Goal: Task Accomplishment & Management: Complete application form

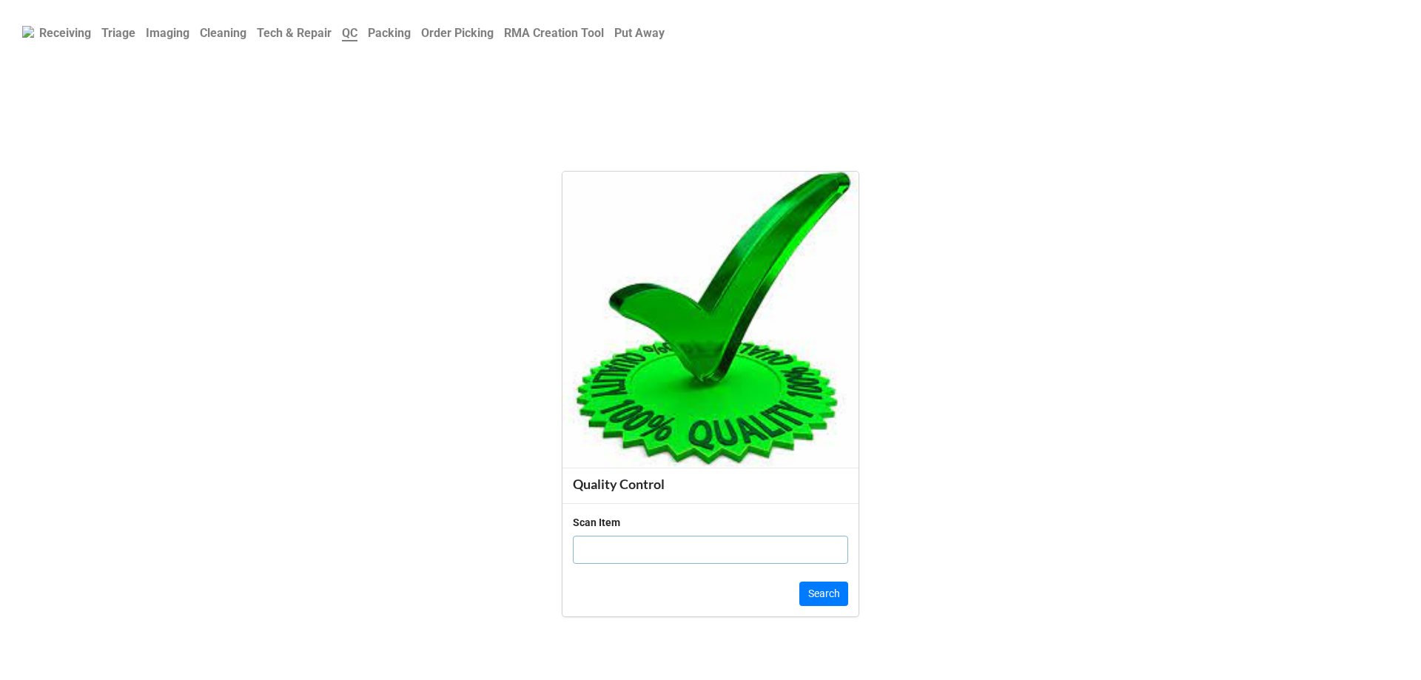
click at [472, 38] on b "Order Picking" at bounding box center [457, 33] width 73 height 14
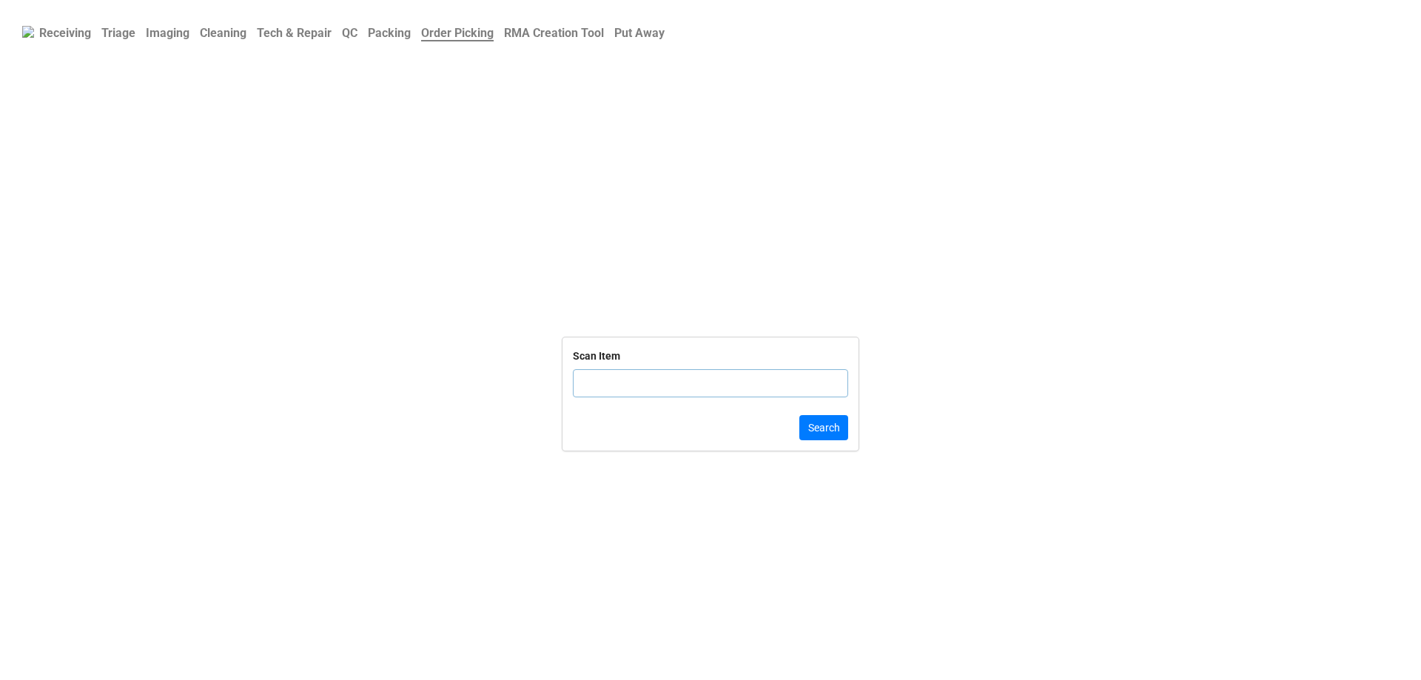
click at [679, 383] on input "text" at bounding box center [710, 383] width 275 height 28
click button "Search" at bounding box center [823, 427] width 49 height 25
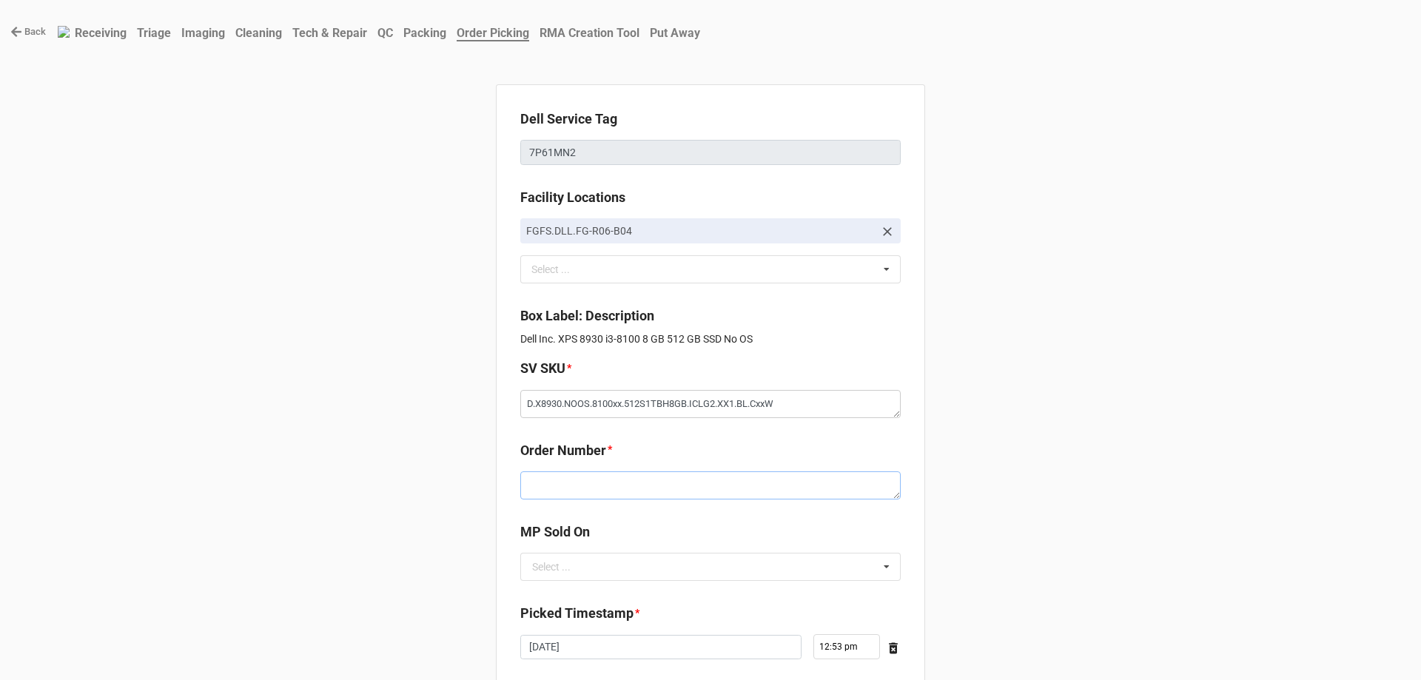
click at [539, 477] on textarea at bounding box center [710, 485] width 380 height 28
paste textarea "5033350"
type textarea "x"
type textarea "5033350"
click at [555, 565] on div "Select ..." at bounding box center [551, 567] width 38 height 10
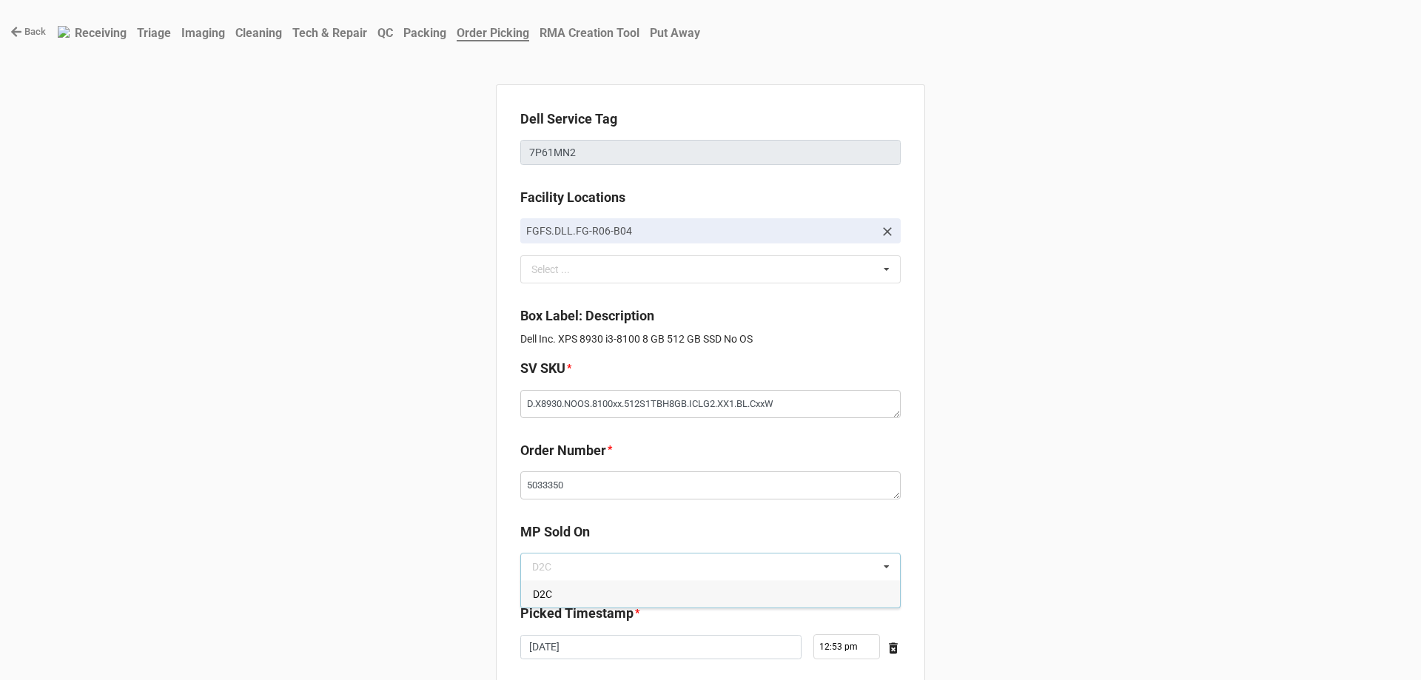
click at [552, 597] on div "D2C" at bounding box center [710, 593] width 379 height 27
type textarea "x"
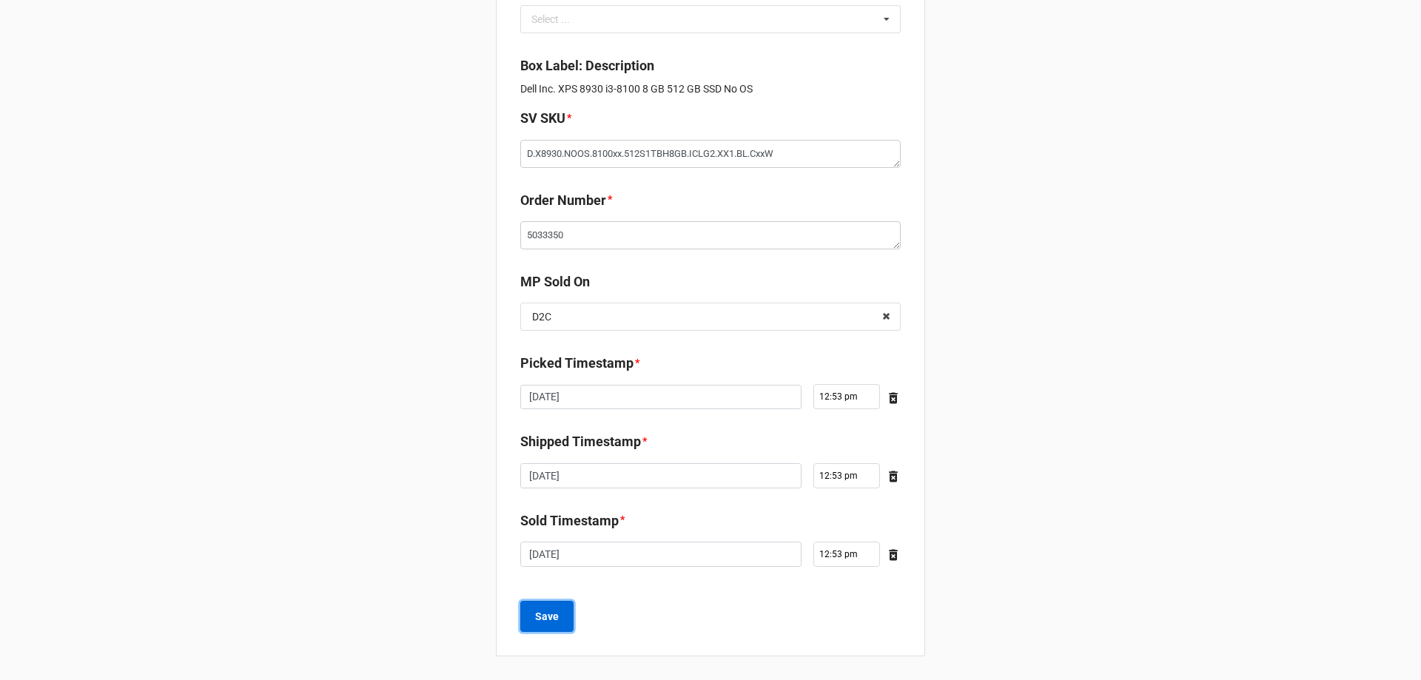
click at [551, 619] on b "Save" at bounding box center [547, 617] width 24 height 16
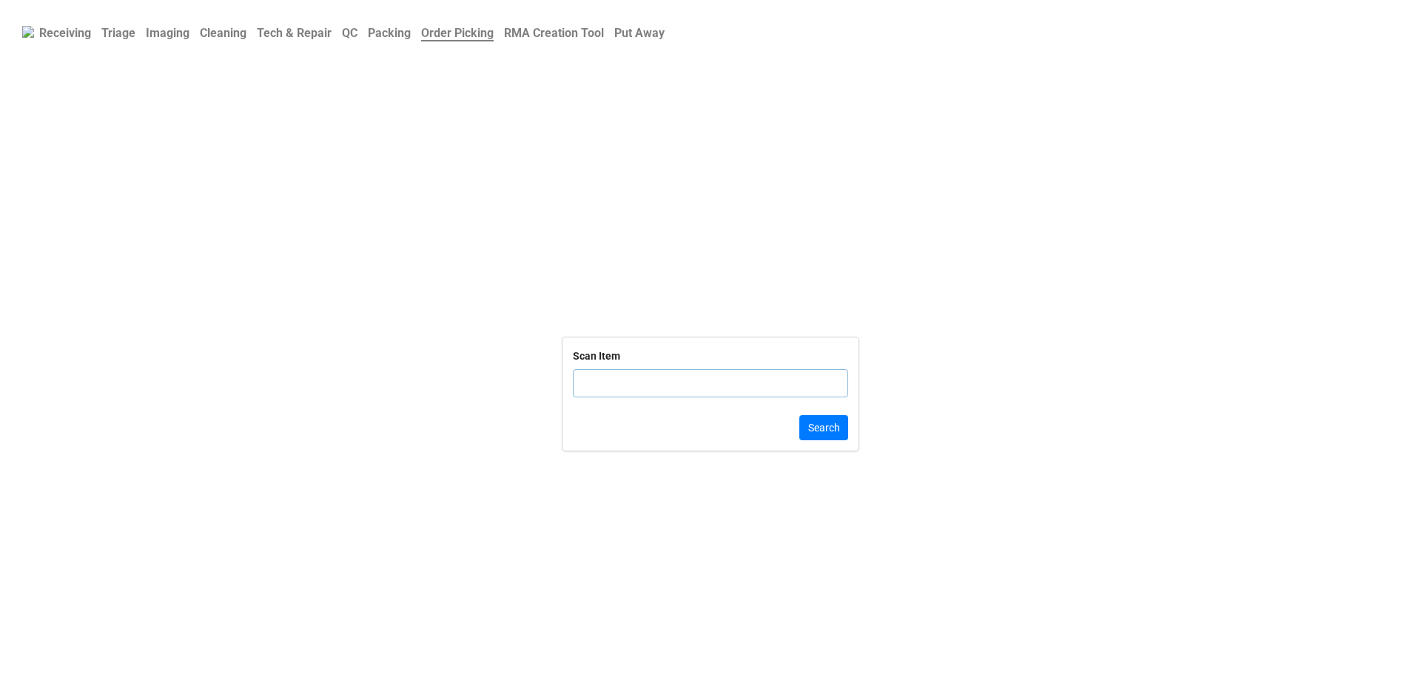
click at [700, 395] on input "text" at bounding box center [710, 383] width 275 height 28
click button "Search" at bounding box center [823, 427] width 49 height 25
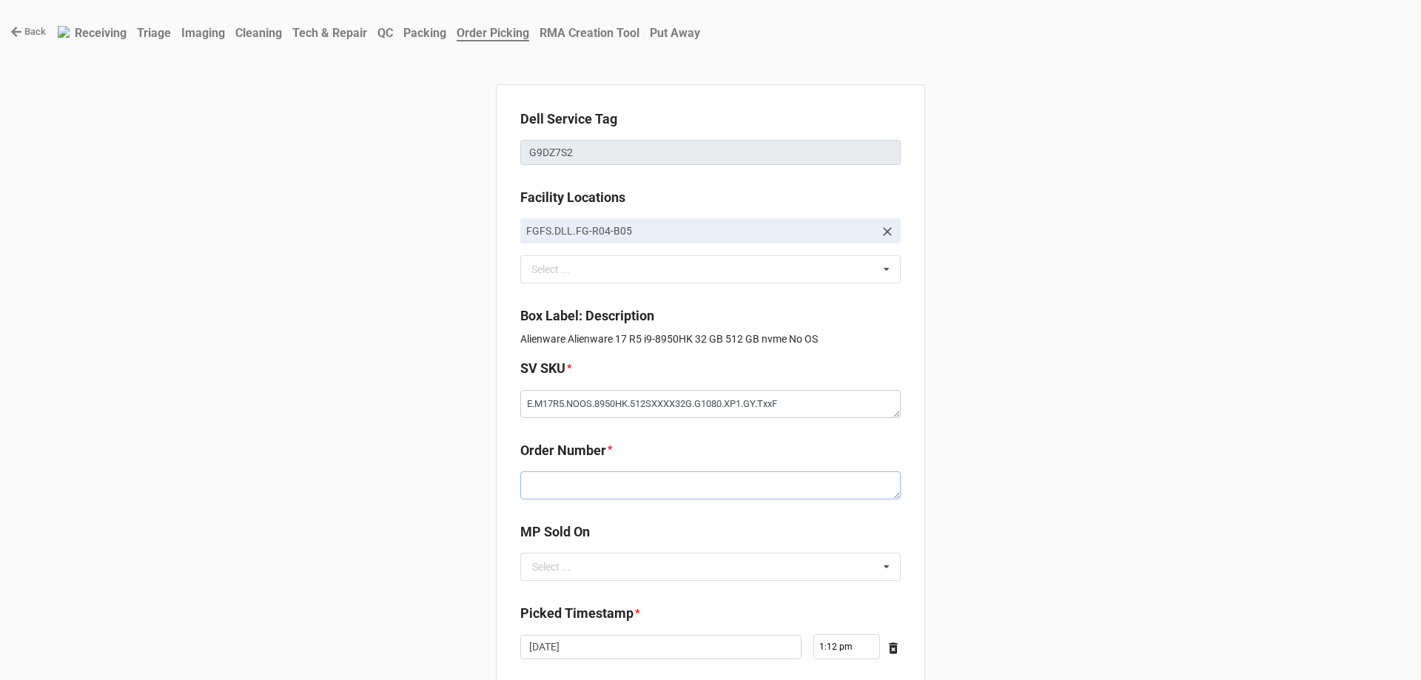
click at [610, 487] on textarea at bounding box center [710, 485] width 380 height 28
paste textarea "5033347"
type textarea "x"
type textarea "5033347"
click at [580, 566] on input "text" at bounding box center [711, 566] width 379 height 27
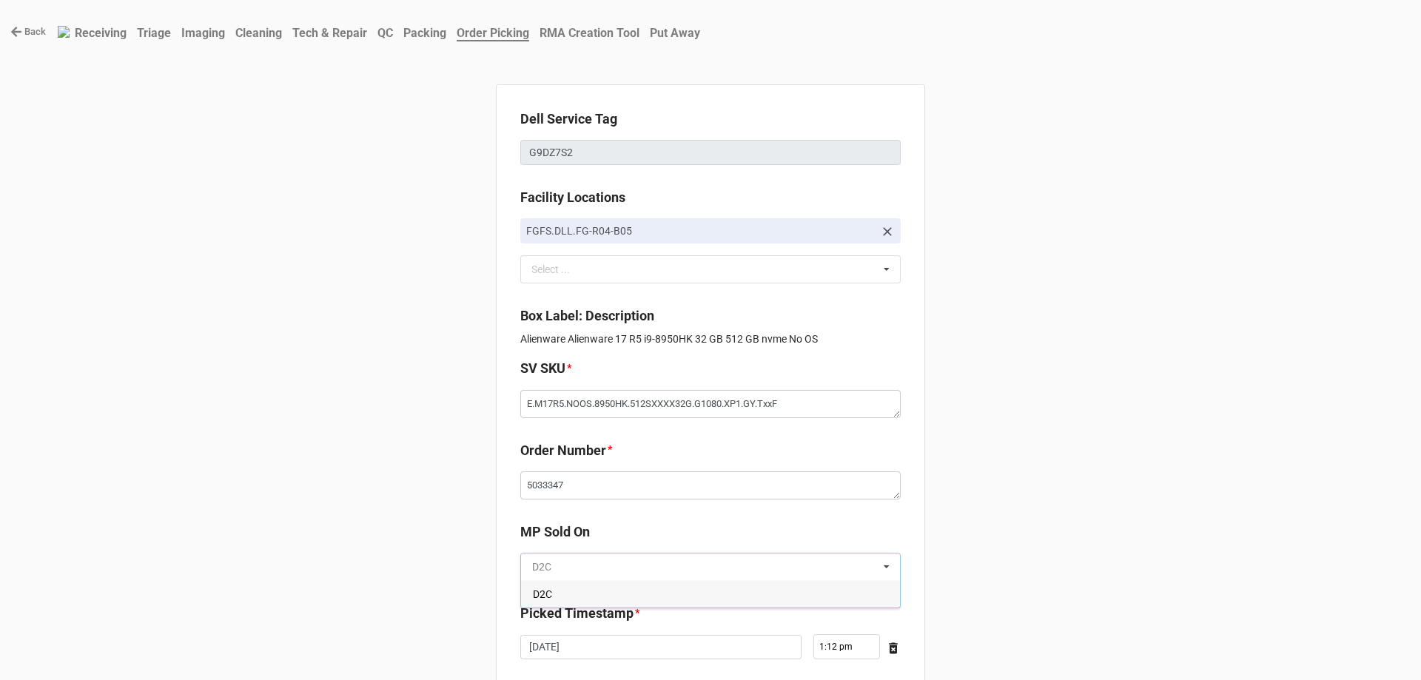
click at [582, 579] on input "text" at bounding box center [711, 566] width 379 height 27
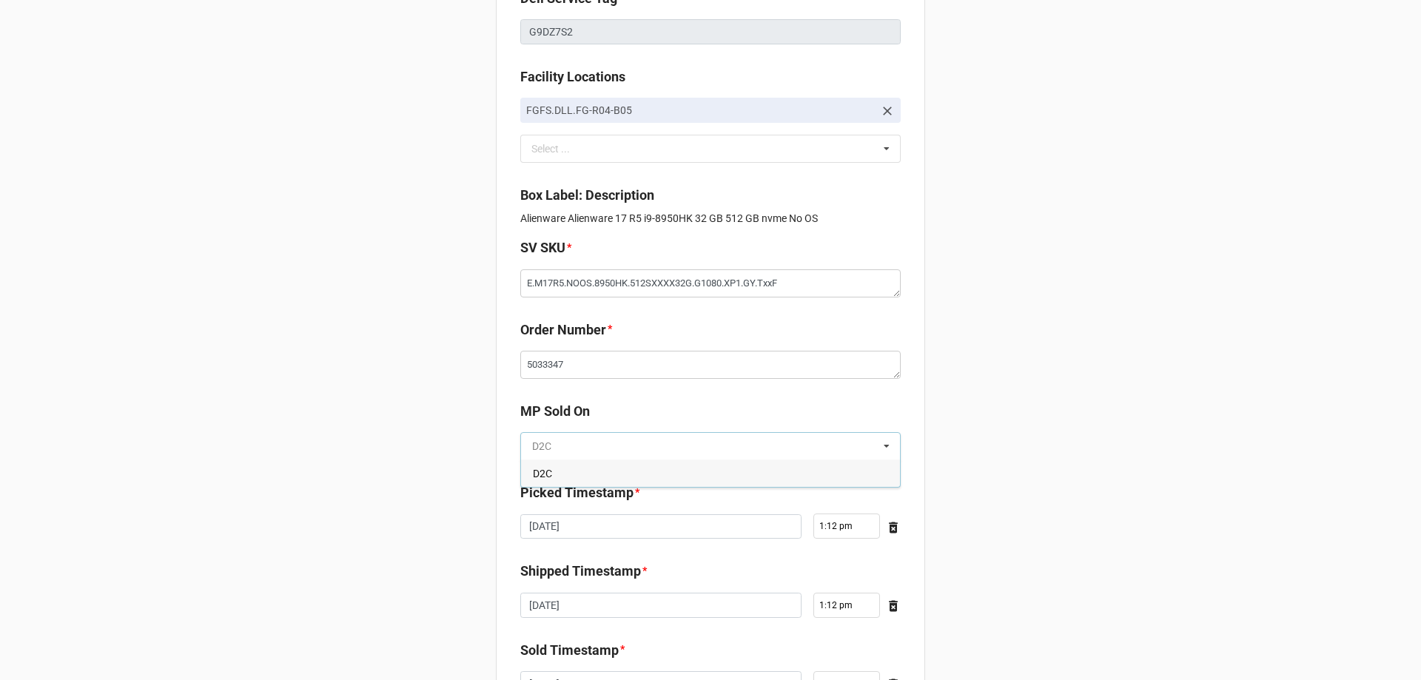
scroll to position [250, 0]
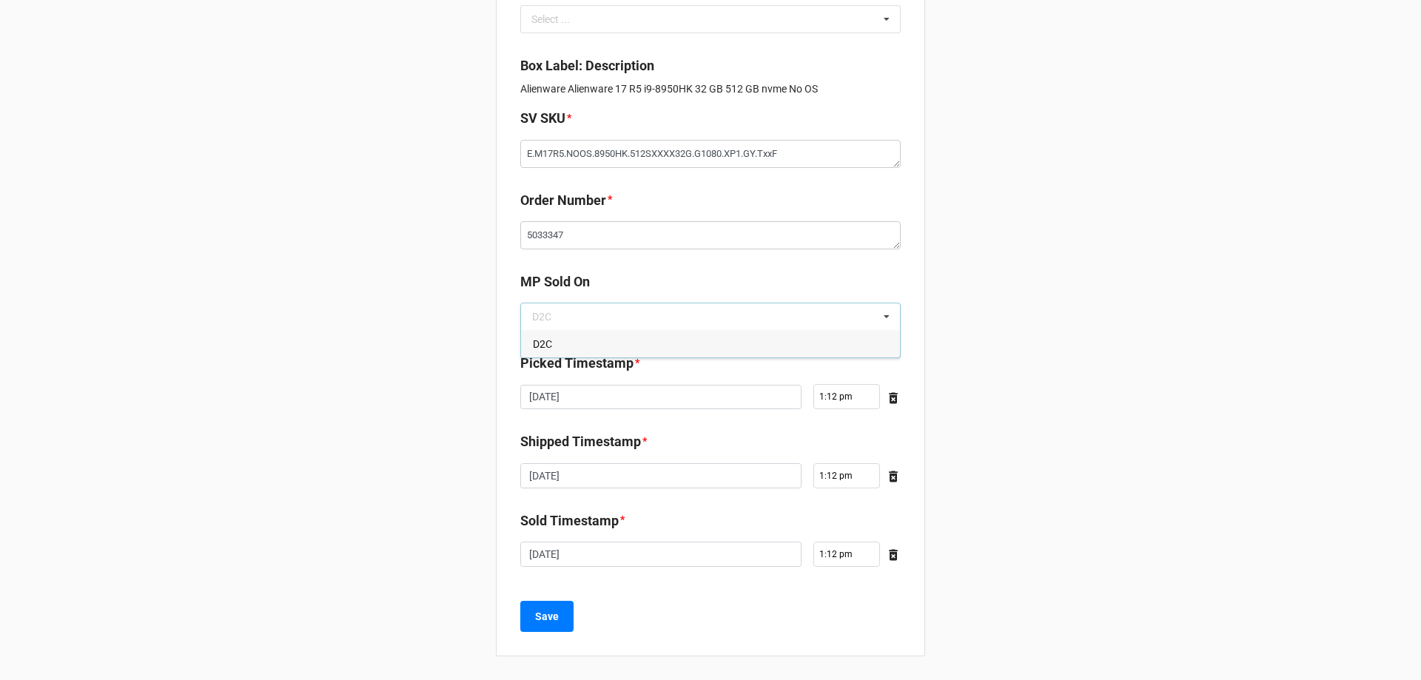
click at [605, 338] on div "D2C" at bounding box center [710, 343] width 379 height 27
type textarea "x"
click at [554, 613] on b "Save" at bounding box center [547, 617] width 24 height 16
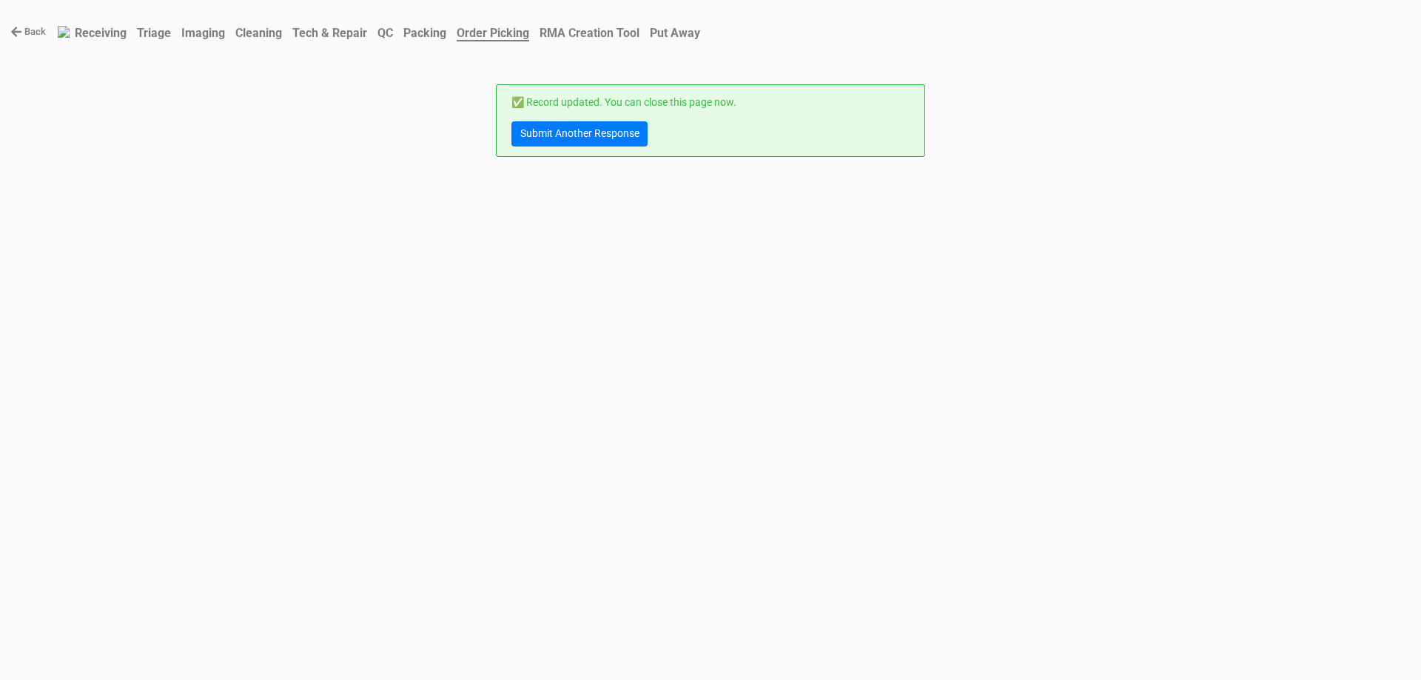
scroll to position [0, 0]
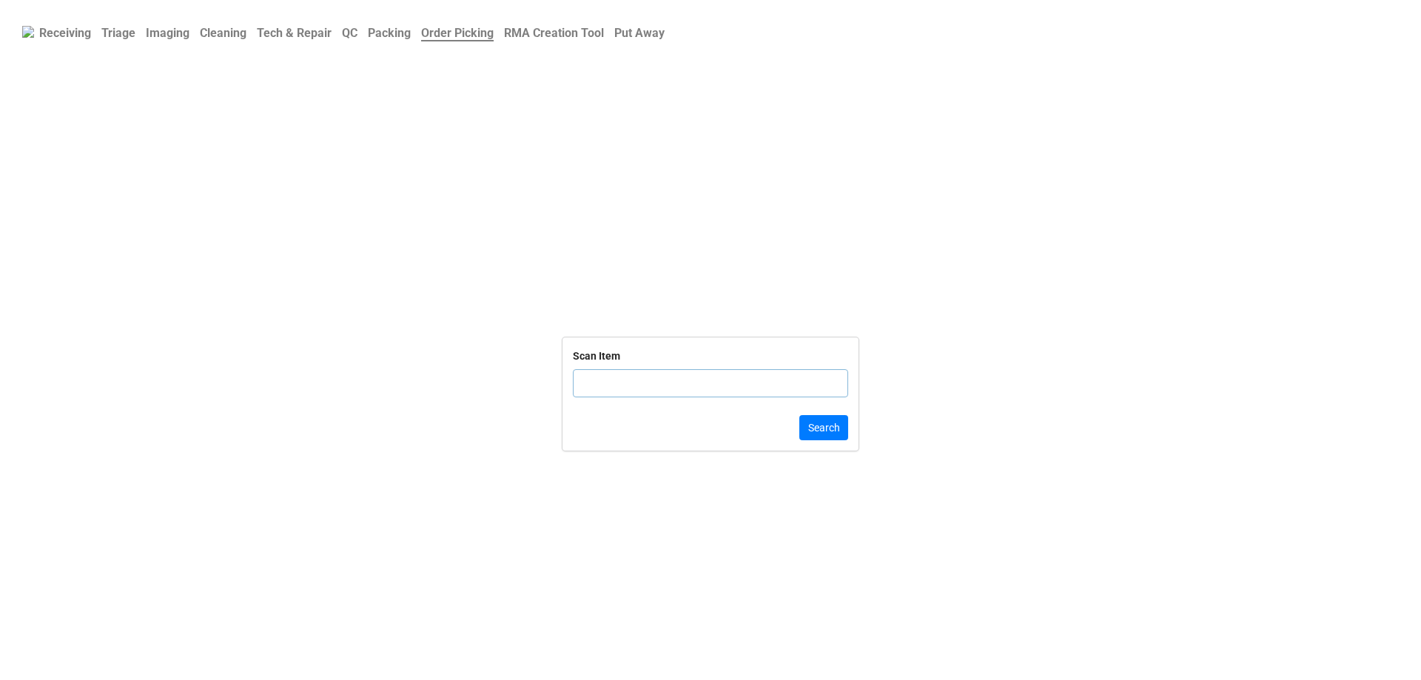
click at [357, 35] on b "QC" at bounding box center [350, 33] width 16 height 14
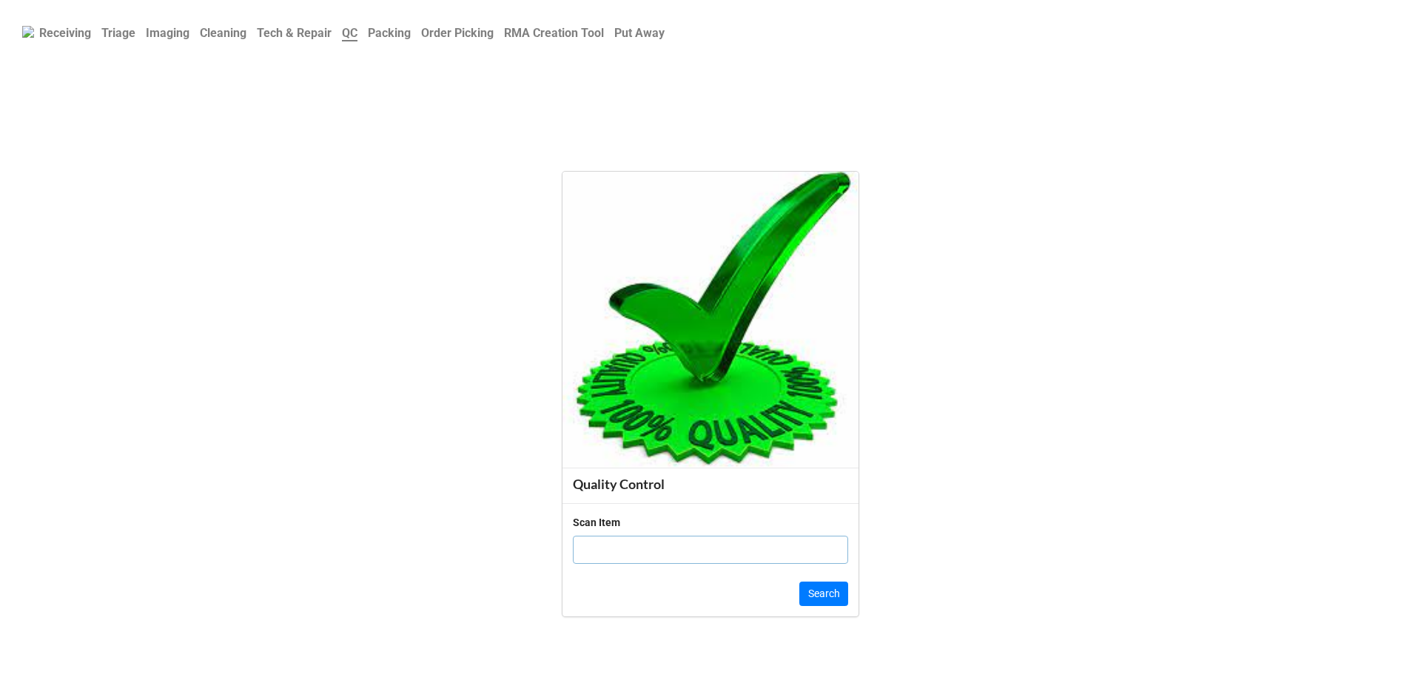
click at [593, 540] on input "text" at bounding box center [710, 550] width 275 height 28
click button "Search" at bounding box center [823, 594] width 49 height 25
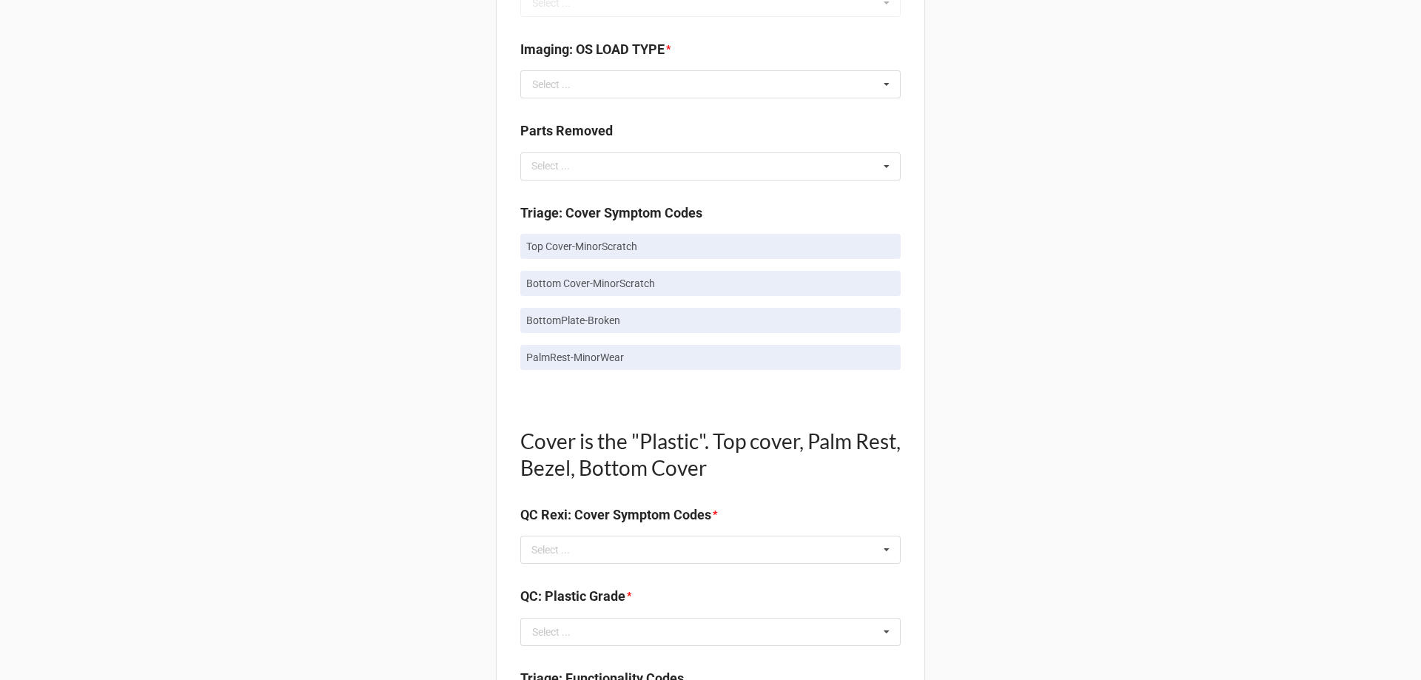
scroll to position [962, 0]
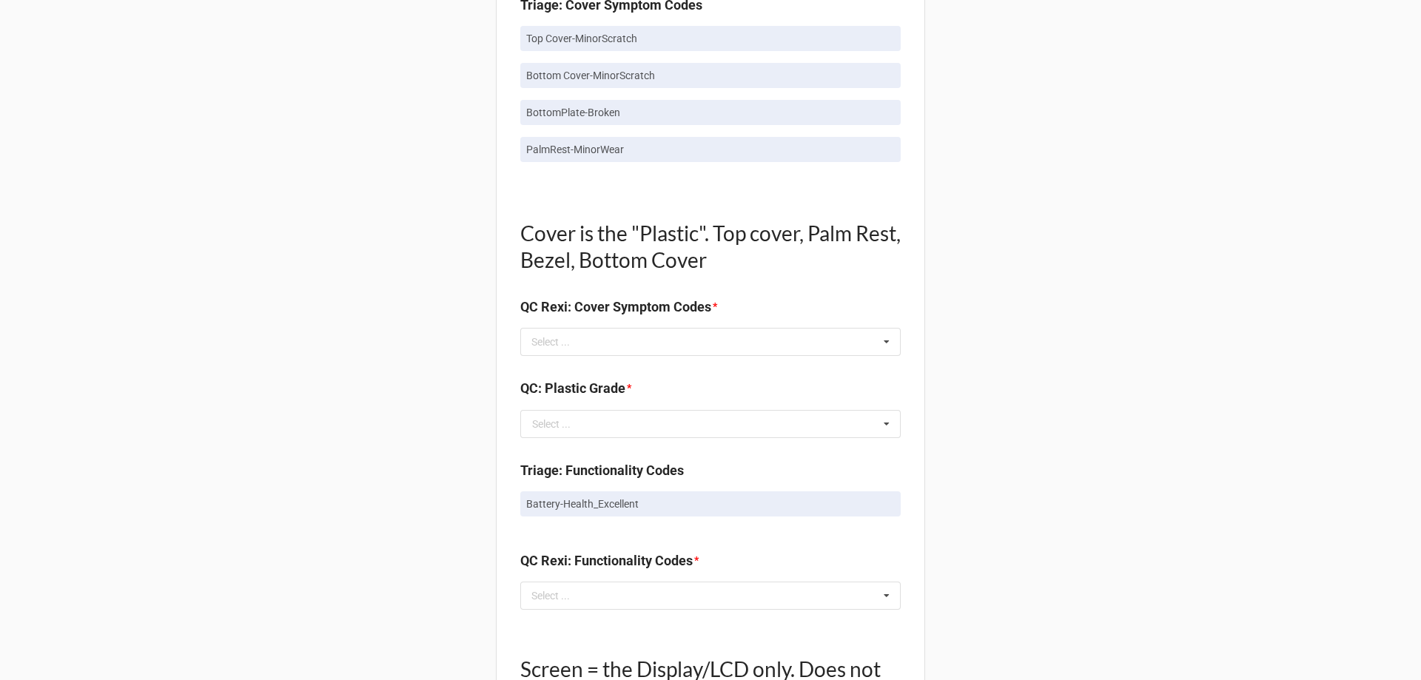
drag, startPoint x: 617, startPoint y: 336, endPoint x: 619, endPoint y: 324, distance: 11.9
click at [619, 335] on div "Select ... No results found." at bounding box center [710, 342] width 380 height 28
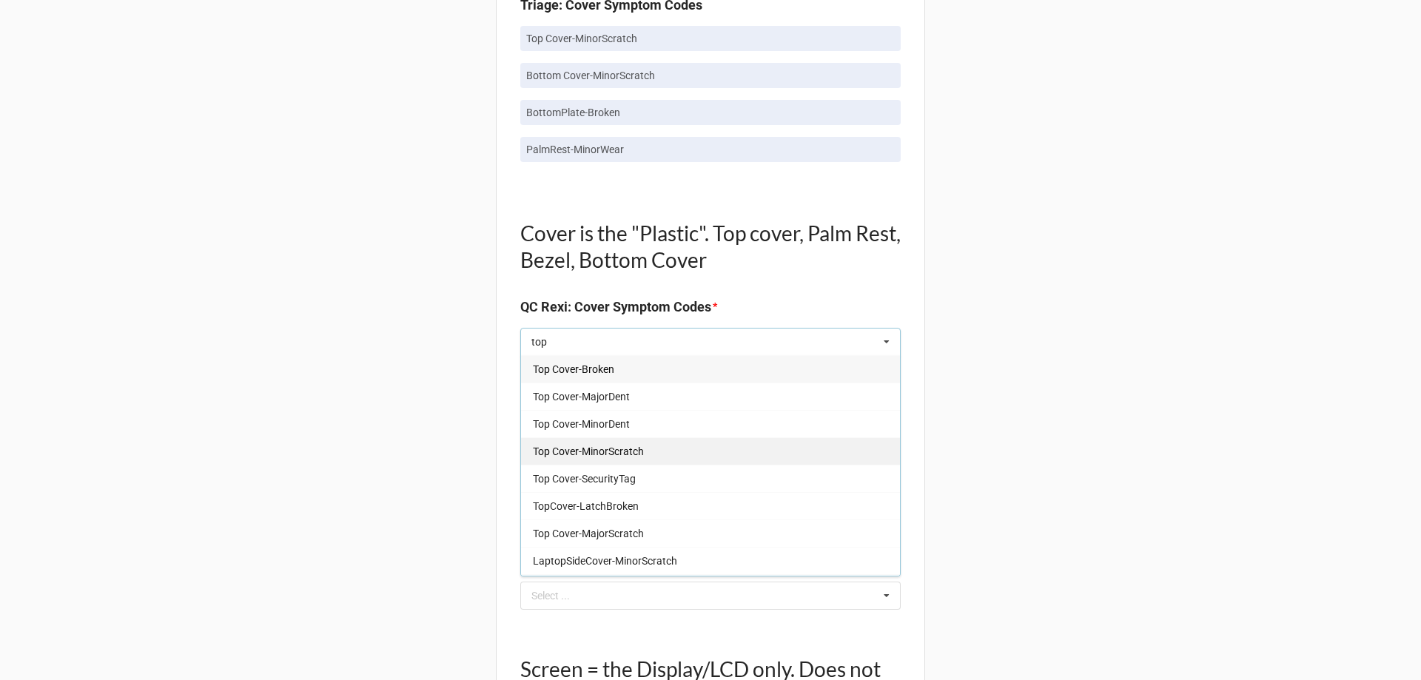
type input "top"
click at [634, 442] on div "Top Cover-MinorScratch" at bounding box center [710, 450] width 379 height 27
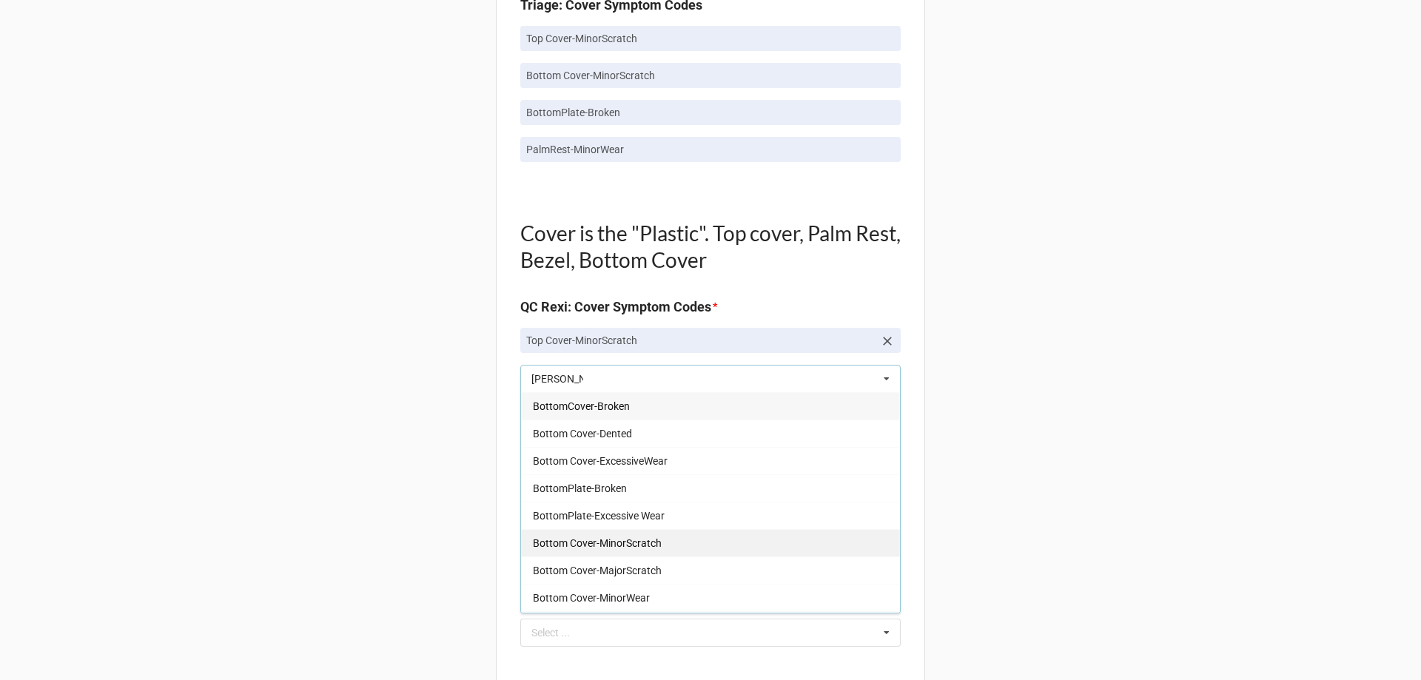
type input "bott"
click at [645, 544] on span "Bottom Cover-MinorScratch" at bounding box center [597, 543] width 129 height 12
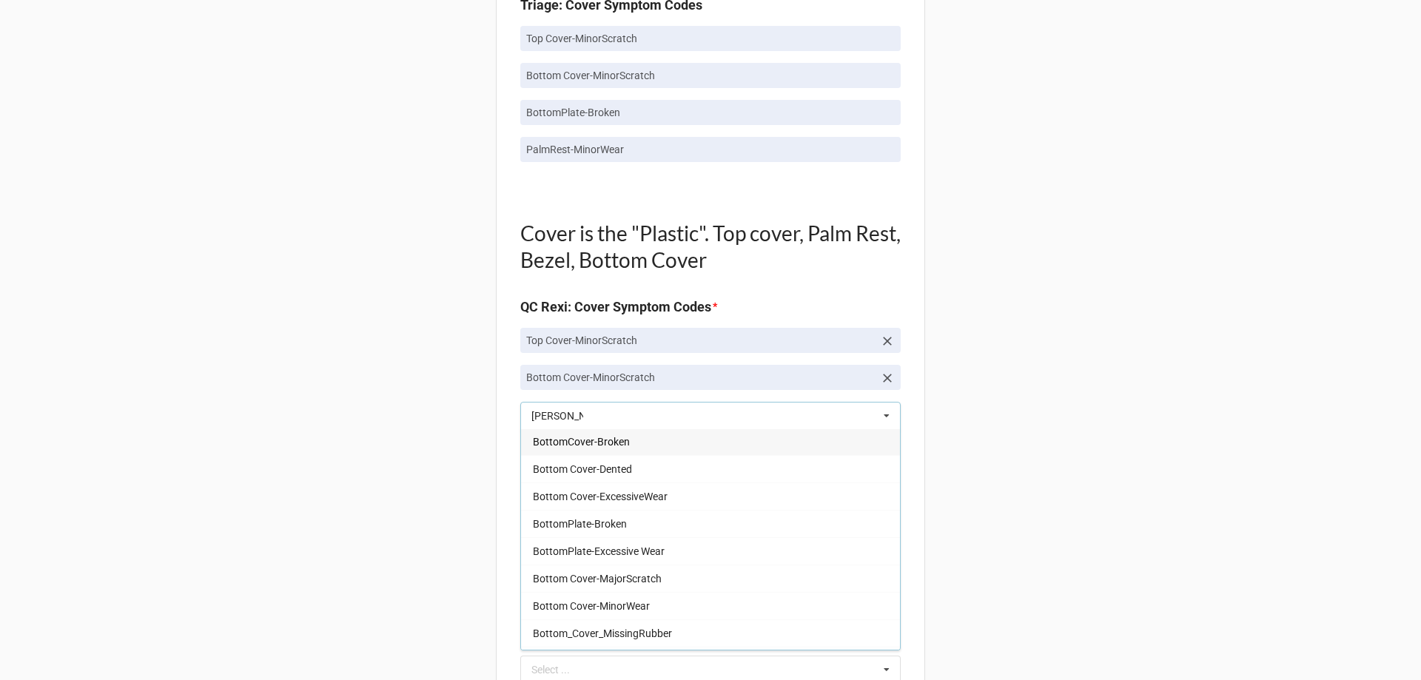
scroll to position [0, 0]
type input "bott"
click at [639, 538] on div "BottomPlate-Broken" at bounding box center [710, 524] width 379 height 27
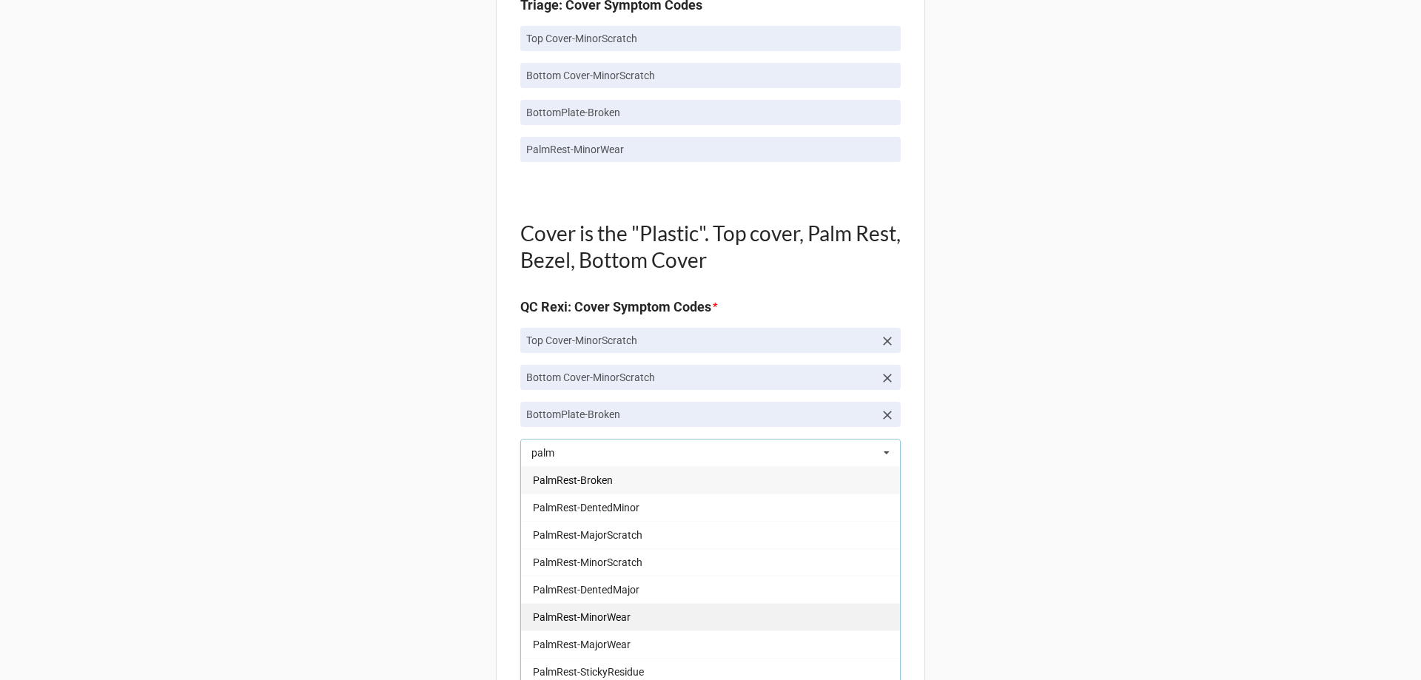
type input "palm"
click at [591, 617] on span "PalmRest-MinorWear" at bounding box center [582, 617] width 98 height 12
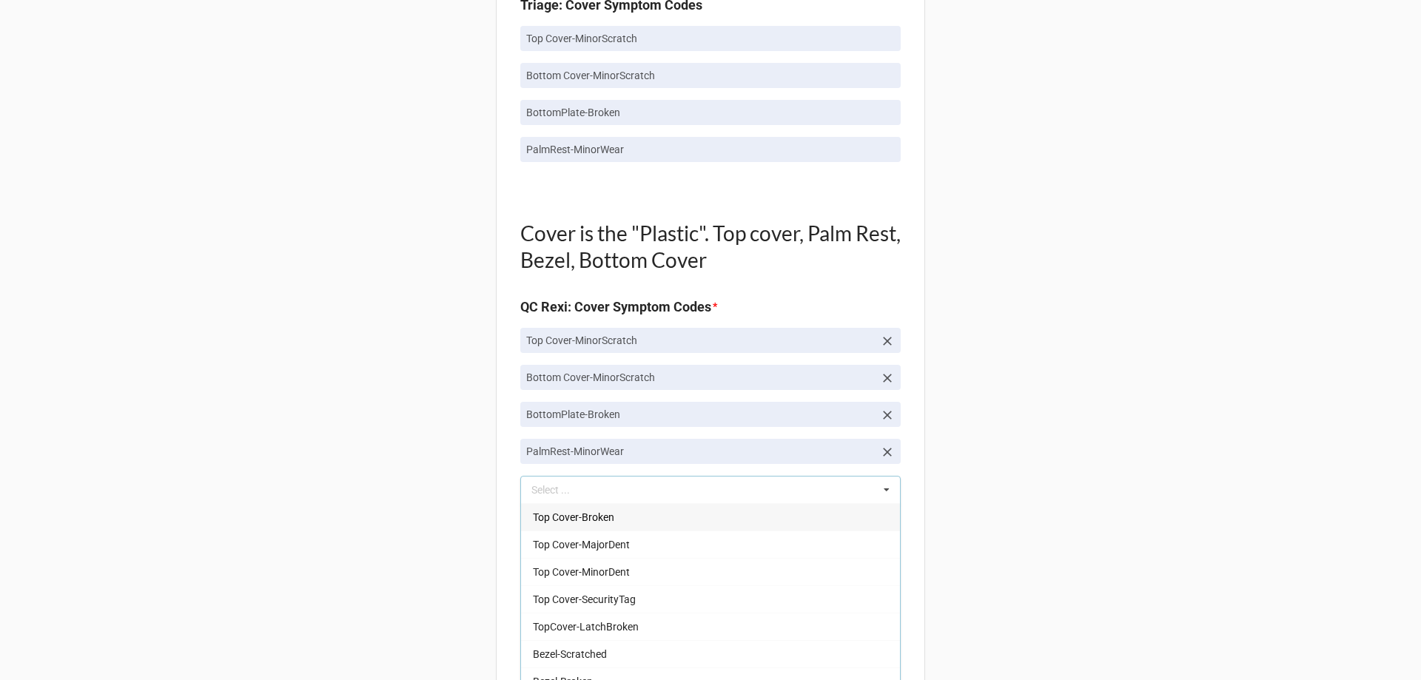
click at [172, 431] on div "Back Receiving Triage Imaging Cleaning Tech & Repair QC Packing Order Picking R…" at bounding box center [710, 424] width 1421 height 2773
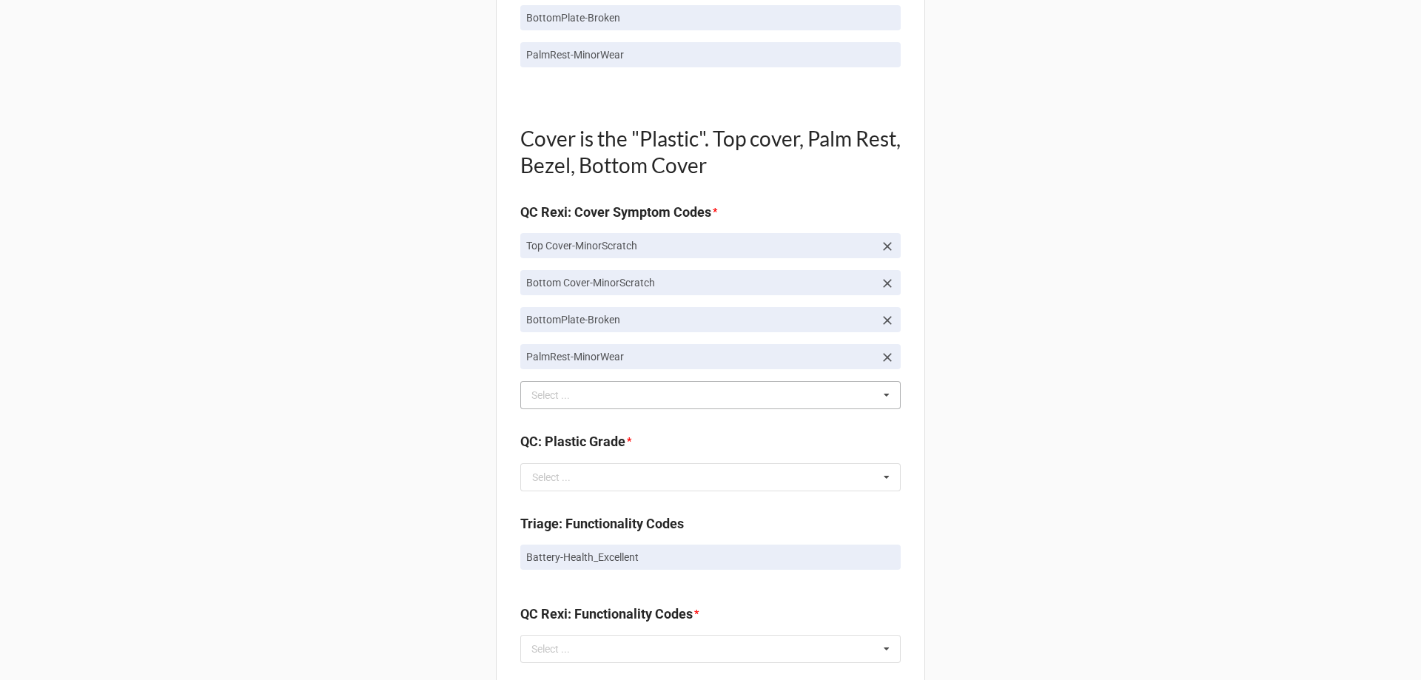
scroll to position [1184, 0]
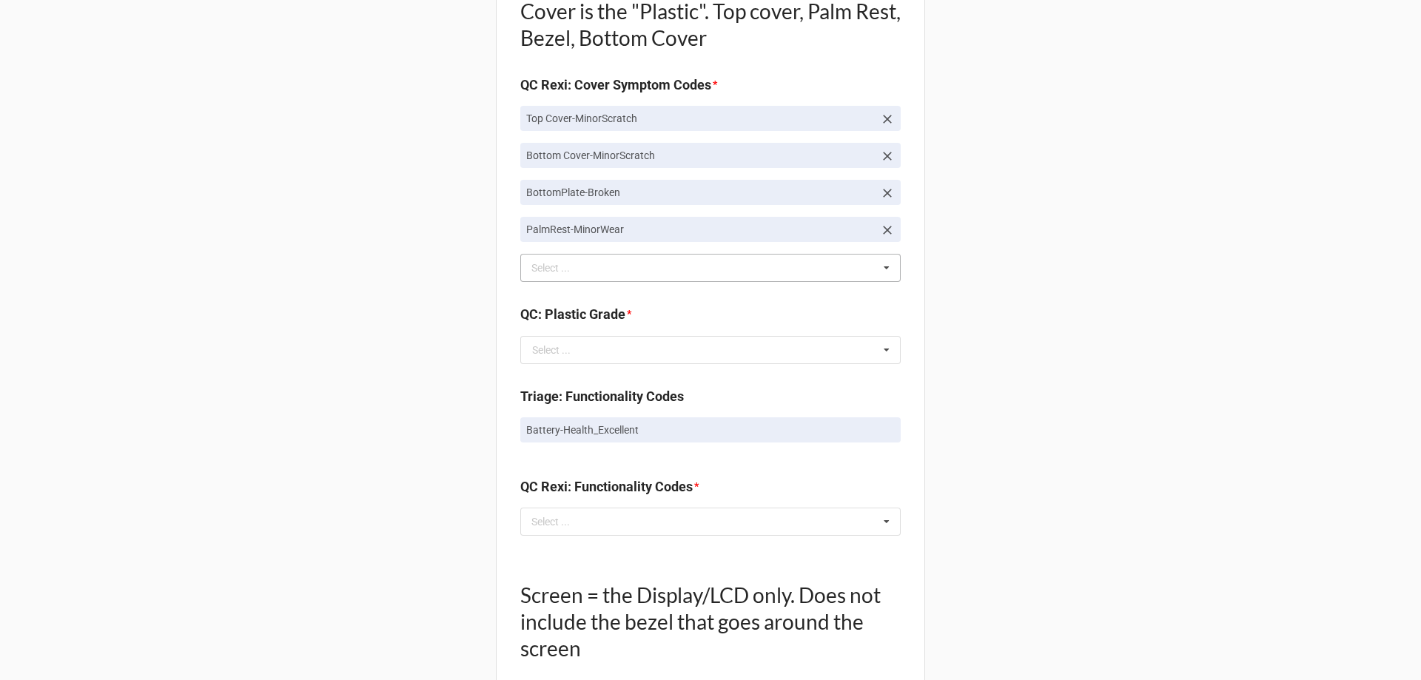
click at [619, 330] on b "QC: Plastic Grade *" at bounding box center [710, 317] width 380 height 26
click at [619, 339] on input "text" at bounding box center [711, 350] width 379 height 27
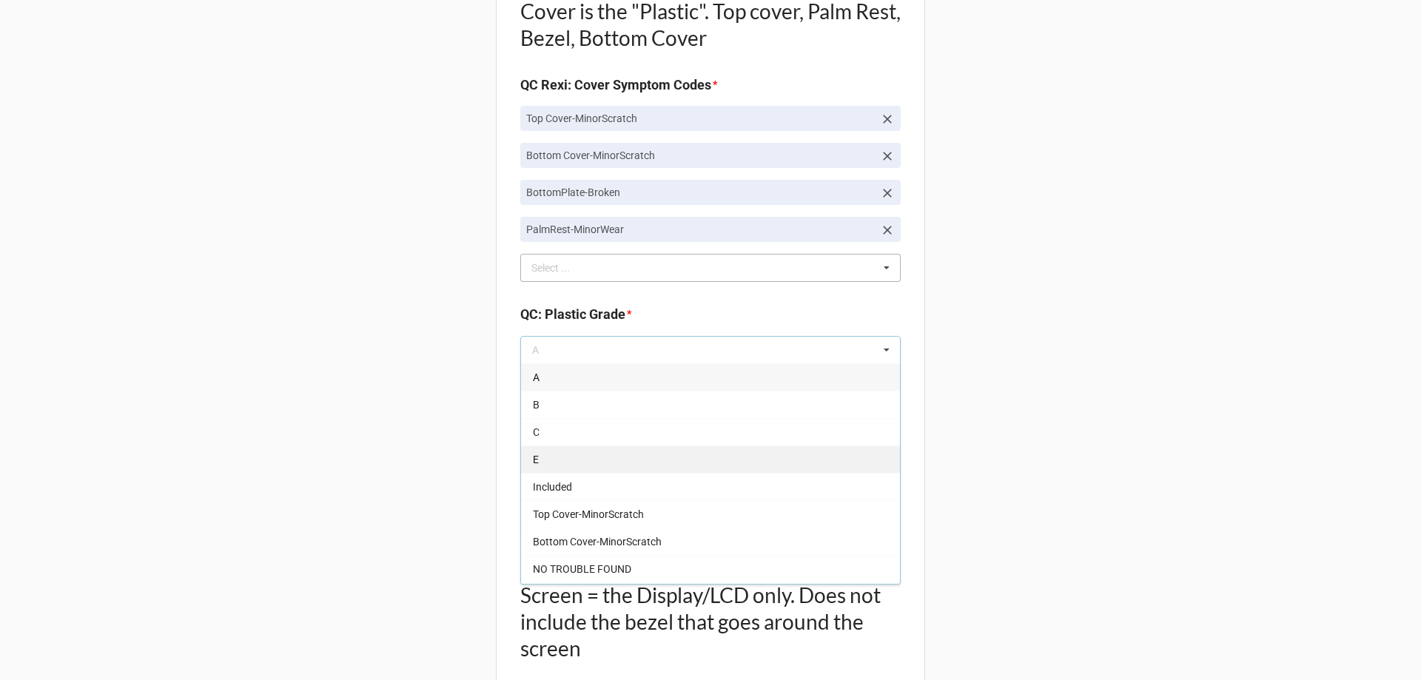
click at [562, 463] on div "E" at bounding box center [710, 458] width 379 height 27
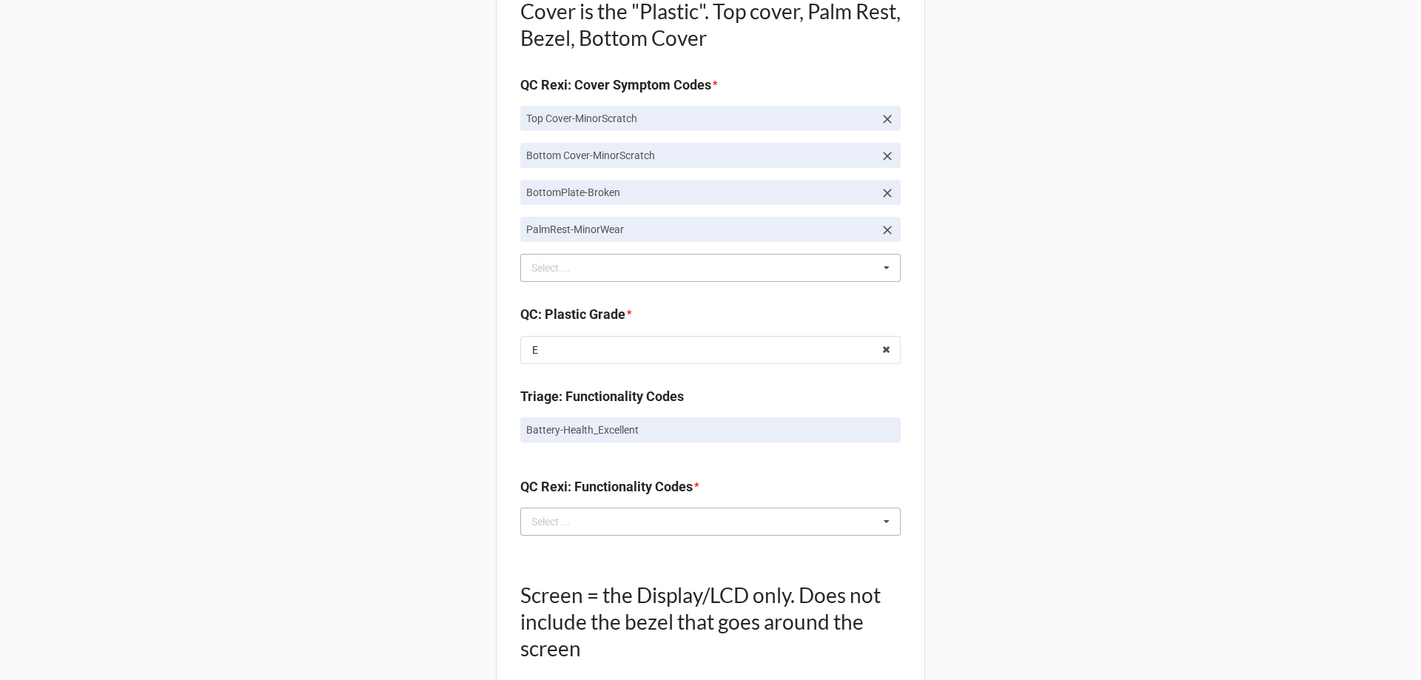
click at [586, 529] on div "Select ..." at bounding box center [560, 521] width 64 height 17
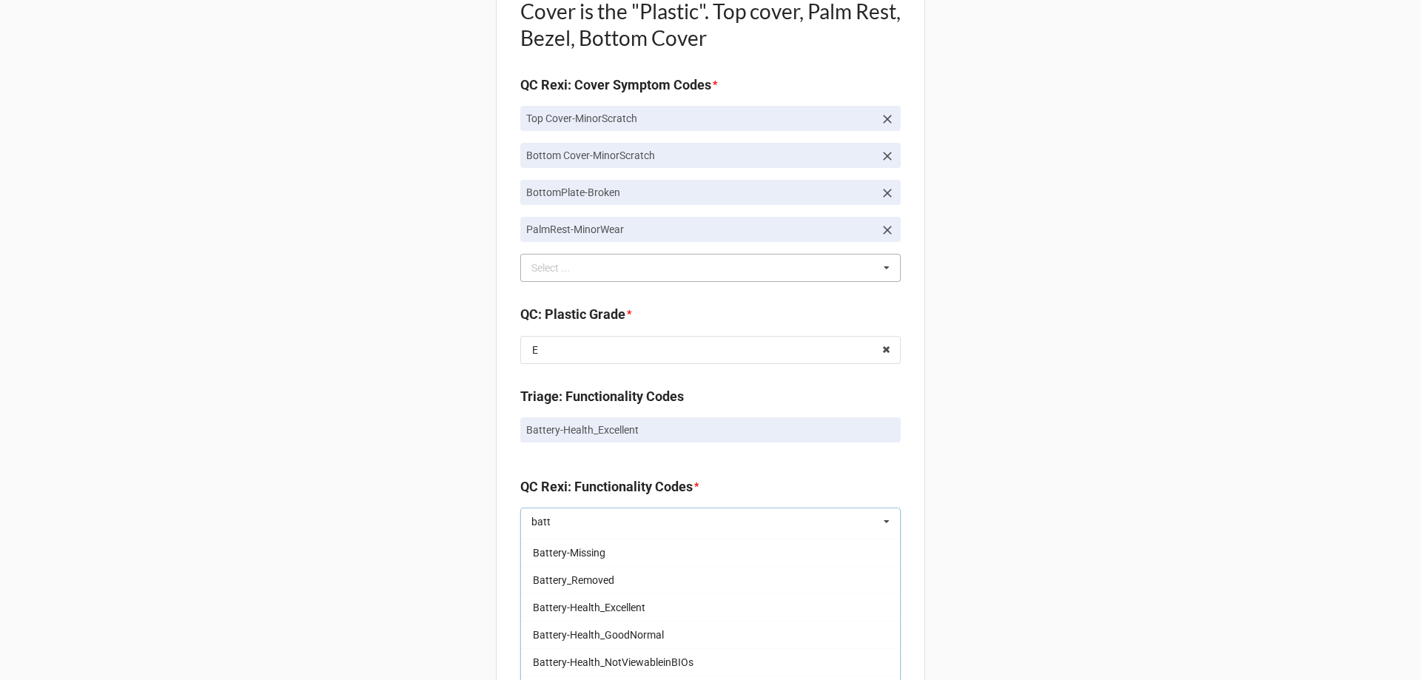
scroll to position [163, 0]
type input "batt"
click at [584, 610] on span "Battery-Health_Excellent" at bounding box center [589, 605] width 112 height 12
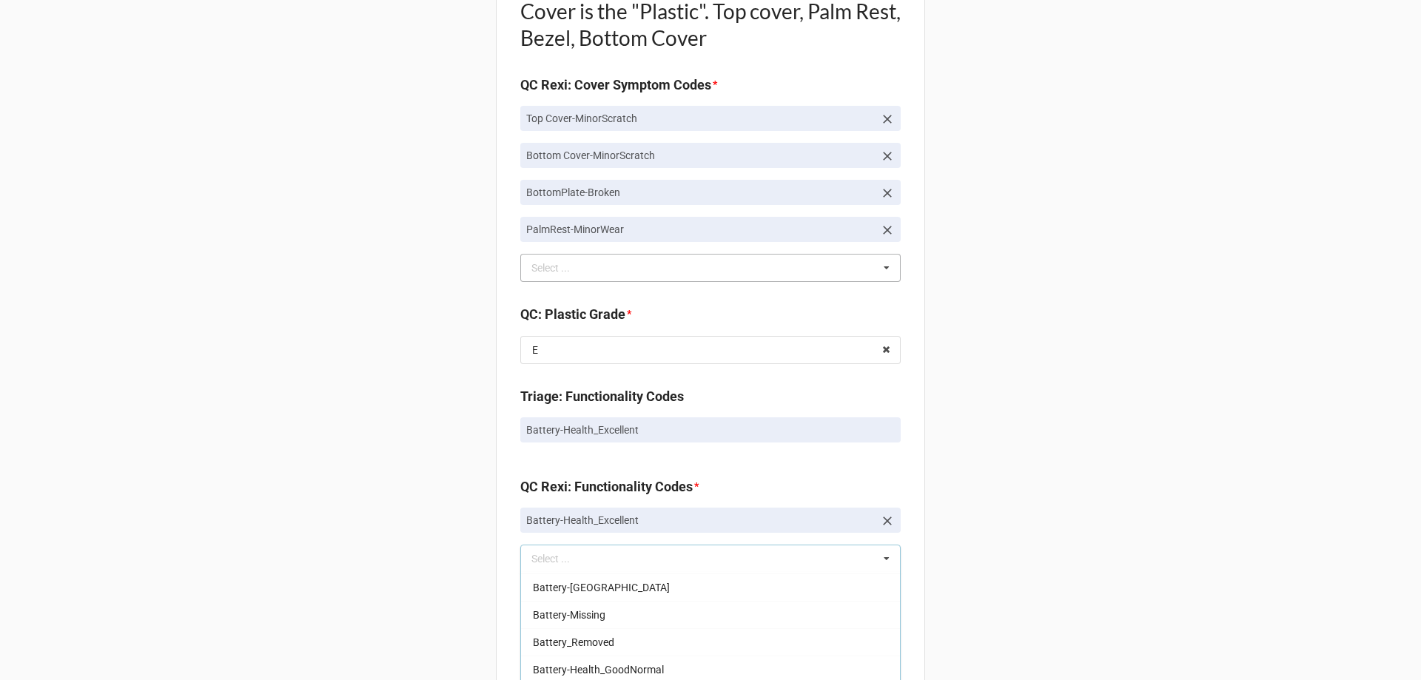
click at [466, 587] on div "Back Receiving Triage Imaging Cleaning Tech & Repair QC Packing Order Picking R…" at bounding box center [710, 221] width 1421 height 2810
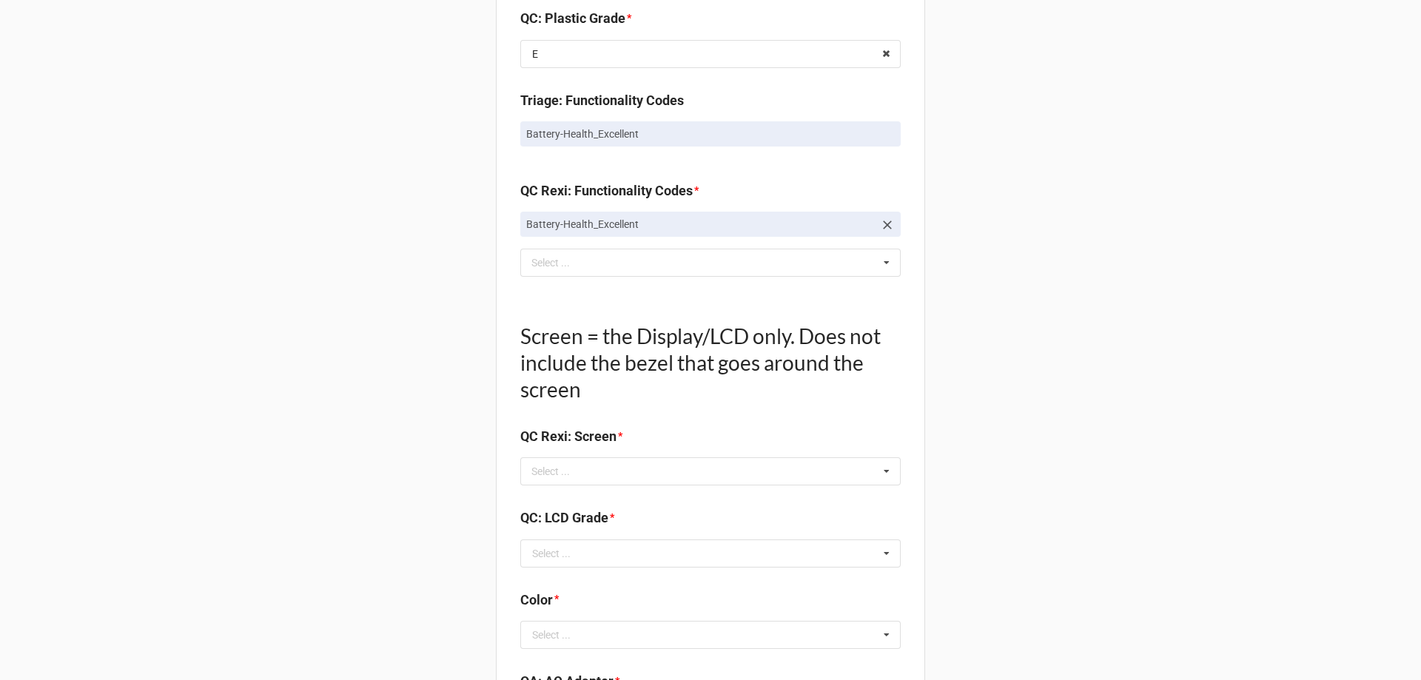
scroll to position [1554, 0]
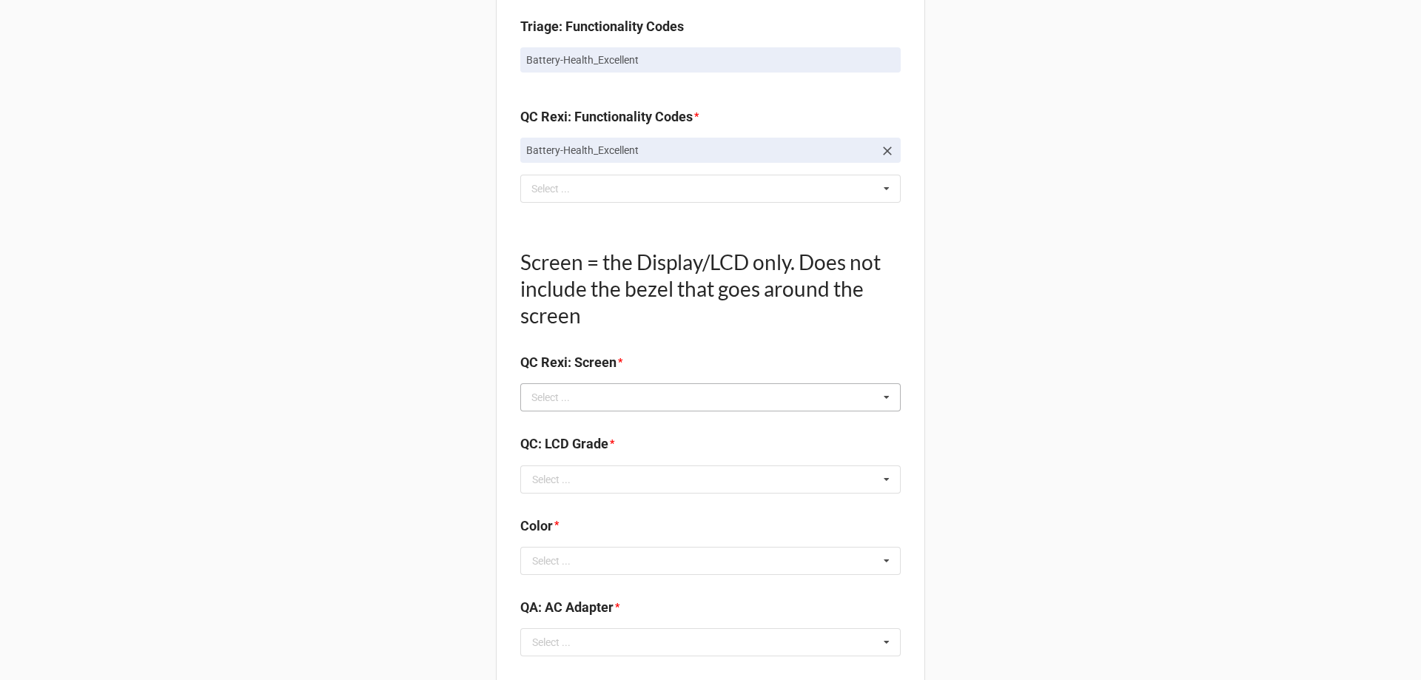
click at [562, 411] on div "Select ... No results found." at bounding box center [710, 397] width 380 height 28
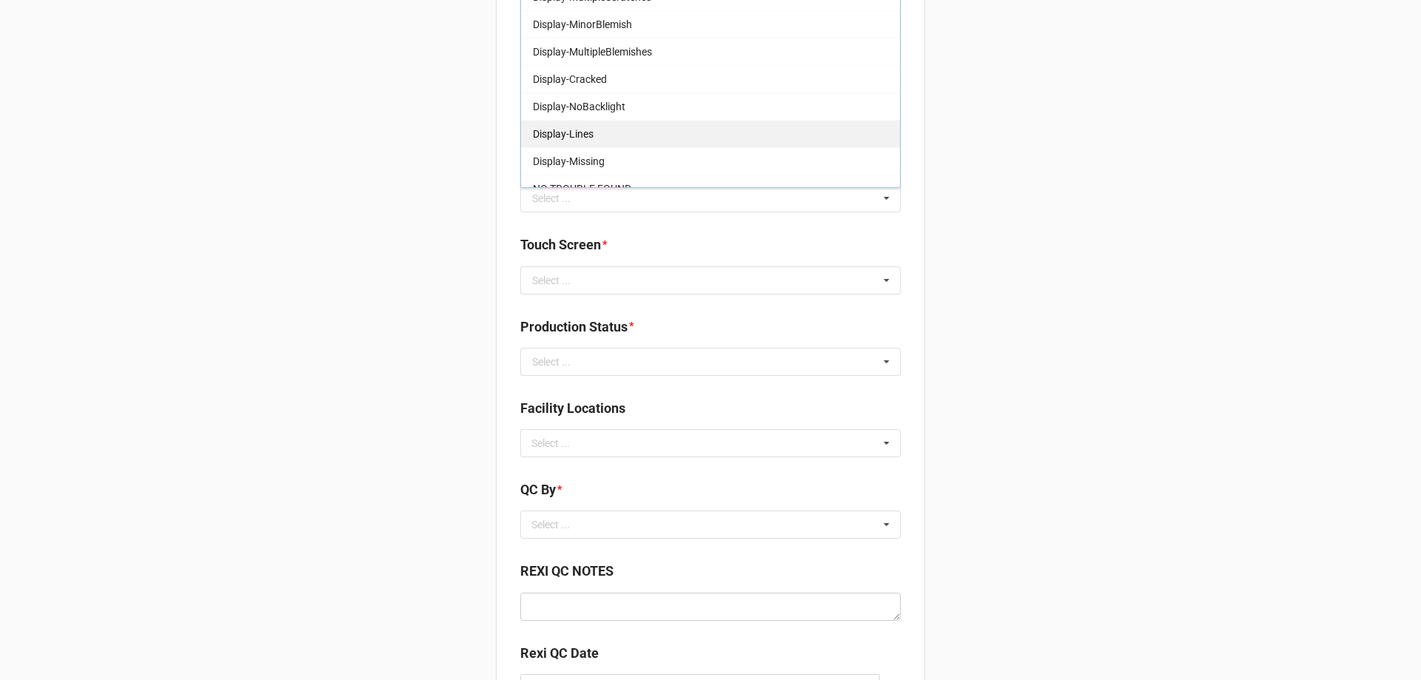
scroll to position [245, 0]
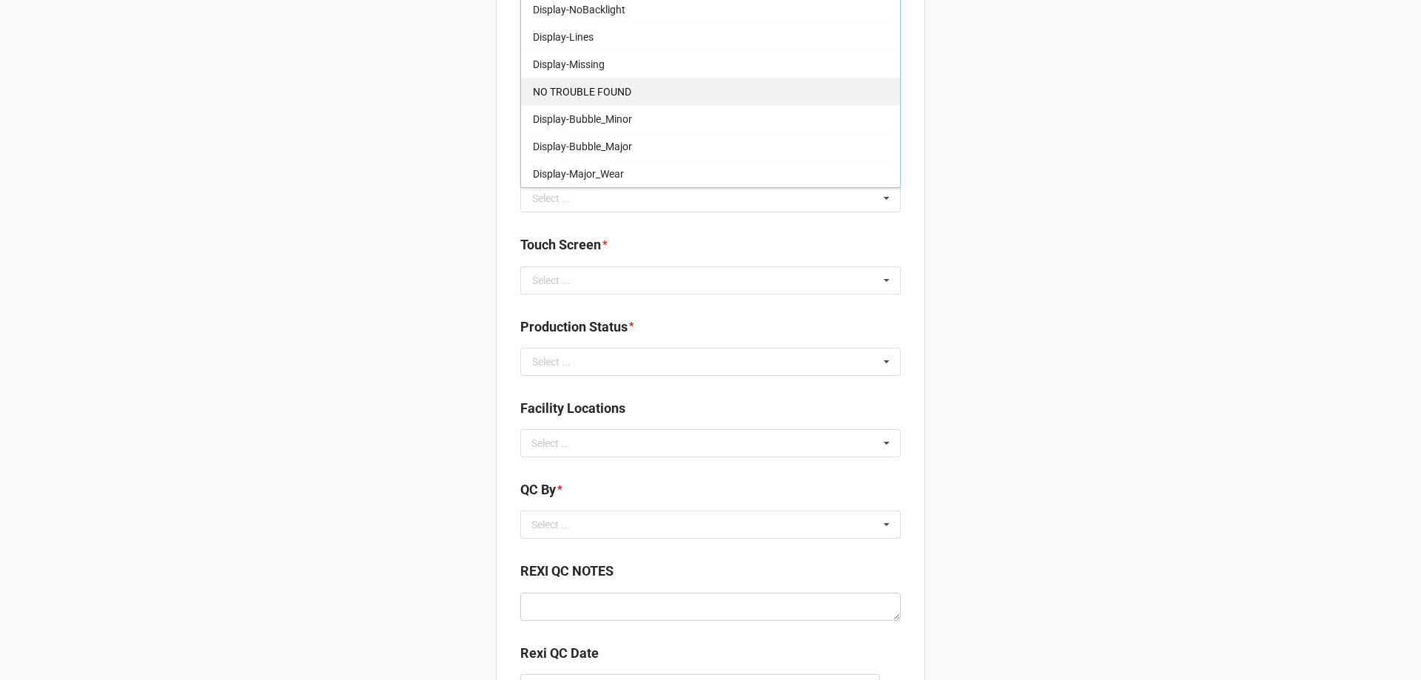
click at [602, 87] on span "NO TROUBLE FOUND" at bounding box center [582, 92] width 98 height 12
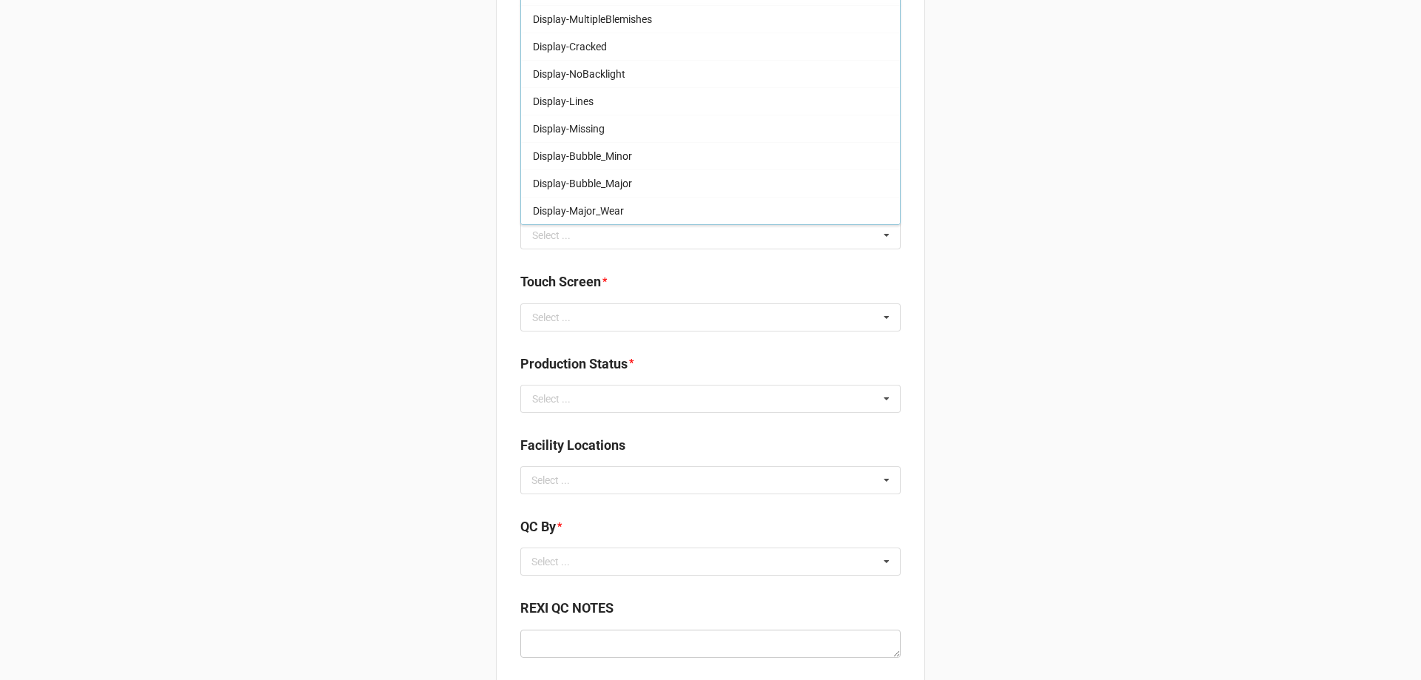
scroll to position [218, 0]
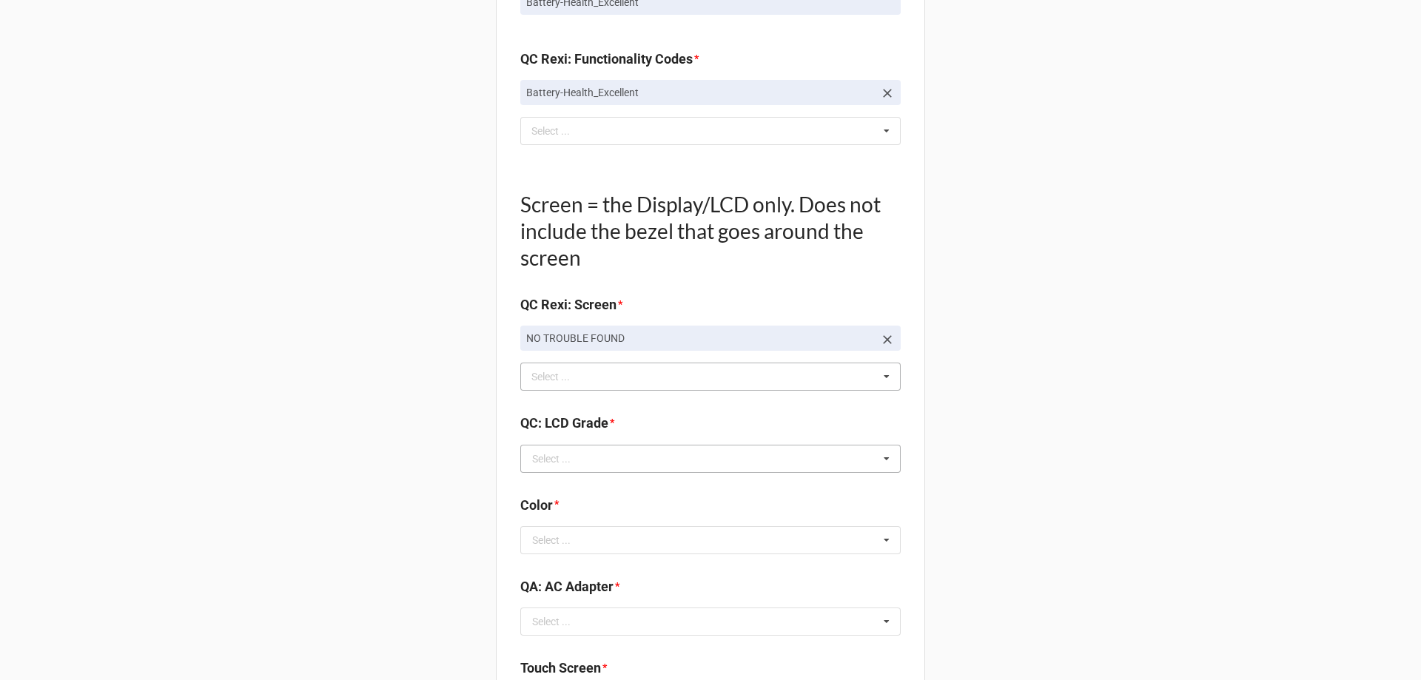
click at [536, 454] on div "Select ..." at bounding box center [551, 459] width 38 height 10
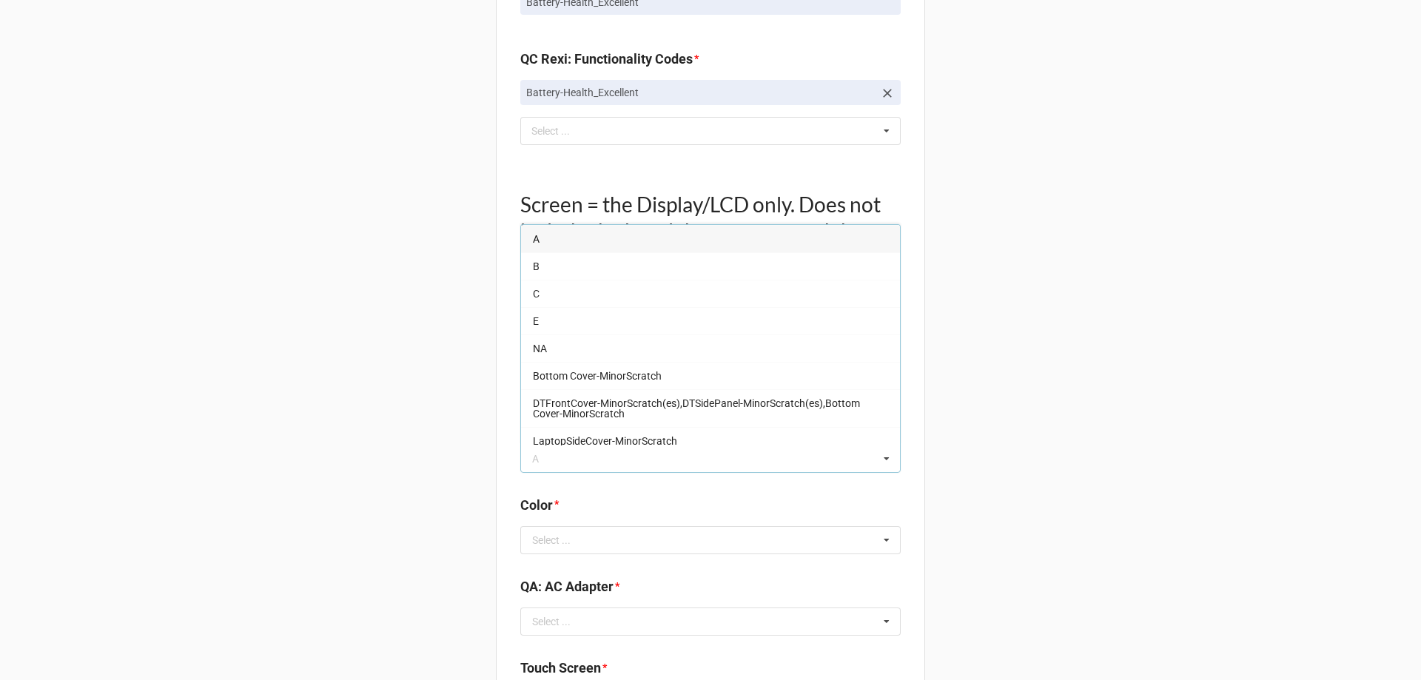
click at [534, 233] on span "A" at bounding box center [536, 239] width 7 height 12
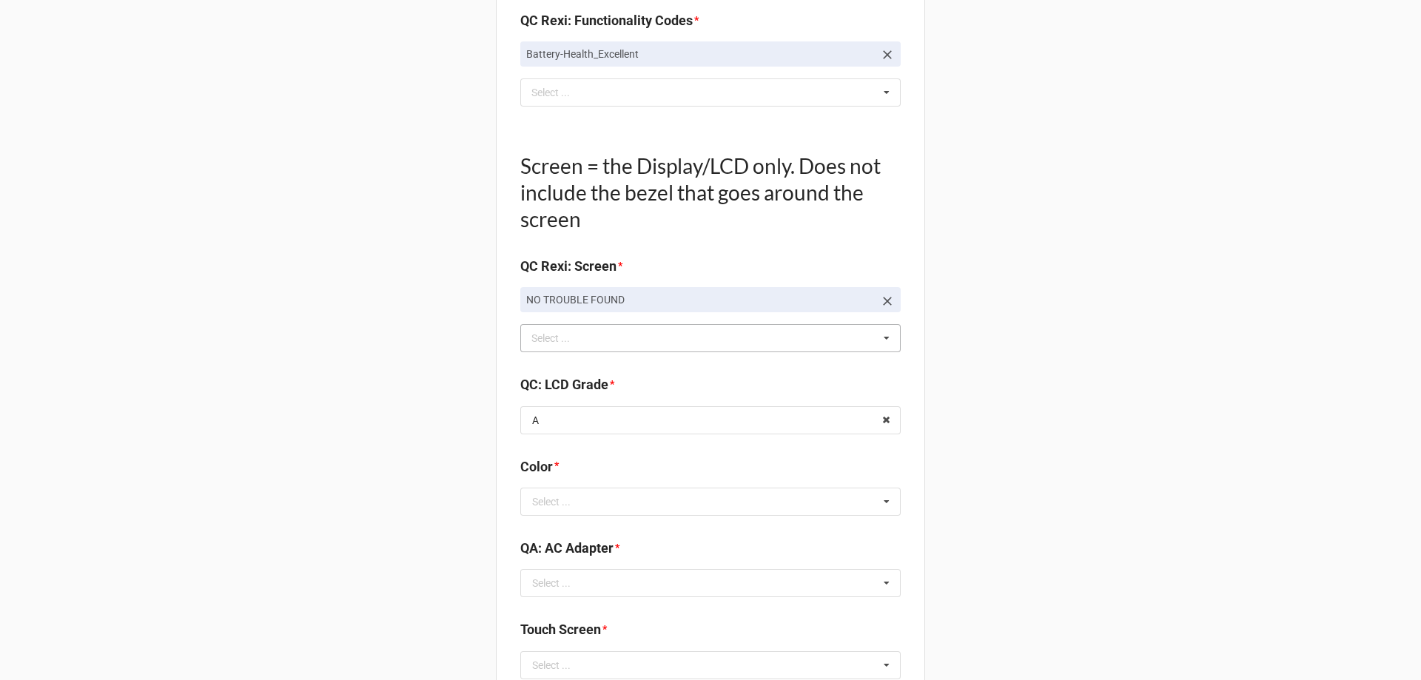
scroll to position [1686, 0]
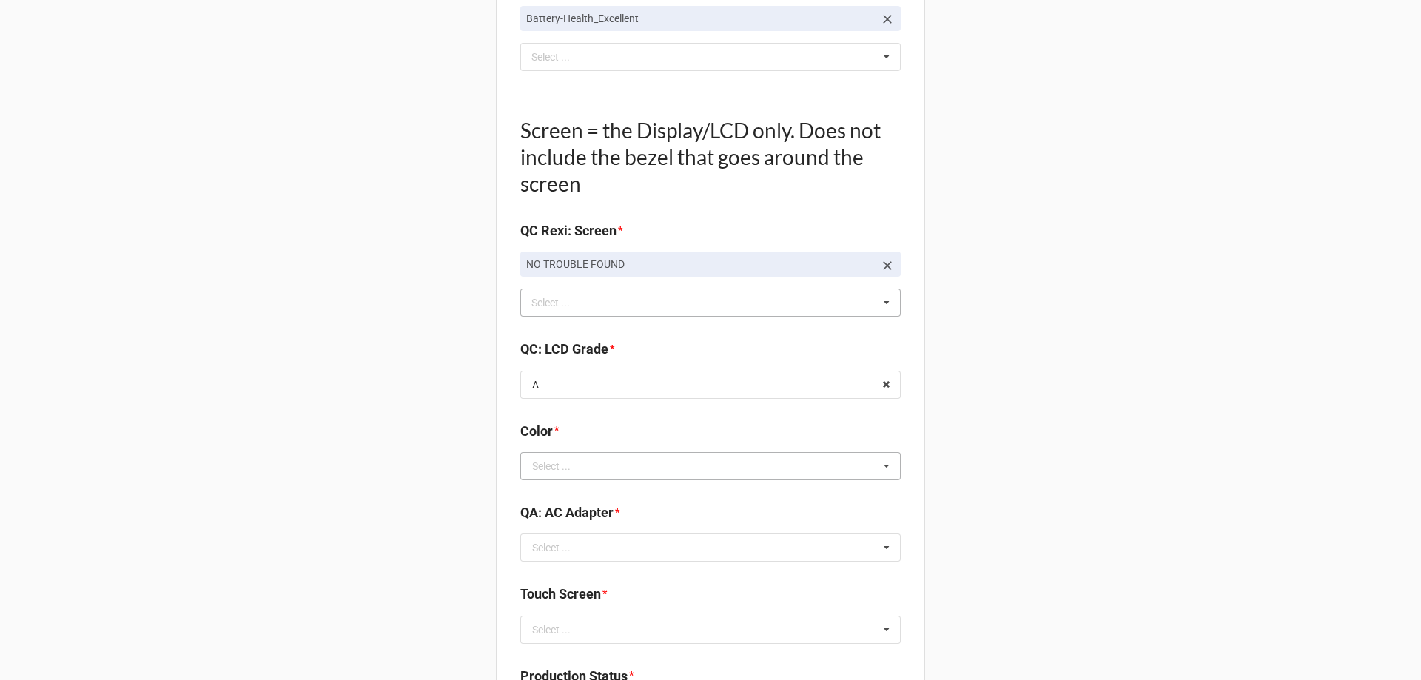
click at [564, 463] on div "Select ..." at bounding box center [551, 466] width 38 height 10
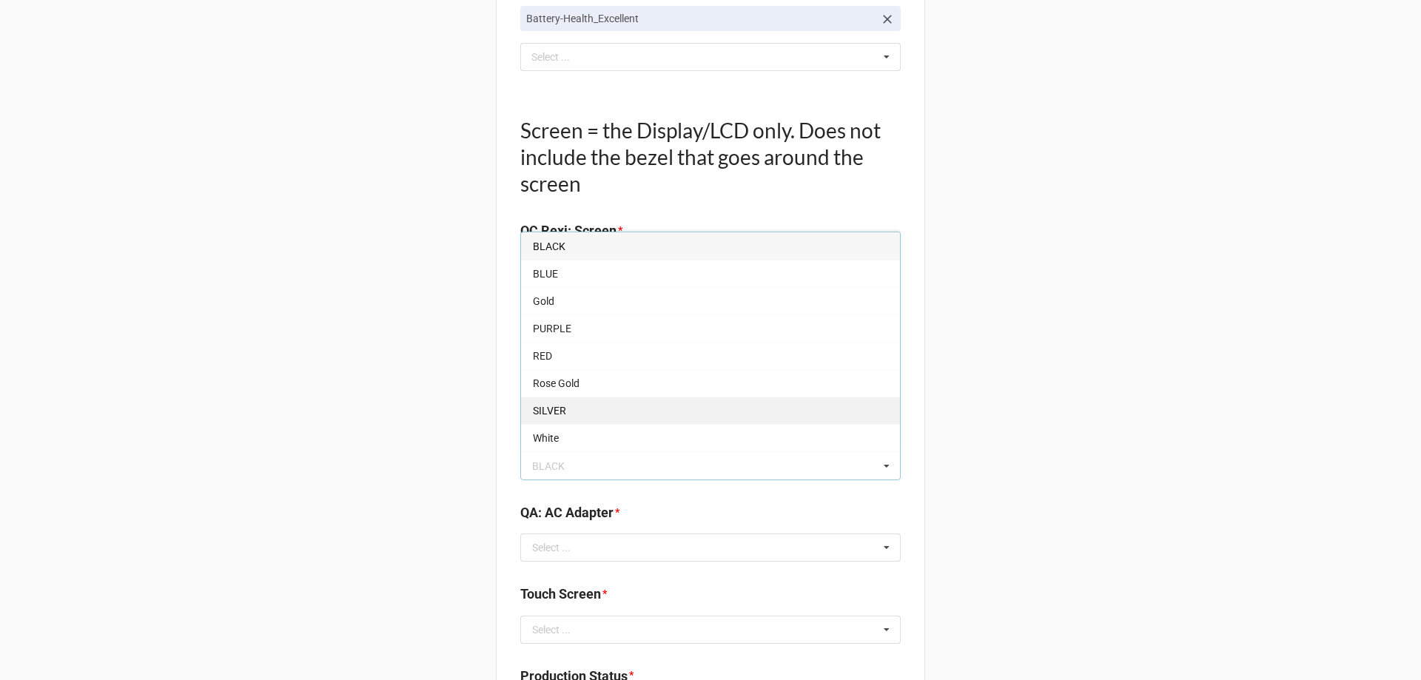
click at [562, 414] on div "SILVER" at bounding box center [710, 410] width 379 height 27
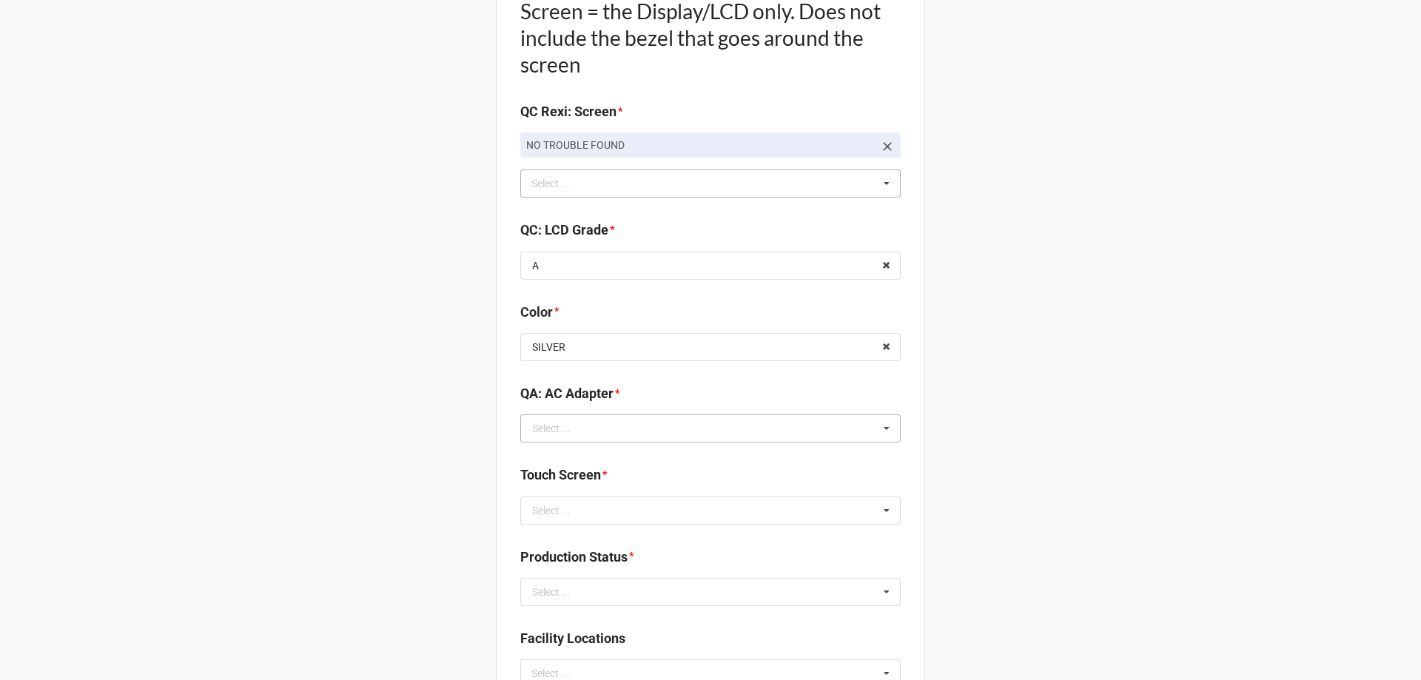
scroll to position [1834, 0]
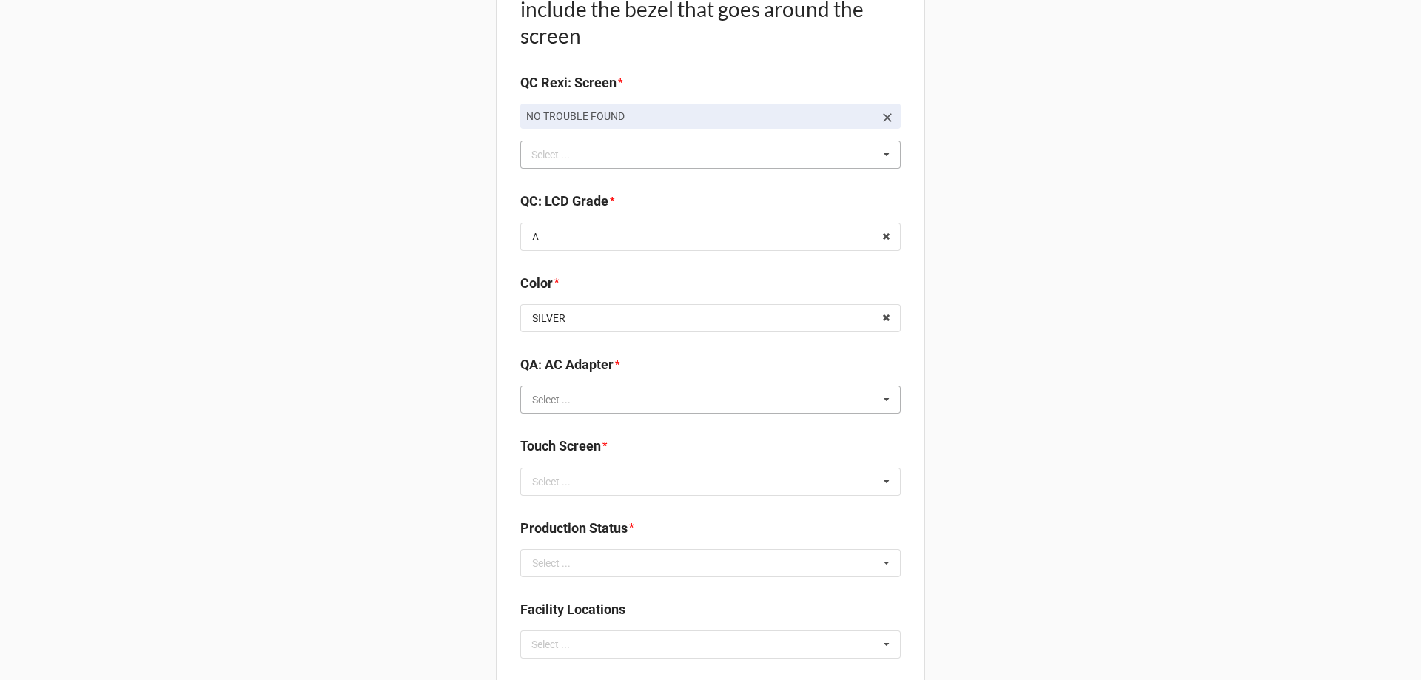
click at [591, 407] on input "text" at bounding box center [711, 399] width 379 height 27
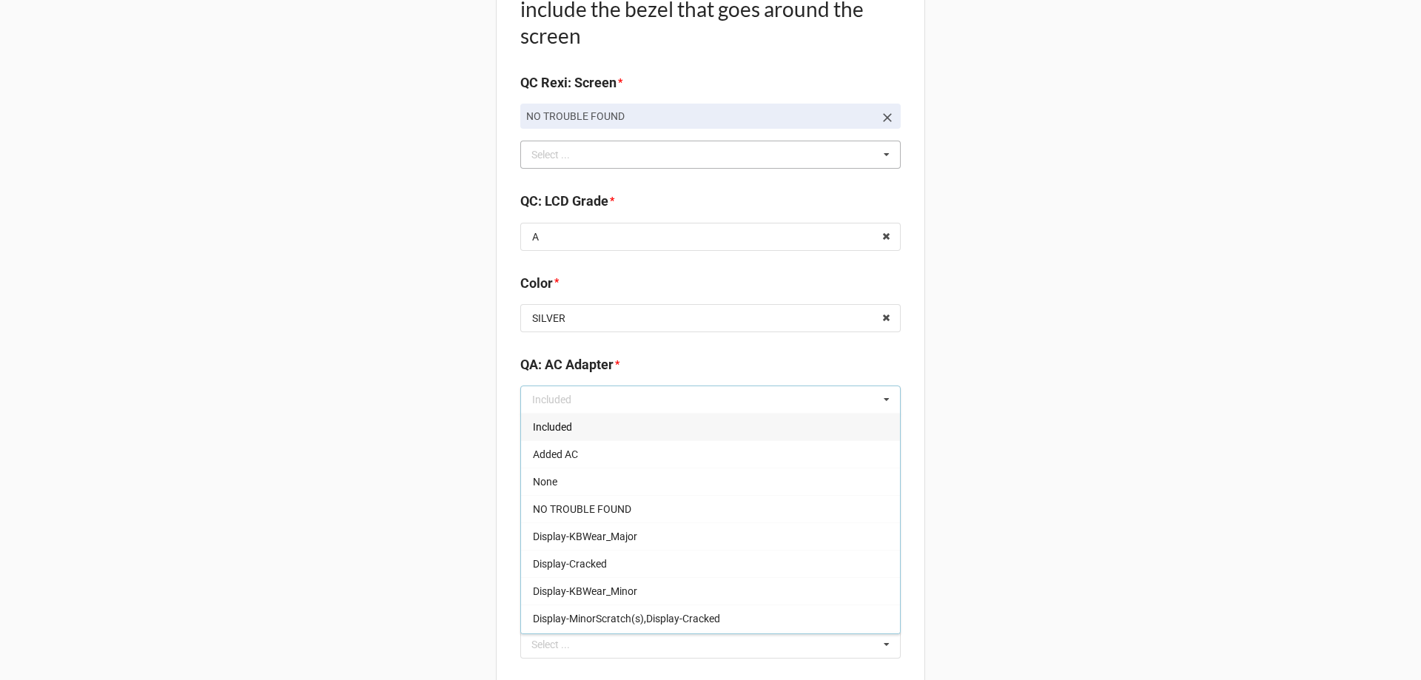
click at [594, 428] on div "Included" at bounding box center [710, 426] width 379 height 27
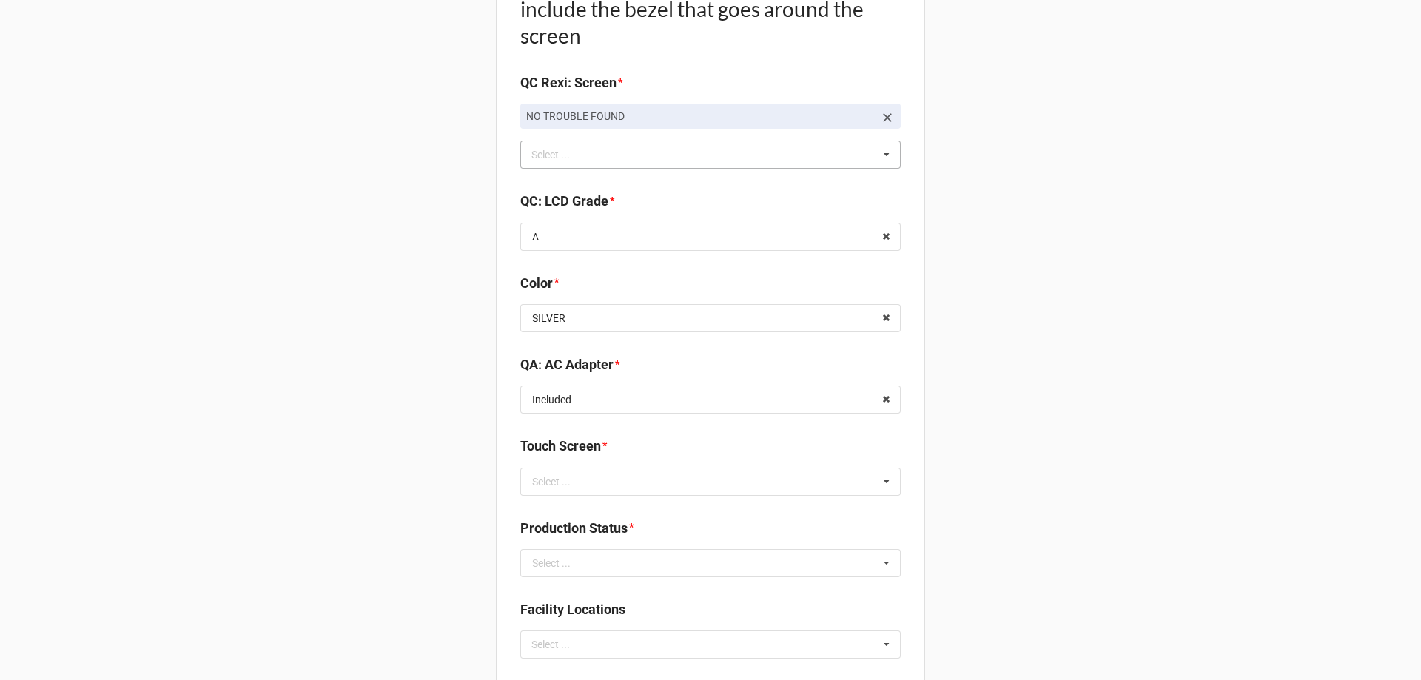
scroll to position [1908, 0]
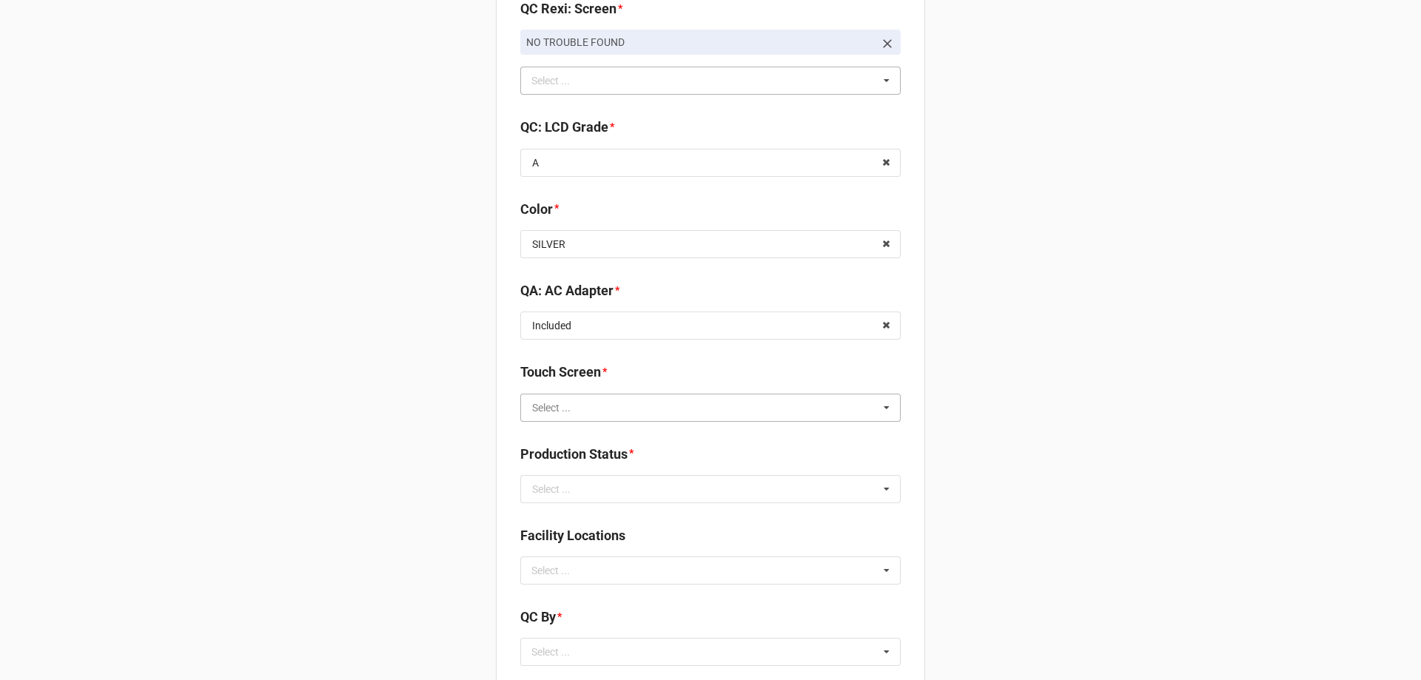
click at [596, 415] on input "text" at bounding box center [711, 407] width 379 height 27
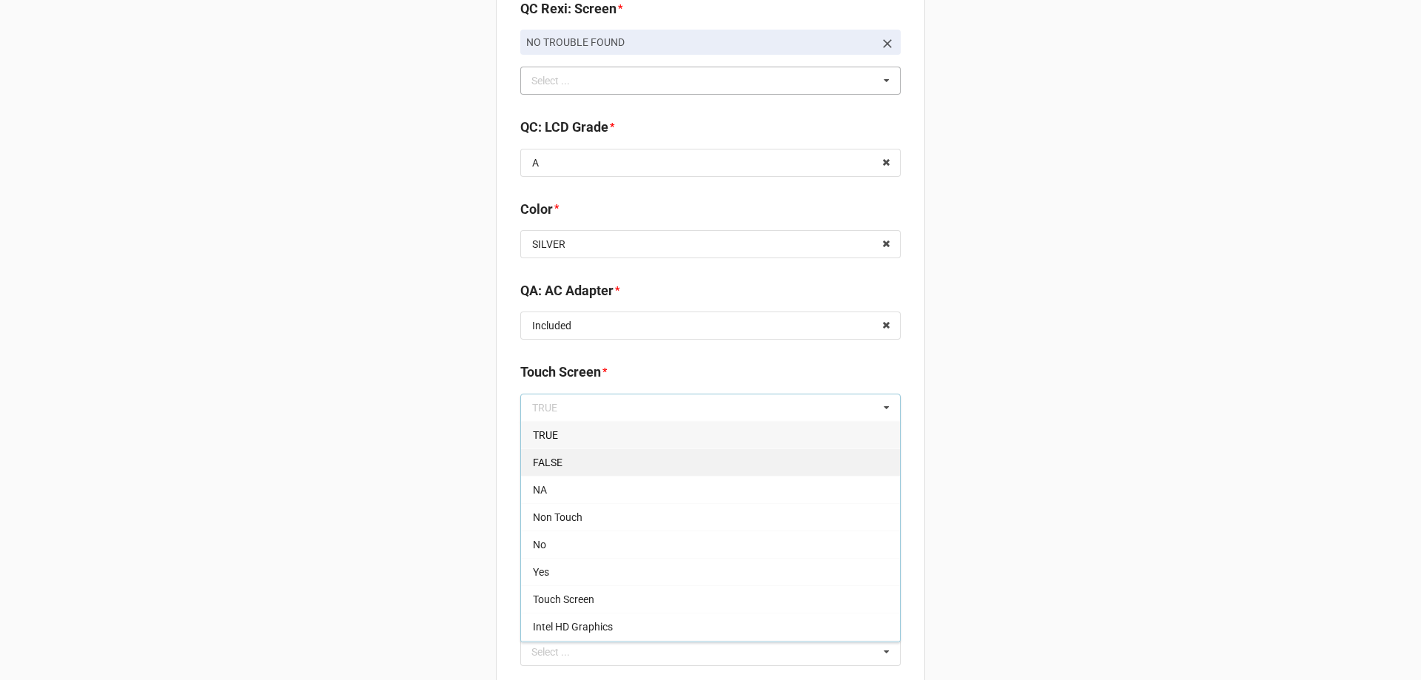
click at [590, 470] on div "FALSE" at bounding box center [710, 461] width 379 height 27
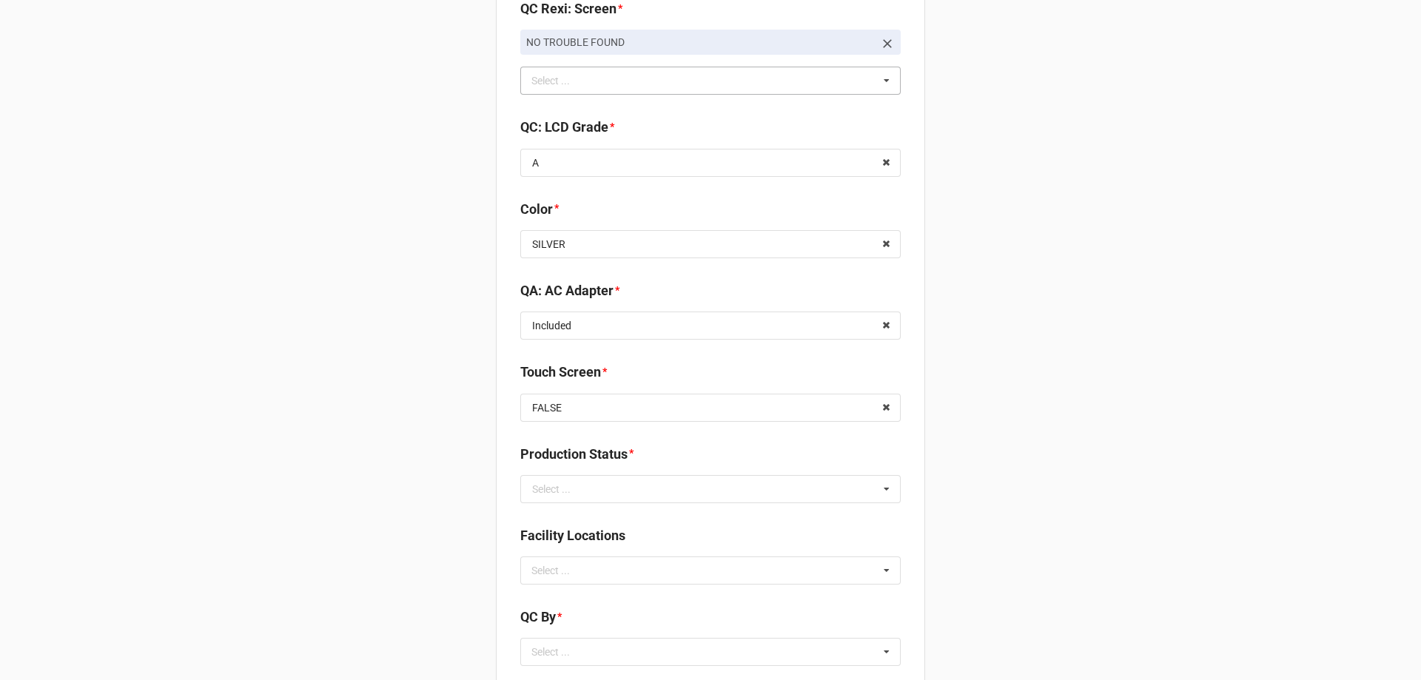
scroll to position [1982, 0]
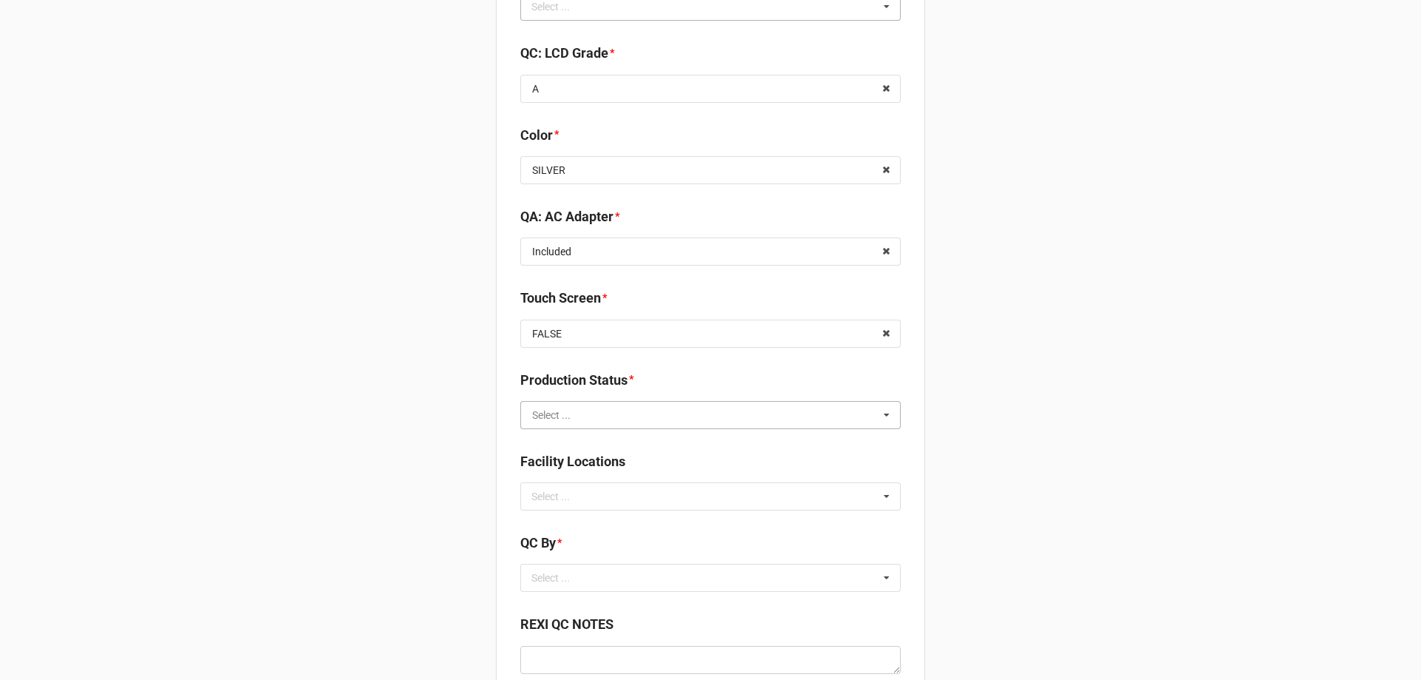
click at [588, 426] on input "text" at bounding box center [711, 415] width 379 height 27
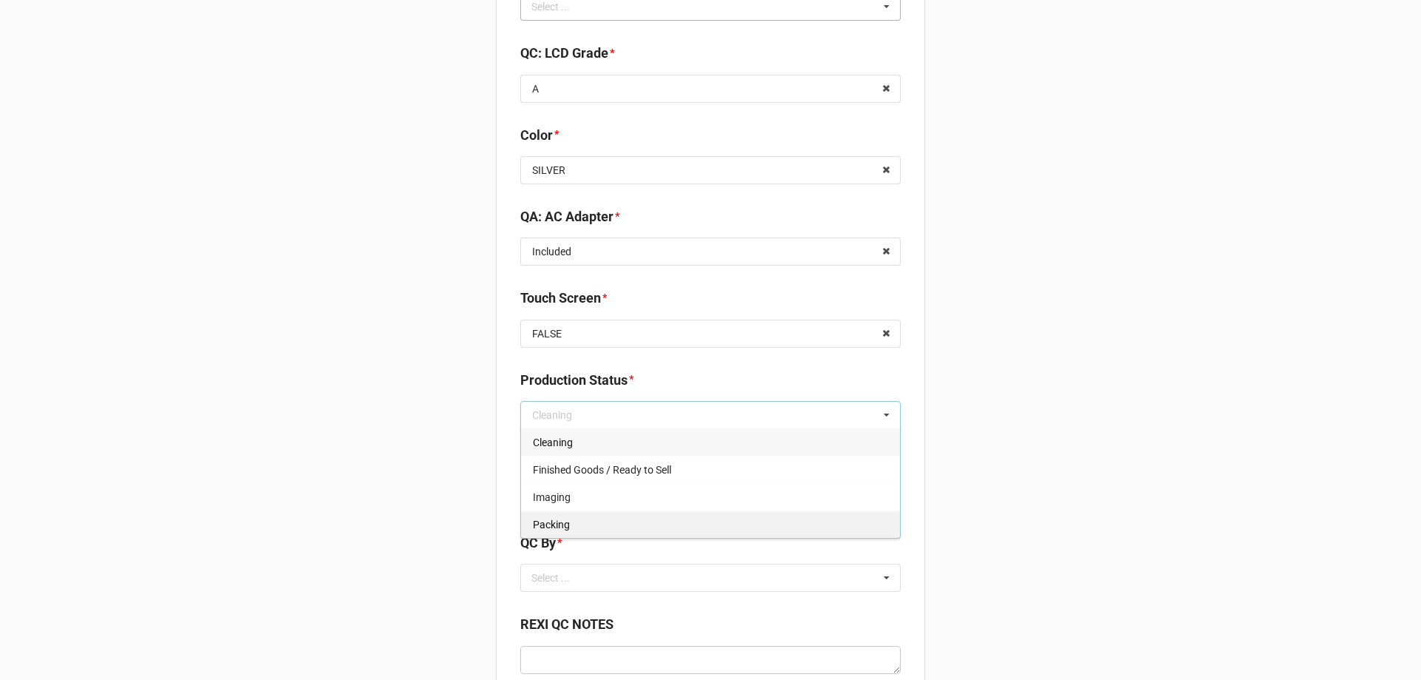
click at [558, 528] on span "Packing" at bounding box center [551, 525] width 37 height 12
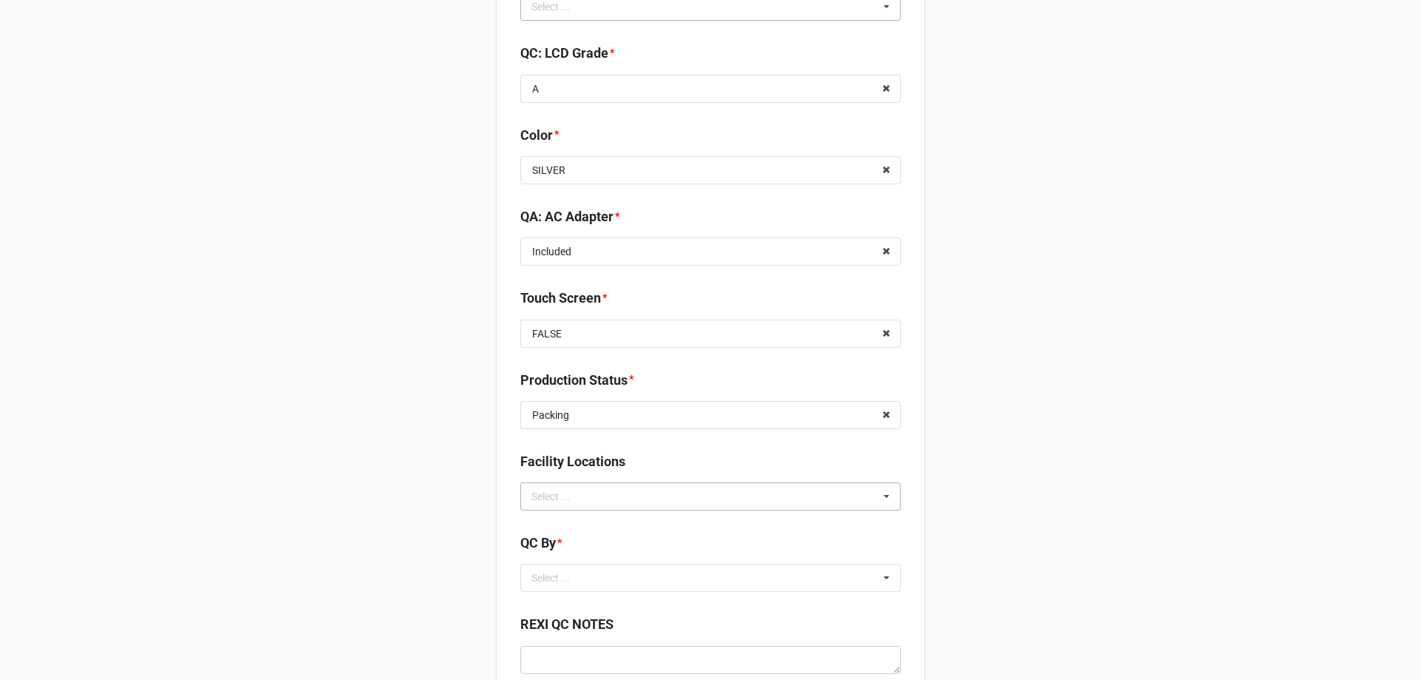
click at [559, 498] on div "Select ..." at bounding box center [560, 496] width 64 height 17
type input "re"
click at [582, 521] on span "RECV.DLL.PROCESSING" at bounding box center [589, 524] width 112 height 12
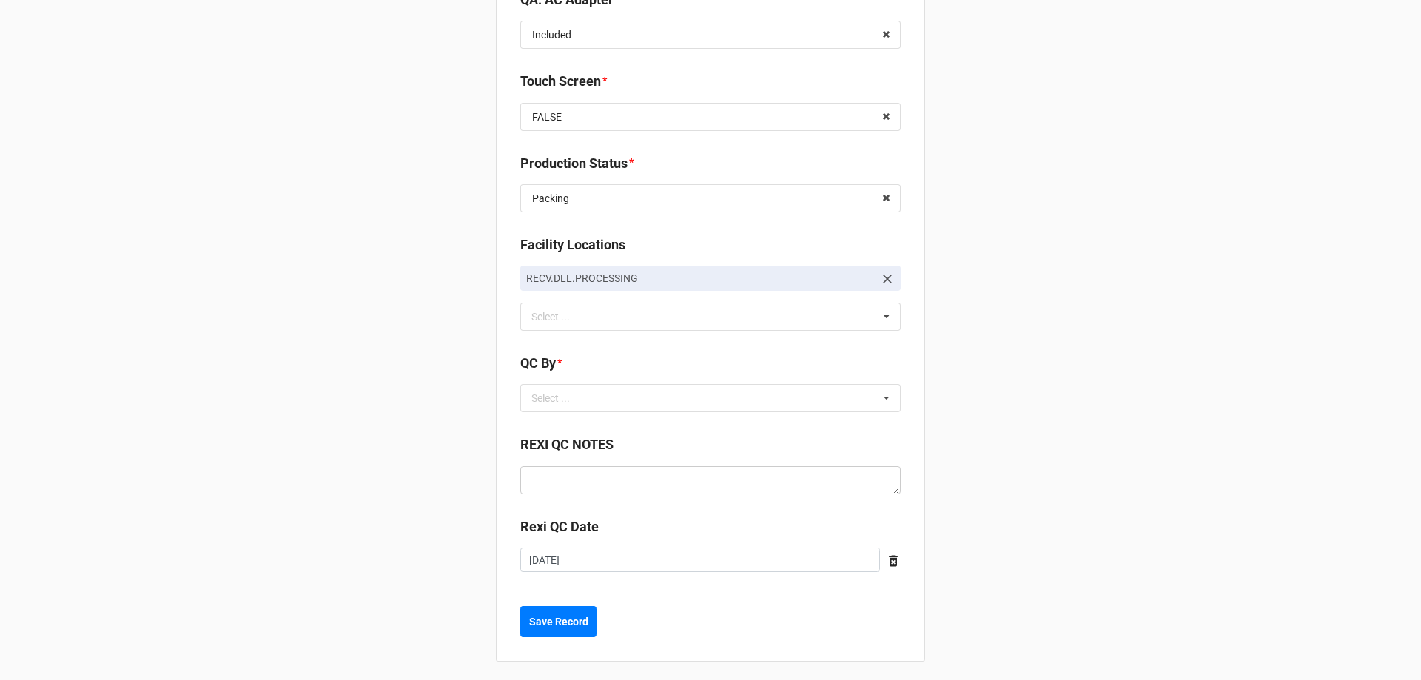
scroll to position [2204, 0]
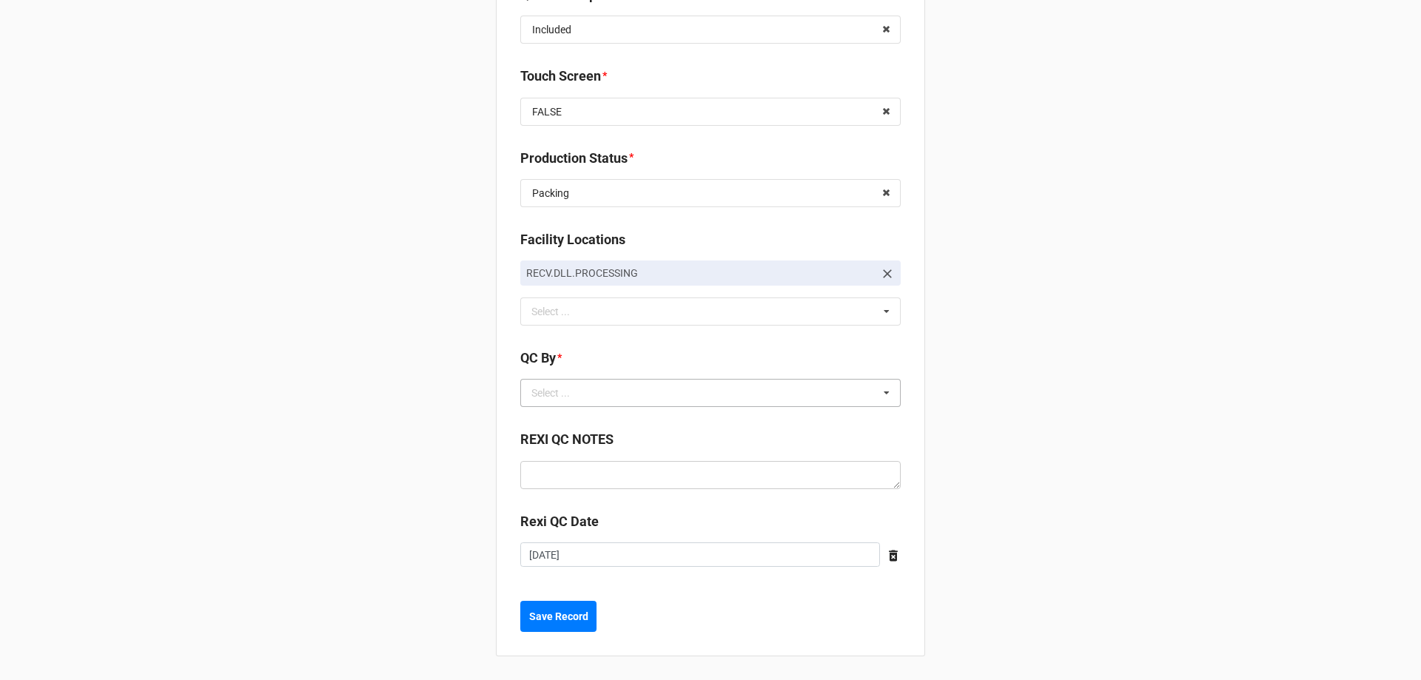
click at [642, 400] on div "Select ... No results found." at bounding box center [710, 393] width 380 height 28
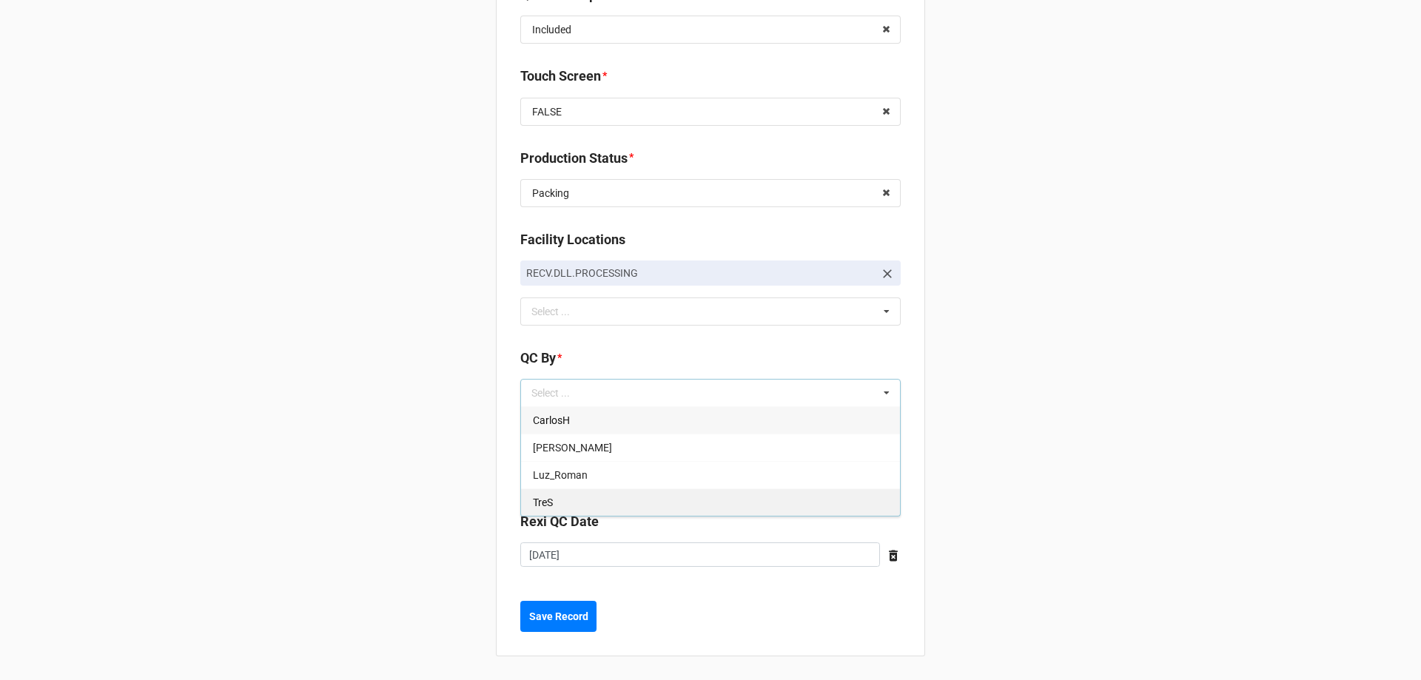
click at [607, 505] on div "TreS" at bounding box center [710, 501] width 379 height 27
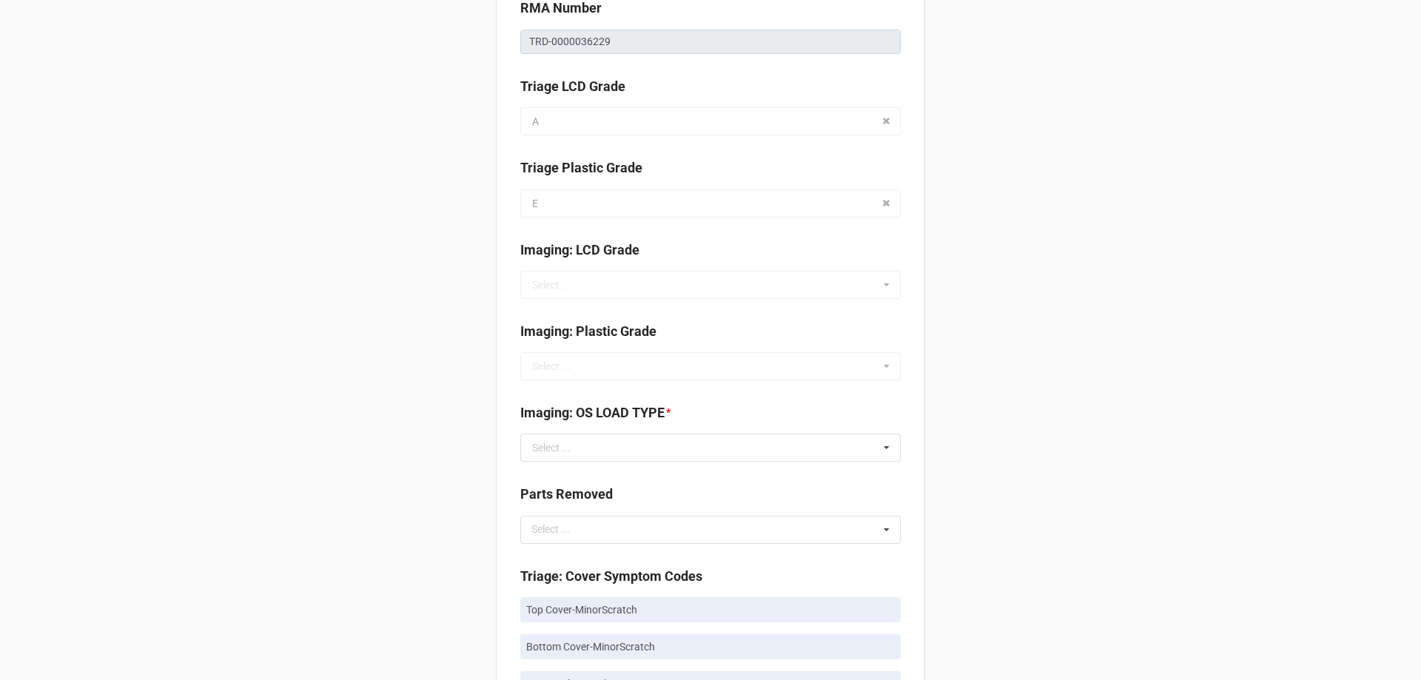
scroll to position [465, 0]
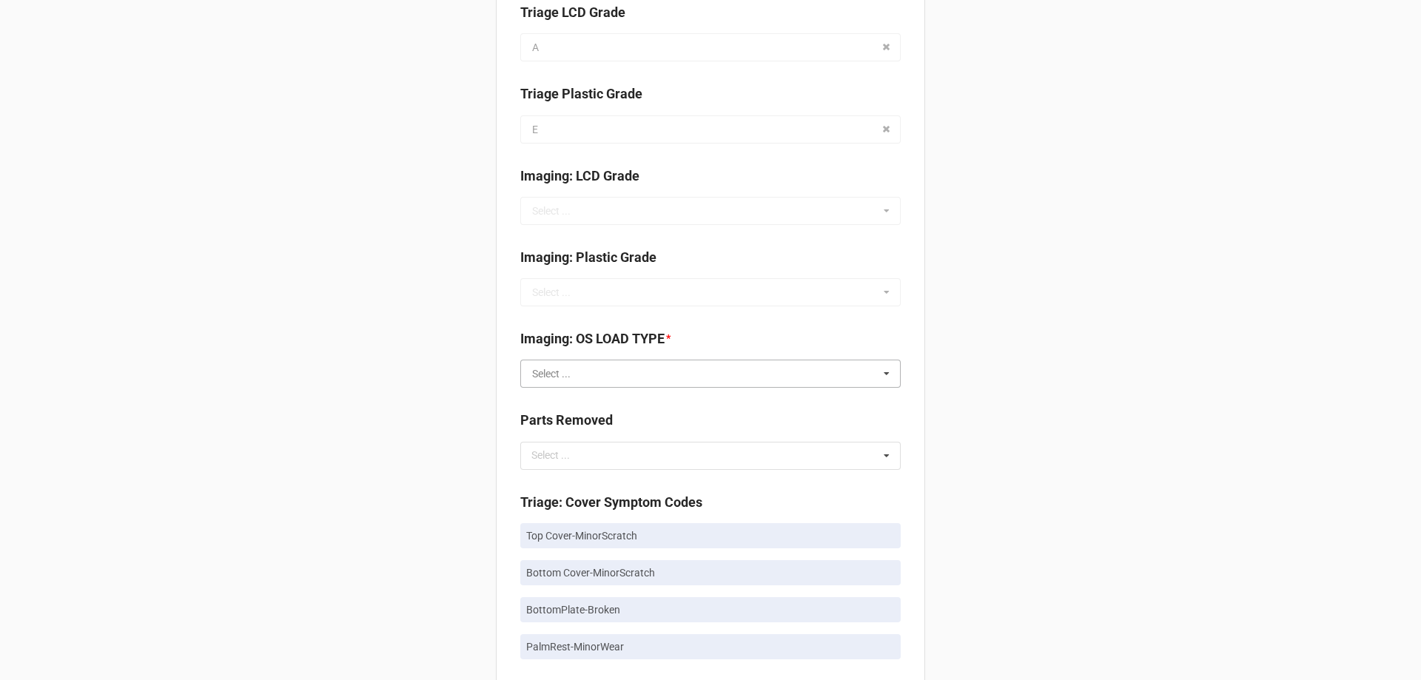
click at [664, 387] on input "text" at bounding box center [711, 373] width 379 height 27
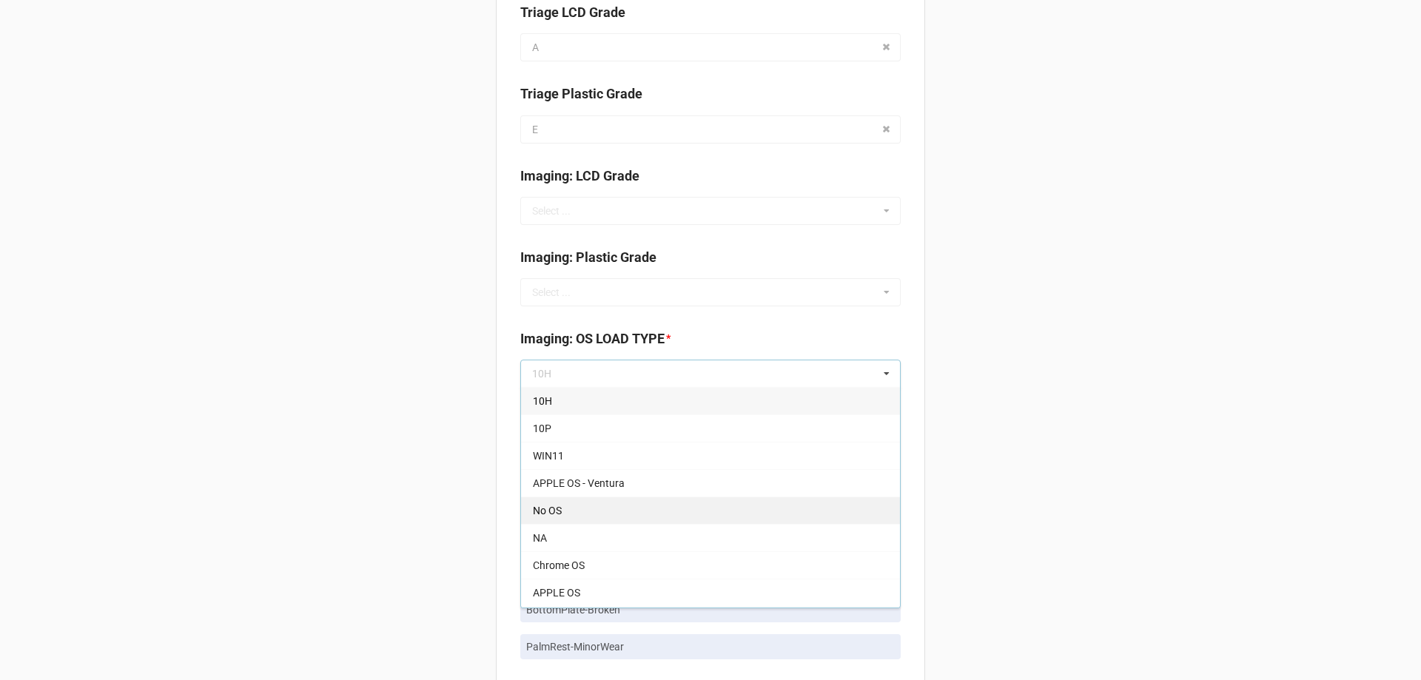
click at [633, 513] on div "No OS" at bounding box center [710, 510] width 379 height 27
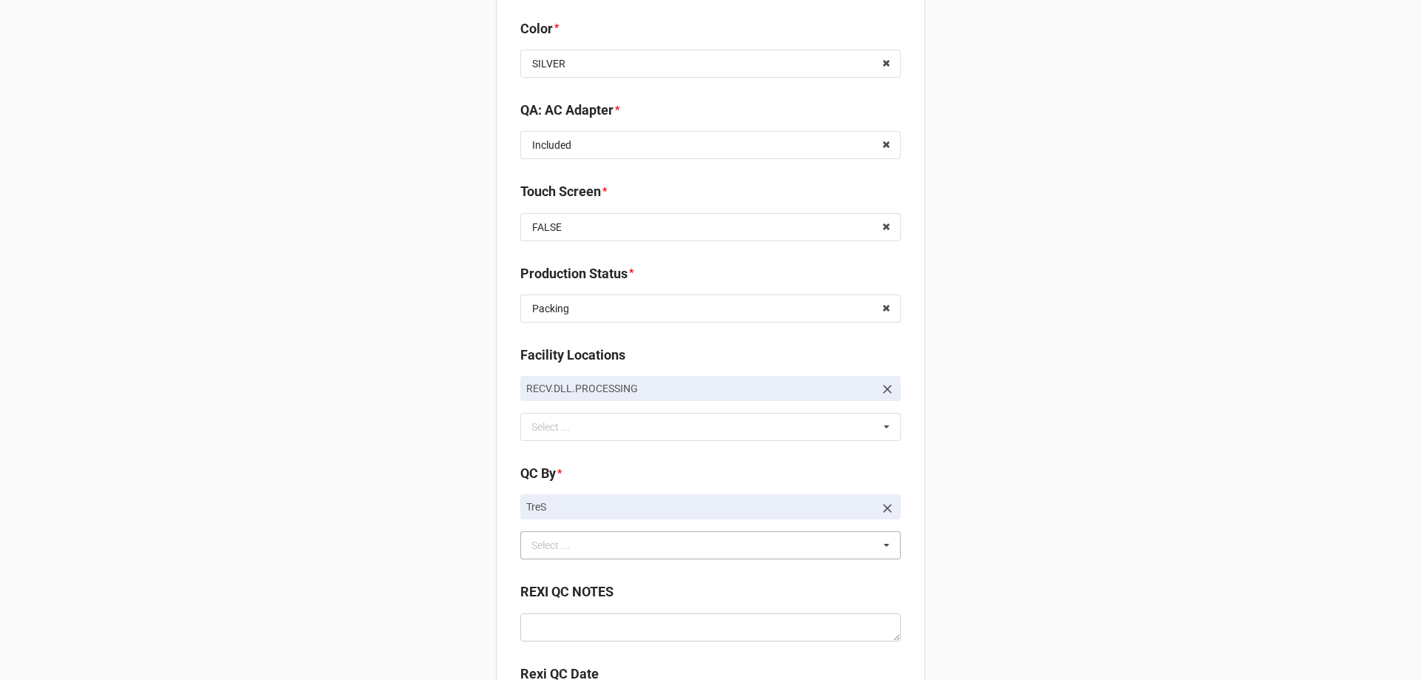
scroll to position [2241, 0]
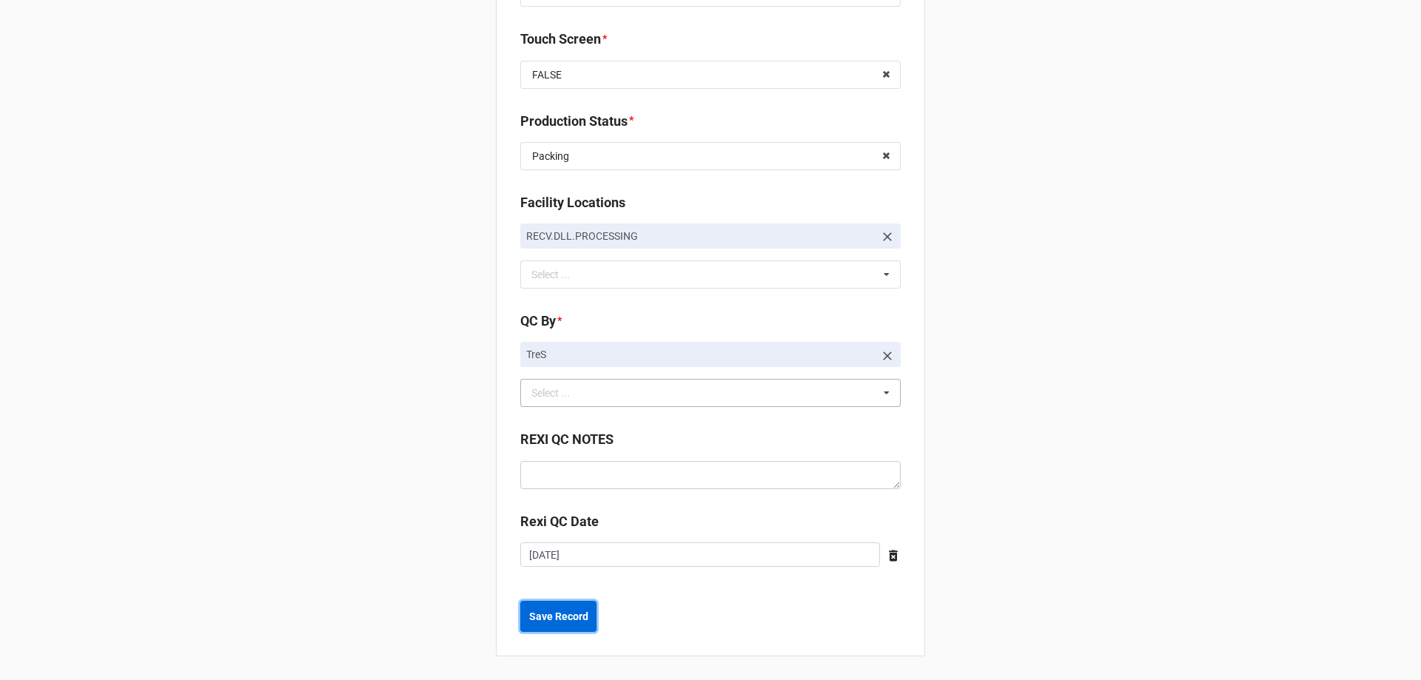
click at [582, 623] on b "Save Record" at bounding box center [558, 617] width 59 height 16
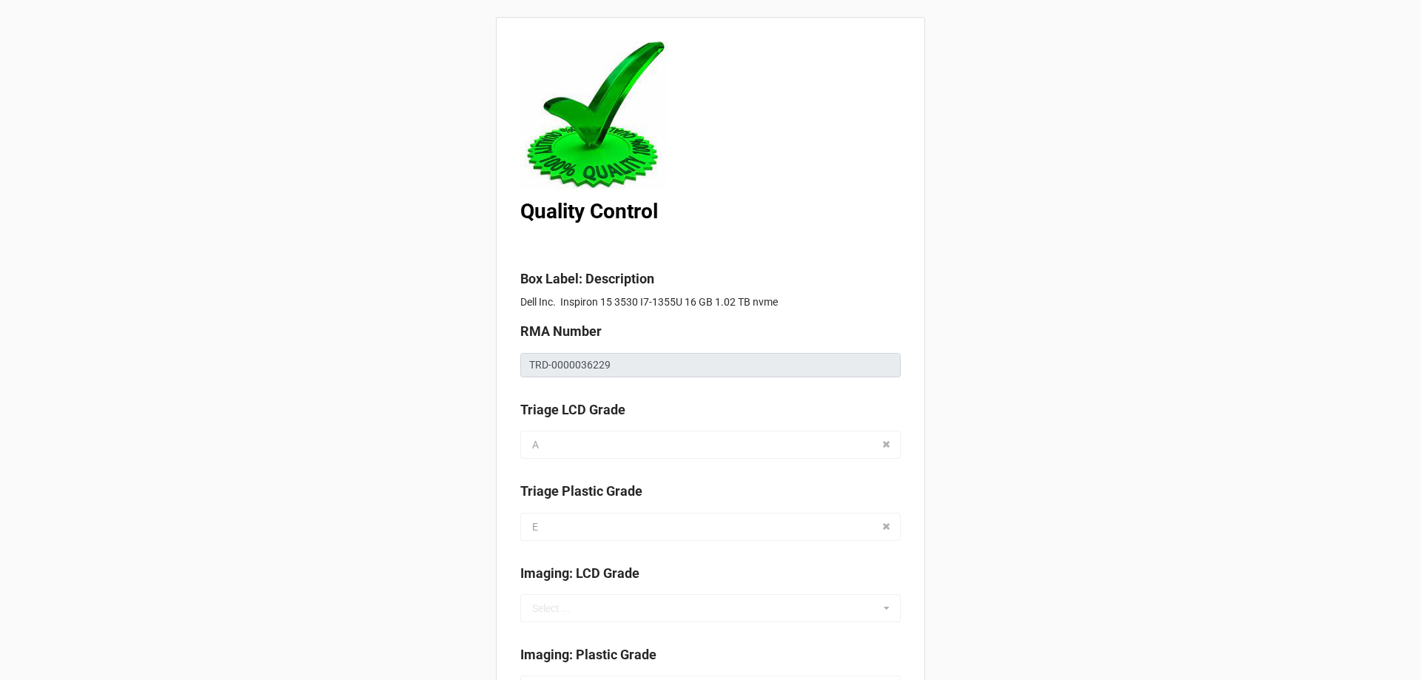
scroll to position [0, 0]
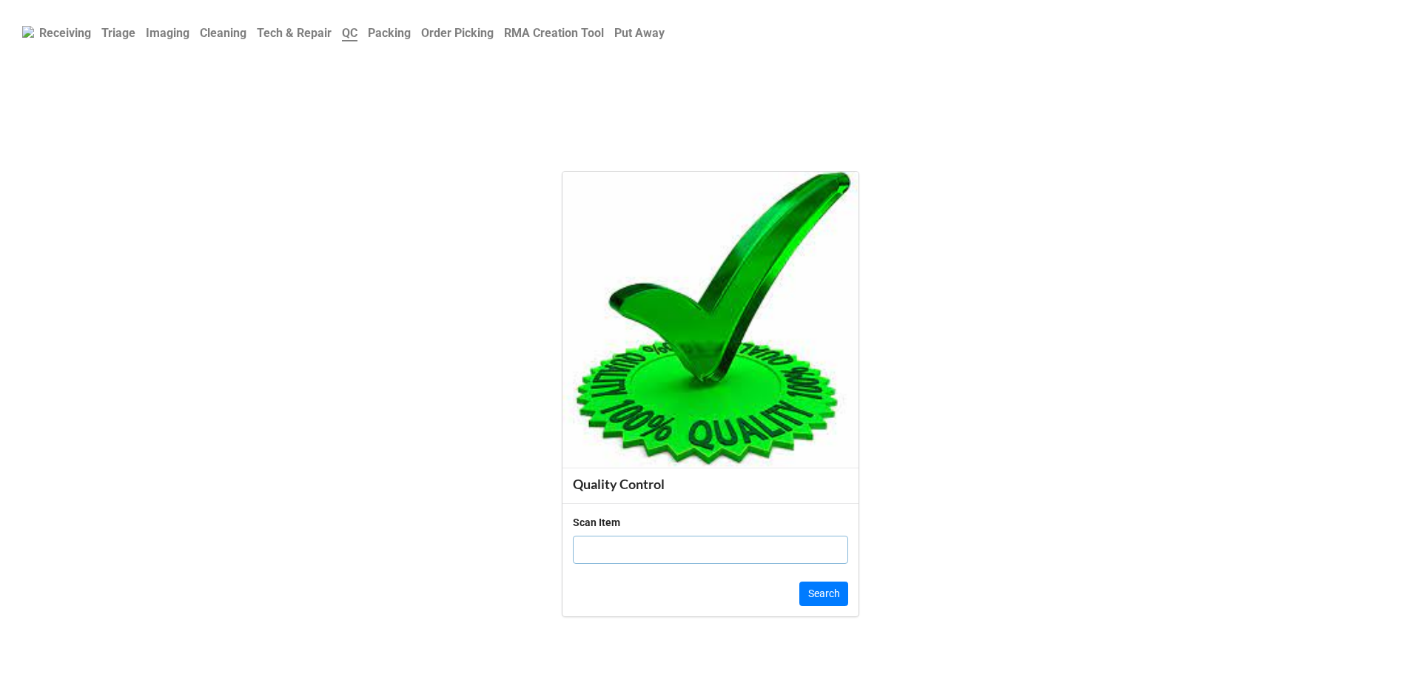
click at [653, 553] on input "text" at bounding box center [710, 550] width 275 height 28
paste input "H8S5NJ3"
type input "H8S5NJ3"
click at [825, 585] on button "Search" at bounding box center [823, 594] width 49 height 25
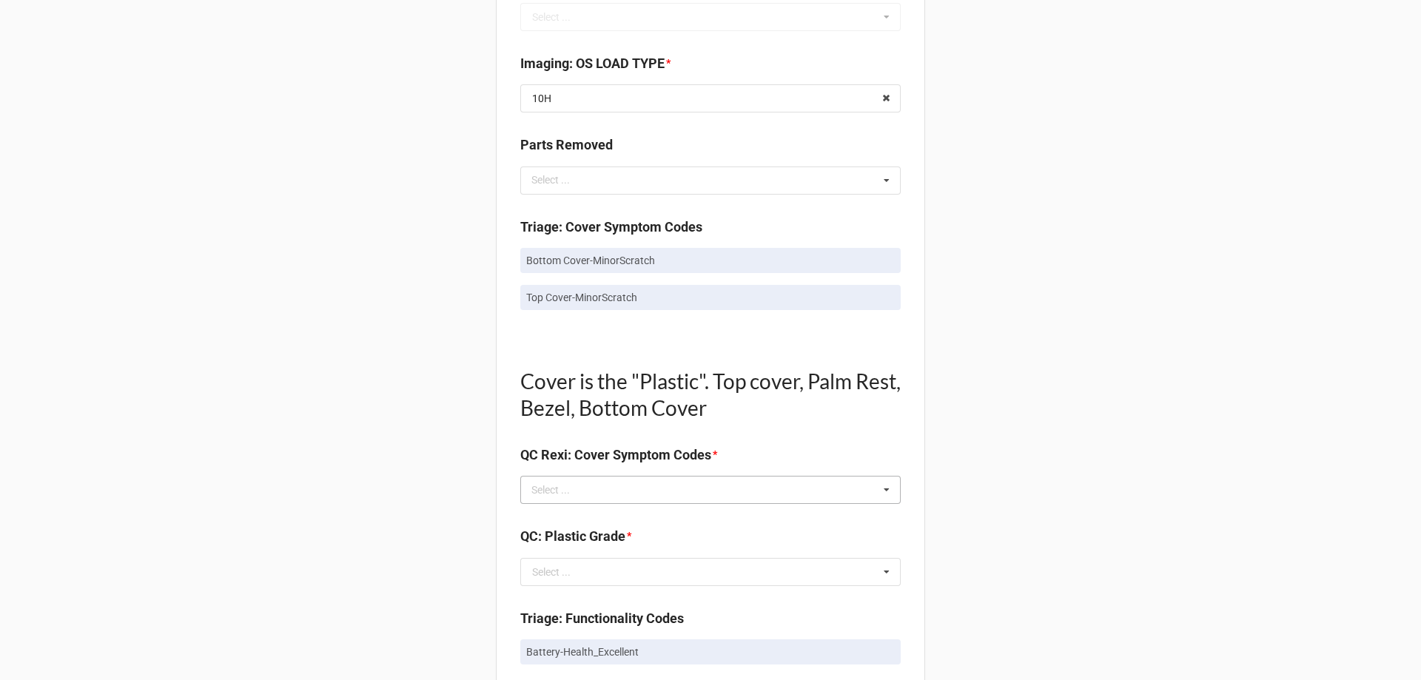
scroll to position [888, 0]
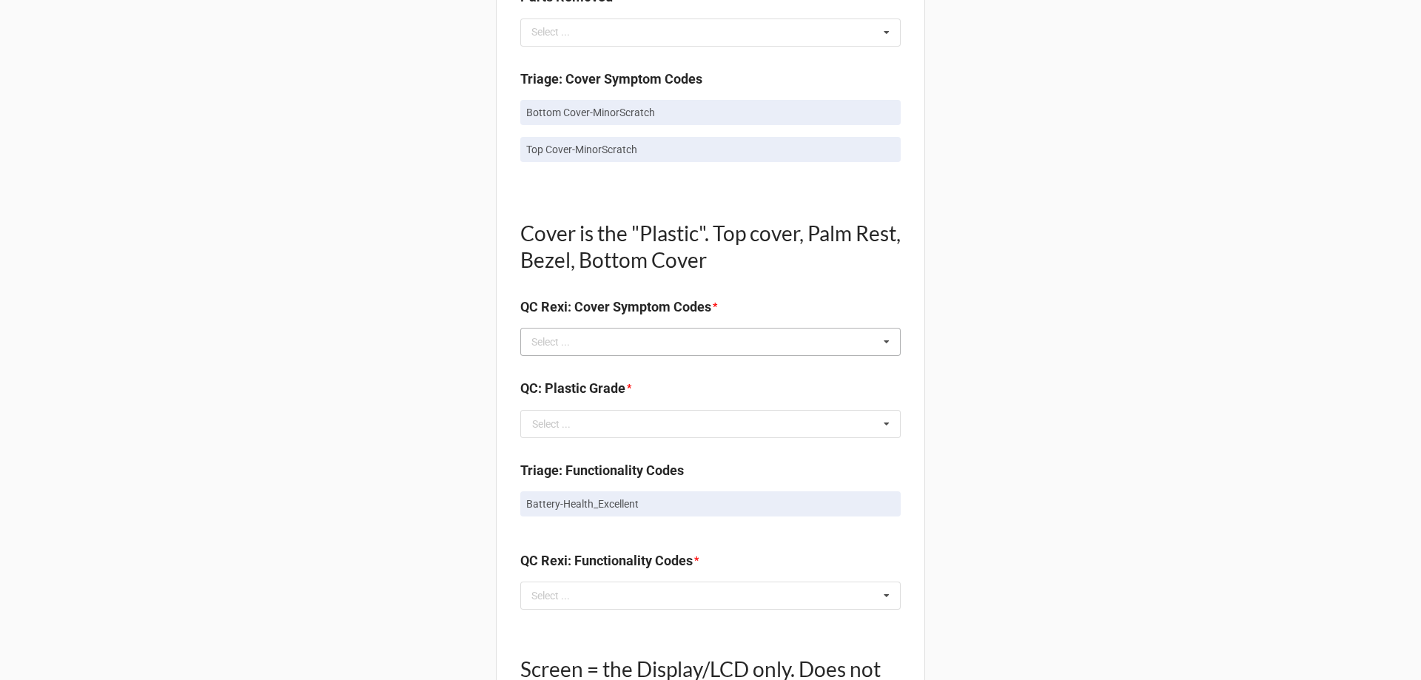
click at [594, 348] on div "Select ... No results found." at bounding box center [710, 342] width 380 height 28
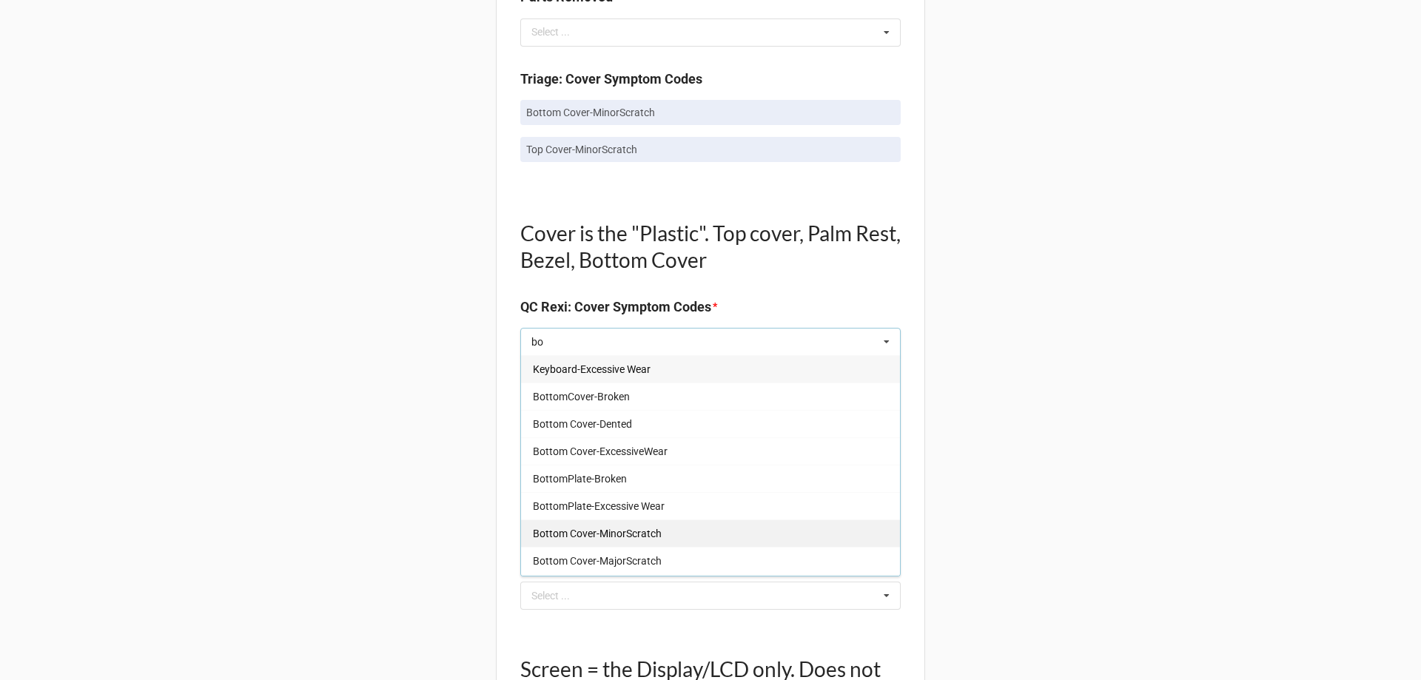
type input "bo"
click at [648, 538] on span "Bottom Cover-MinorScratch" at bounding box center [597, 534] width 129 height 12
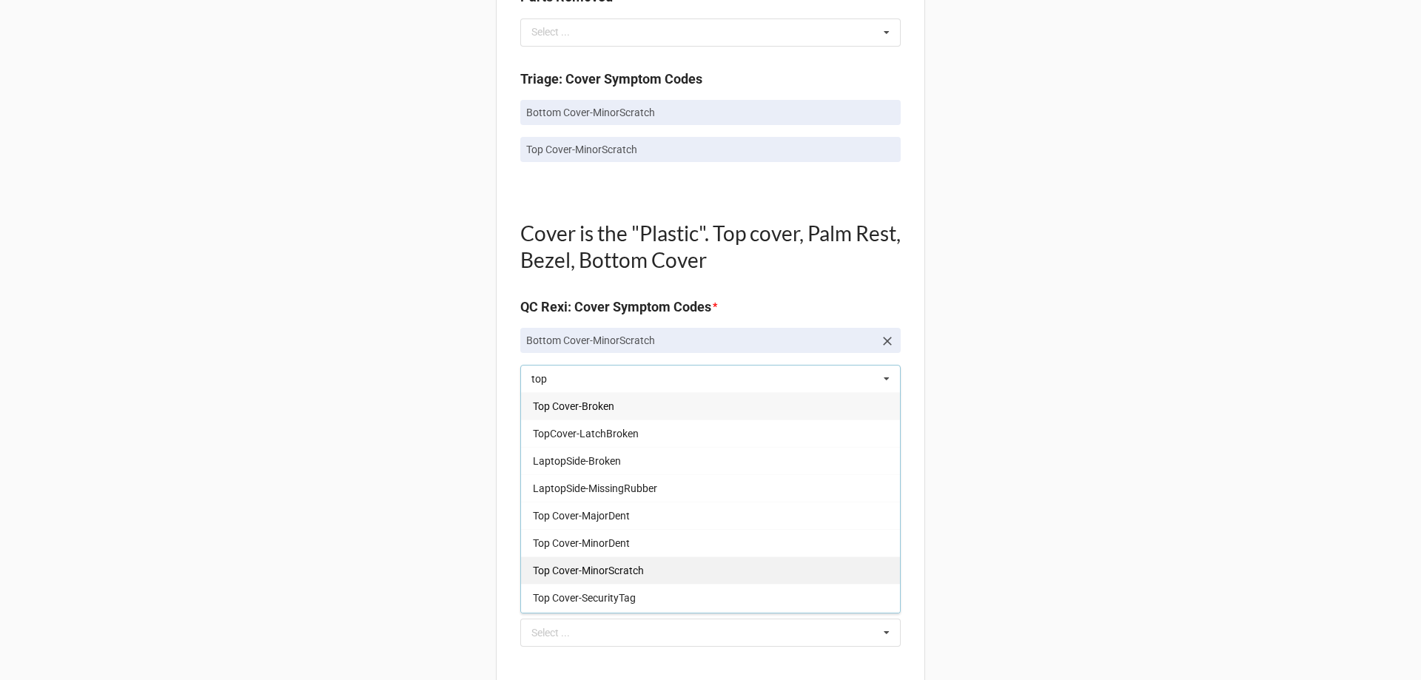
type input "top"
click at [613, 572] on span "Top Cover-MinorScratch" at bounding box center [588, 571] width 111 height 12
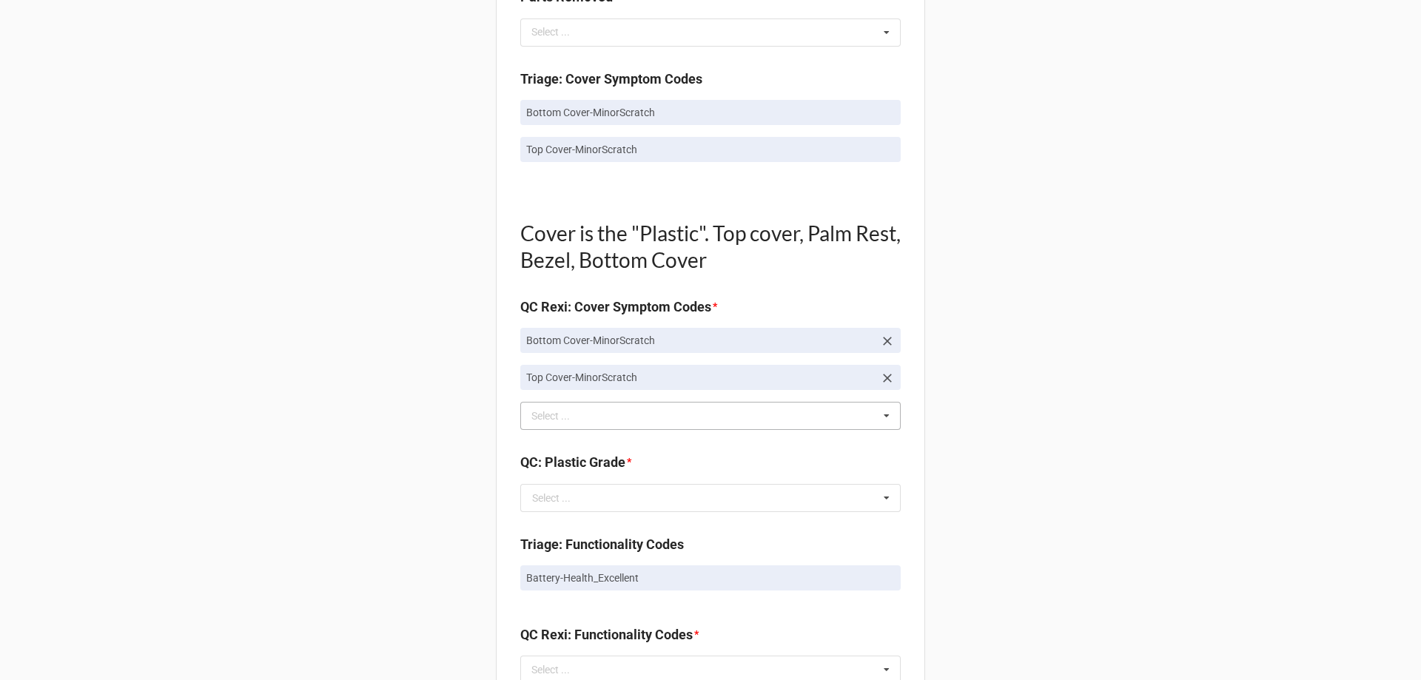
click at [254, 434] on div "Back Receiving Triage Imaging Cleaning Tech & Repair QC Packing Order Picking R…" at bounding box center [710, 424] width 1421 height 2625
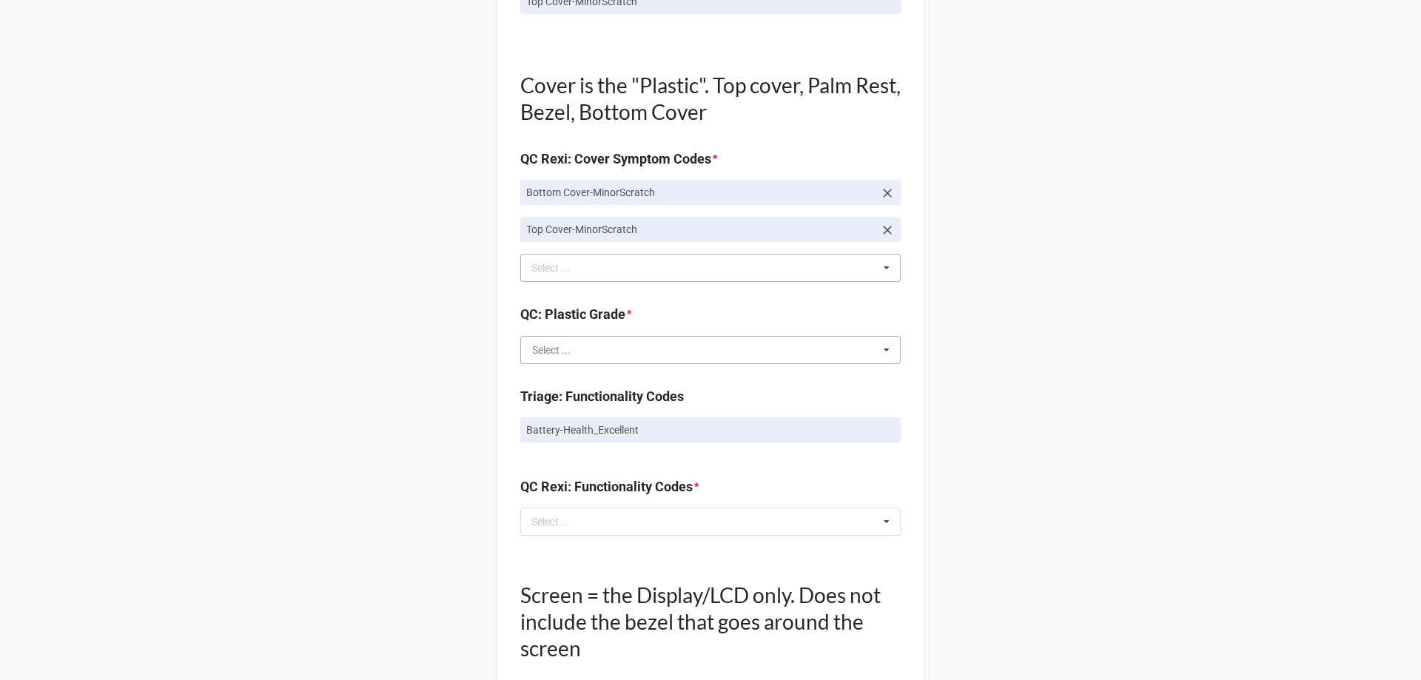
click at [522, 359] on input "text" at bounding box center [711, 350] width 379 height 27
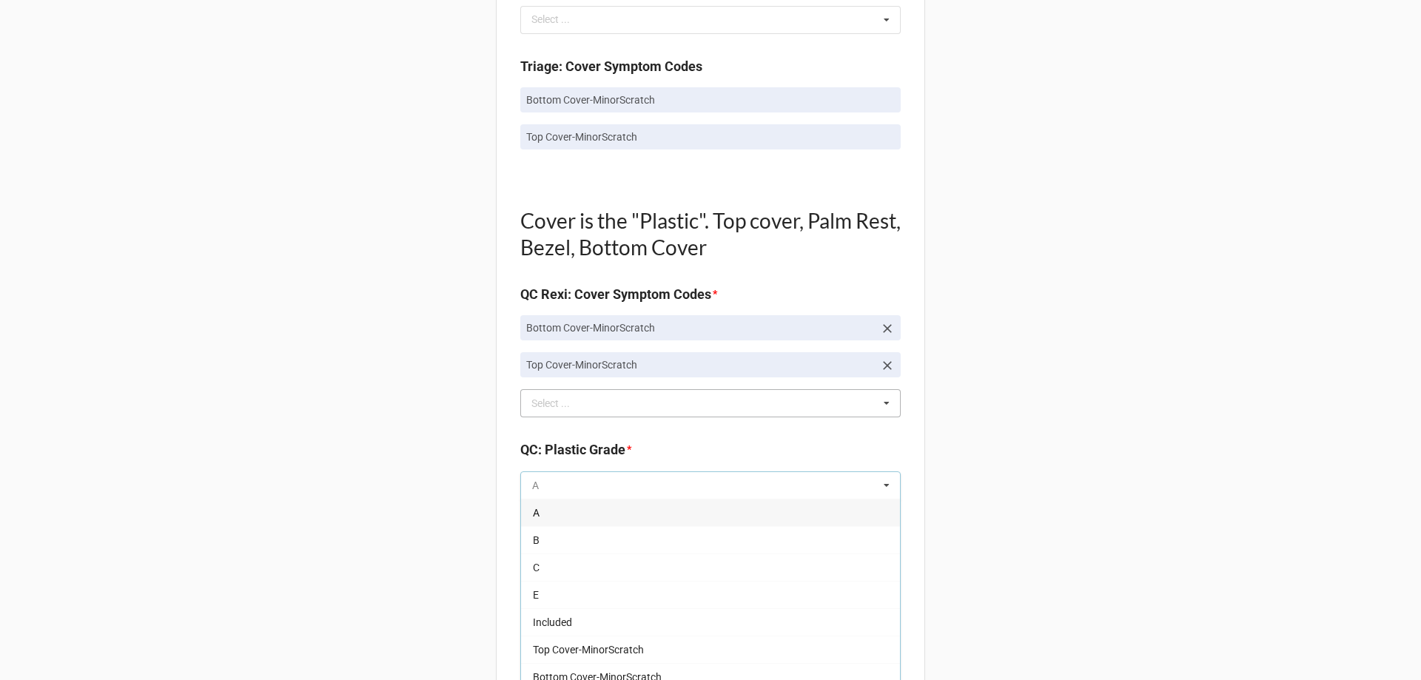
scroll to position [1036, 0]
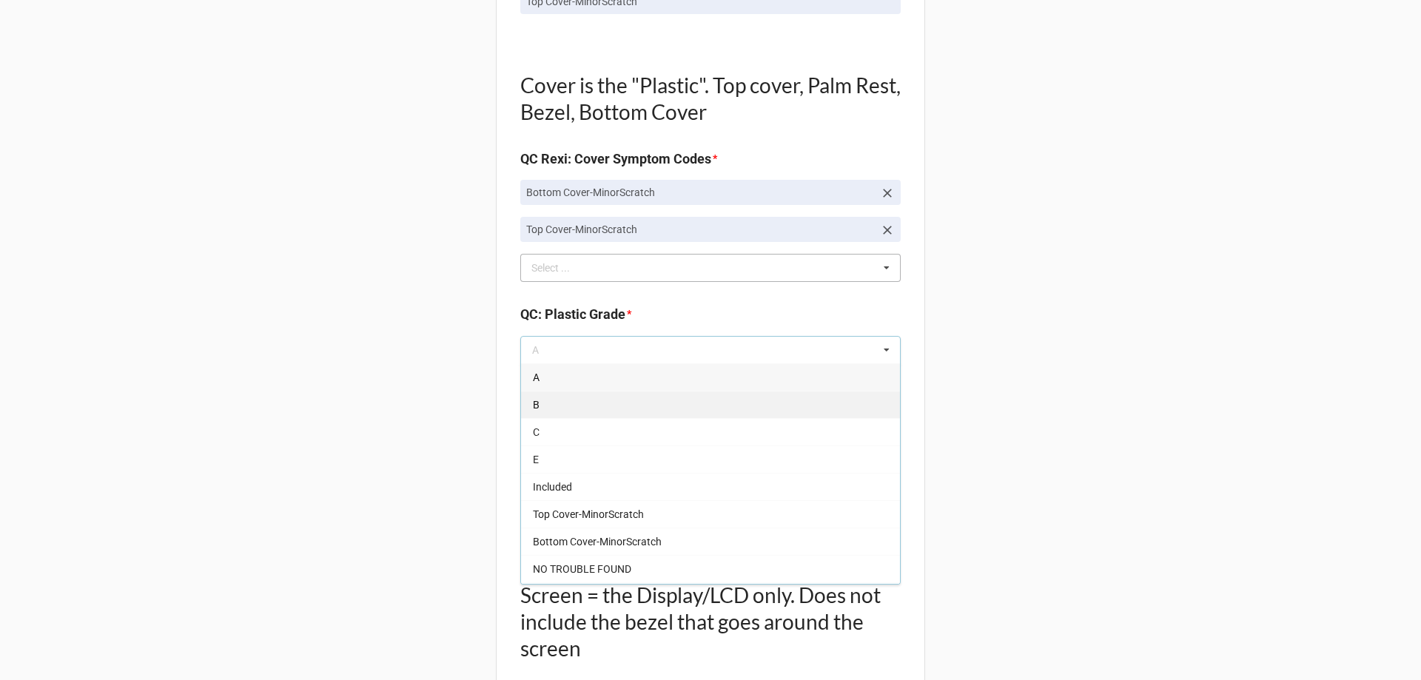
click at [551, 402] on div "B" at bounding box center [710, 404] width 379 height 27
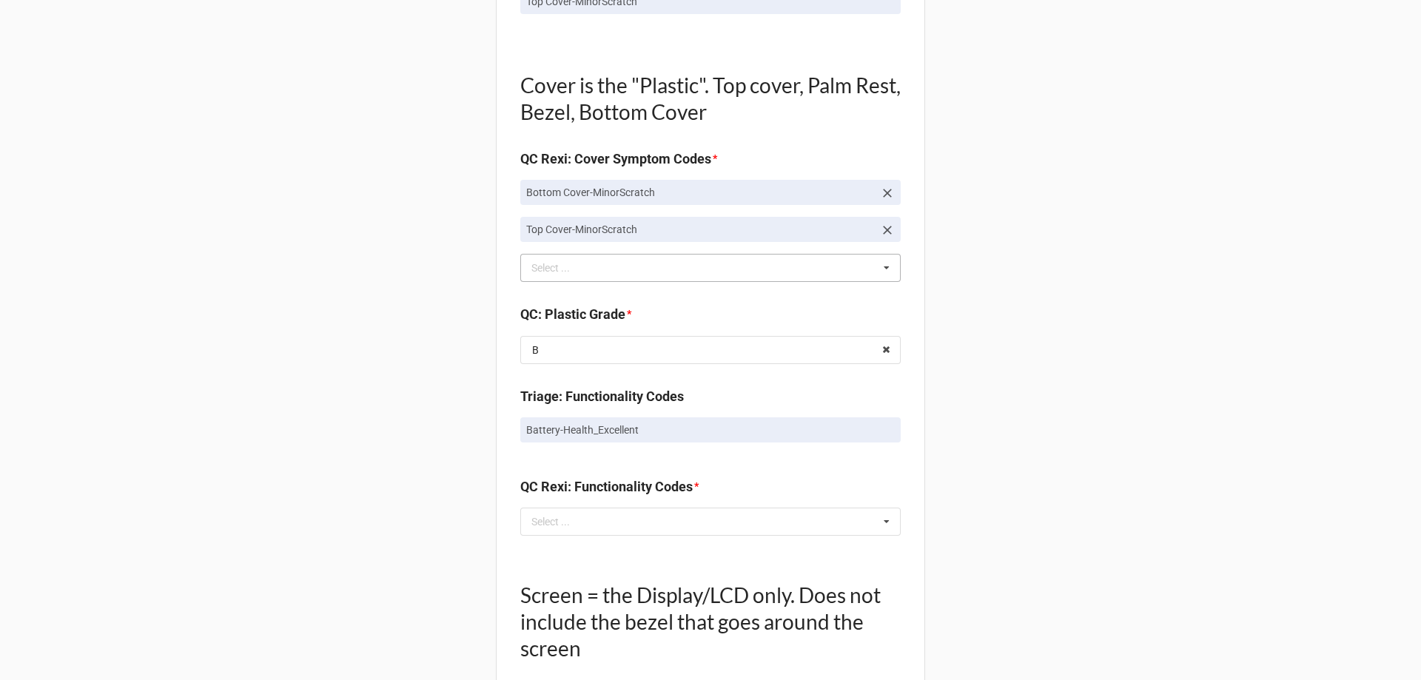
click at [431, 418] on div "Back Receiving Triage Imaging Cleaning Tech & Repair QC Packing Order Picking R…" at bounding box center [710, 276] width 1421 height 2625
click at [553, 514] on div "Select ..." at bounding box center [560, 521] width 64 height 17
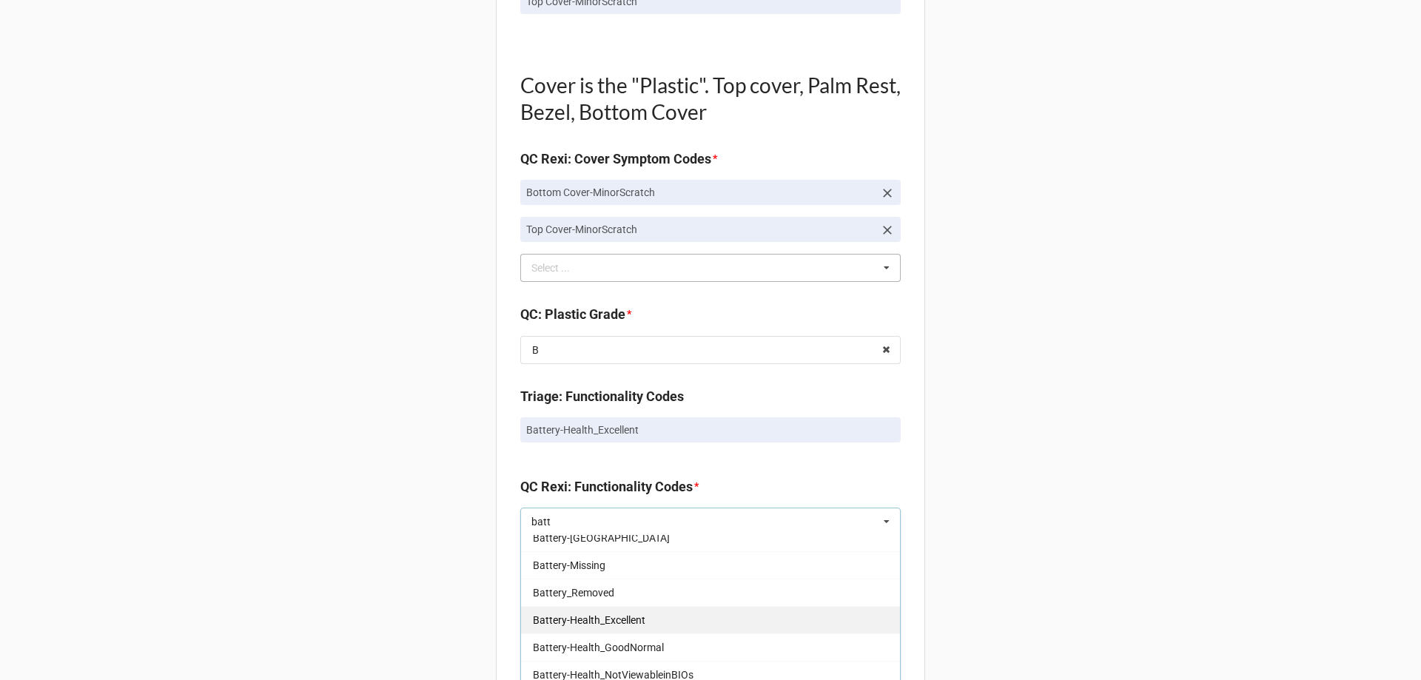
type input "batt"
click at [604, 620] on span "Battery-Health_Excellent" at bounding box center [589, 620] width 112 height 12
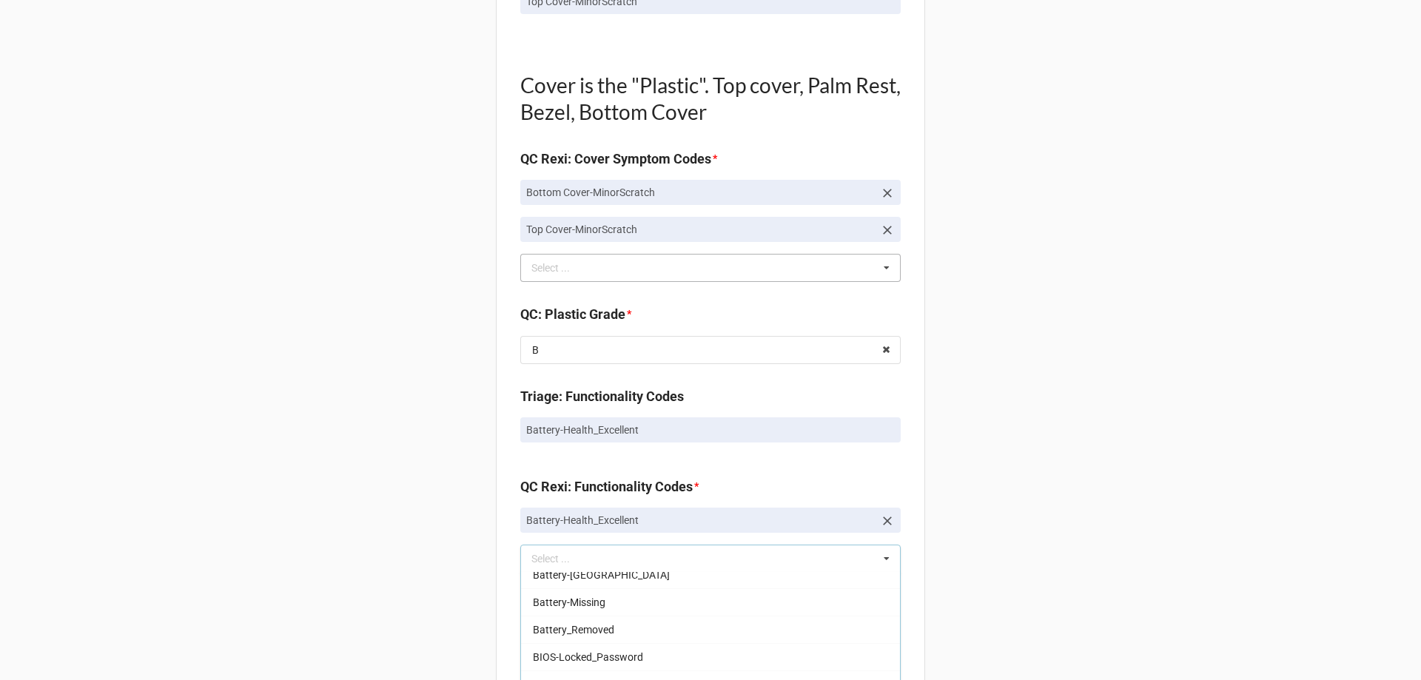
click at [338, 544] on div "Back Receiving Triage Imaging Cleaning Tech & Repair QC Packing Order Picking R…" at bounding box center [710, 295] width 1421 height 2662
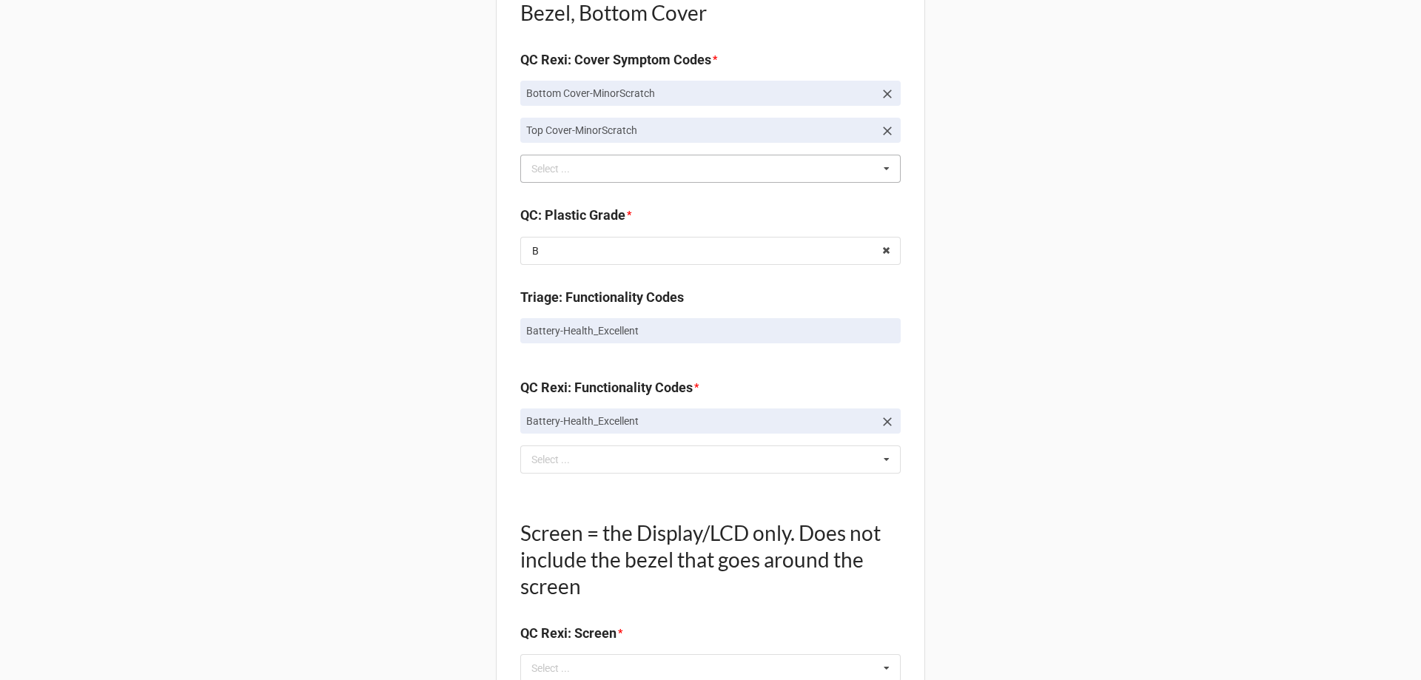
scroll to position [1258, 0]
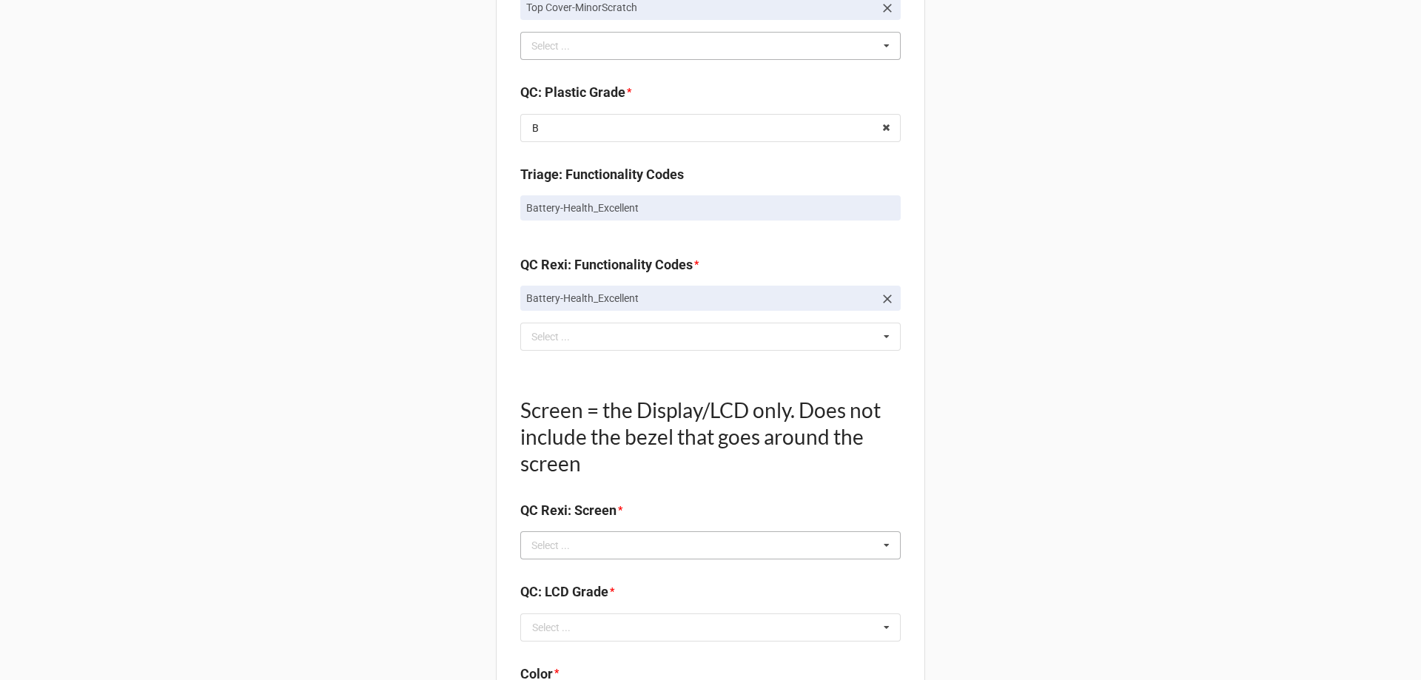
click at [582, 544] on div "Select ..." at bounding box center [560, 545] width 64 height 17
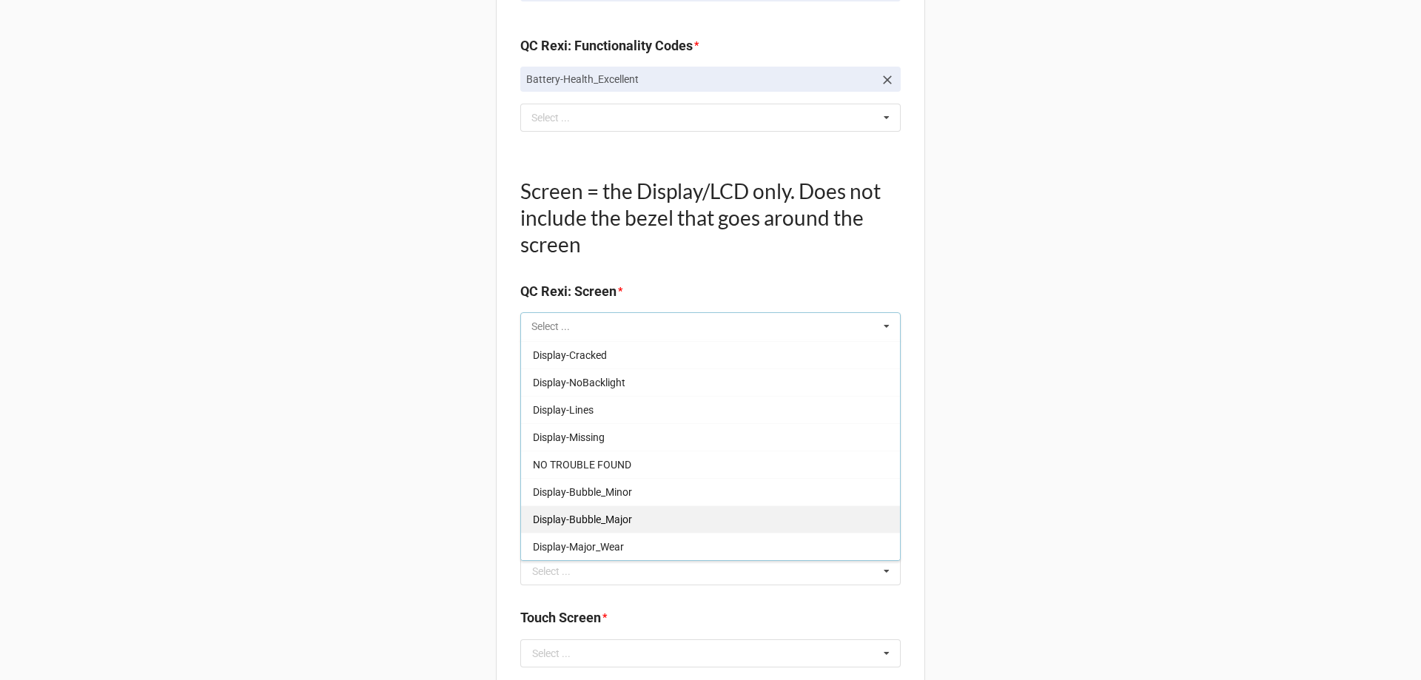
scroll to position [1480, 0]
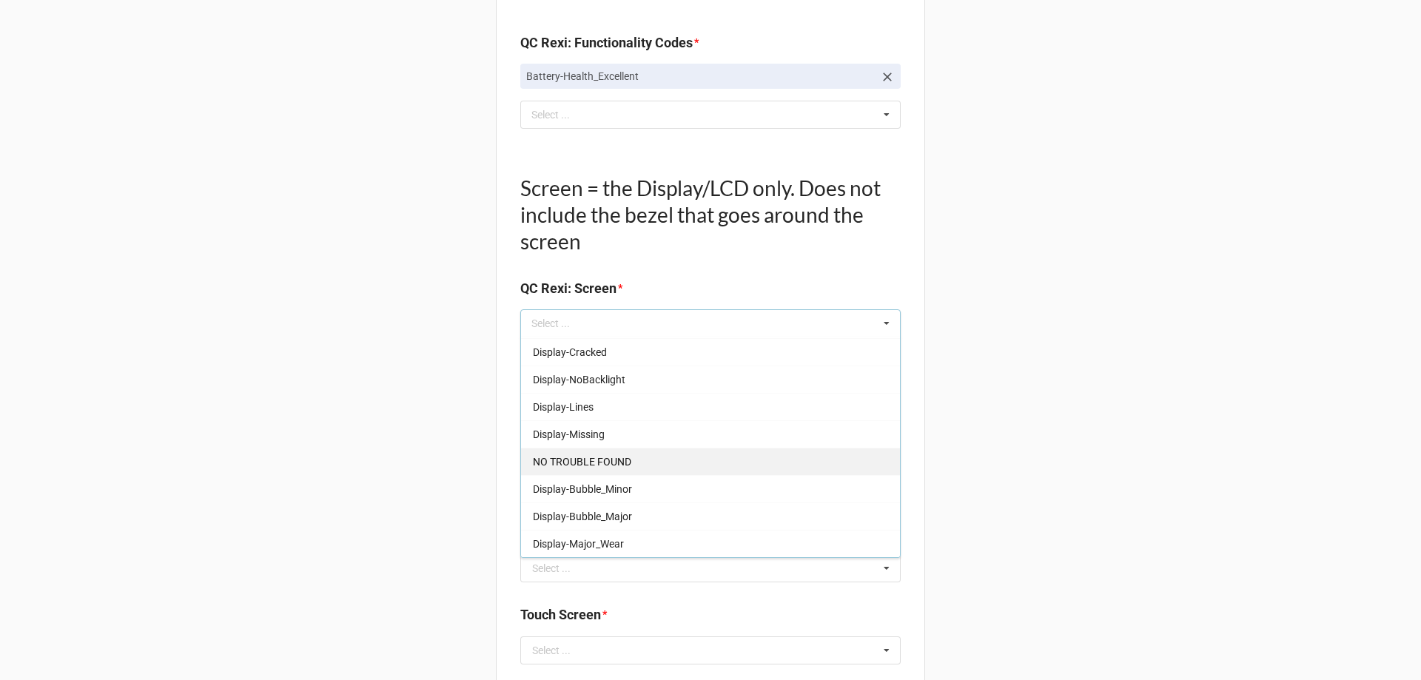
click at [596, 474] on div "NO TROUBLE FOUND" at bounding box center [710, 461] width 379 height 27
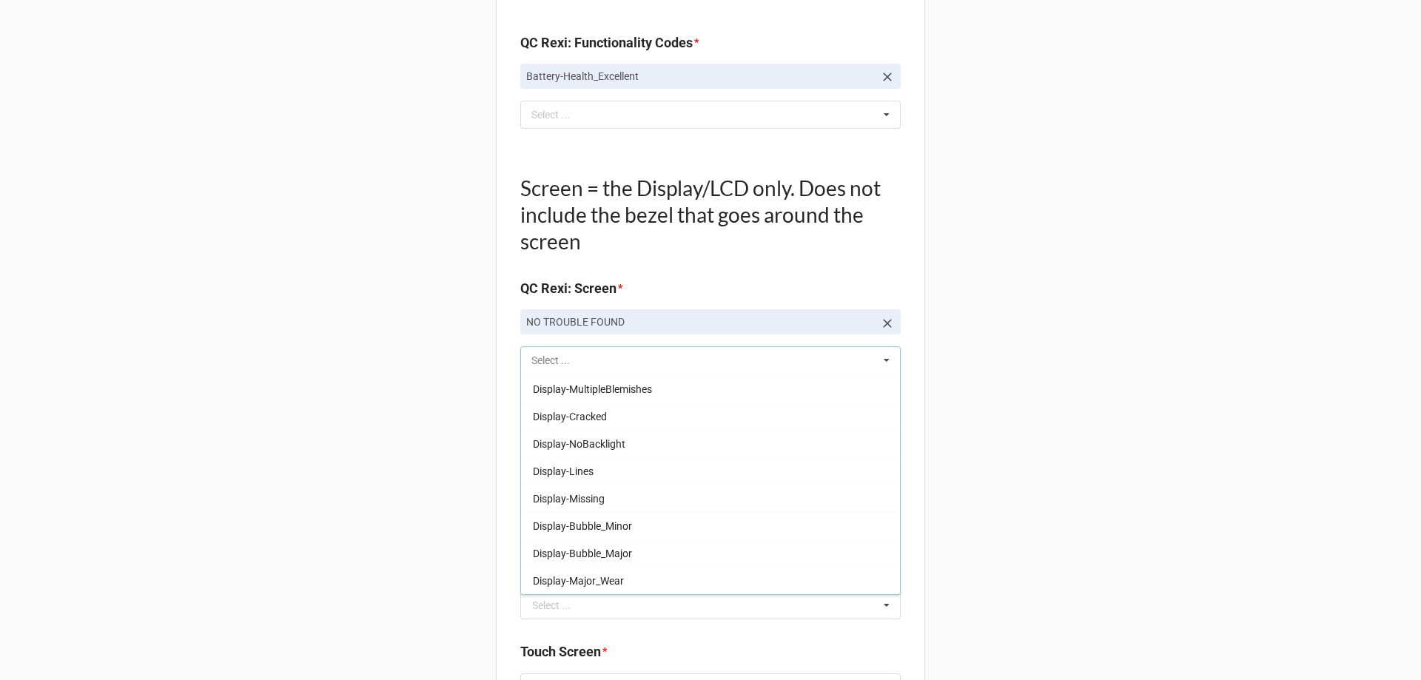
scroll to position [218, 0]
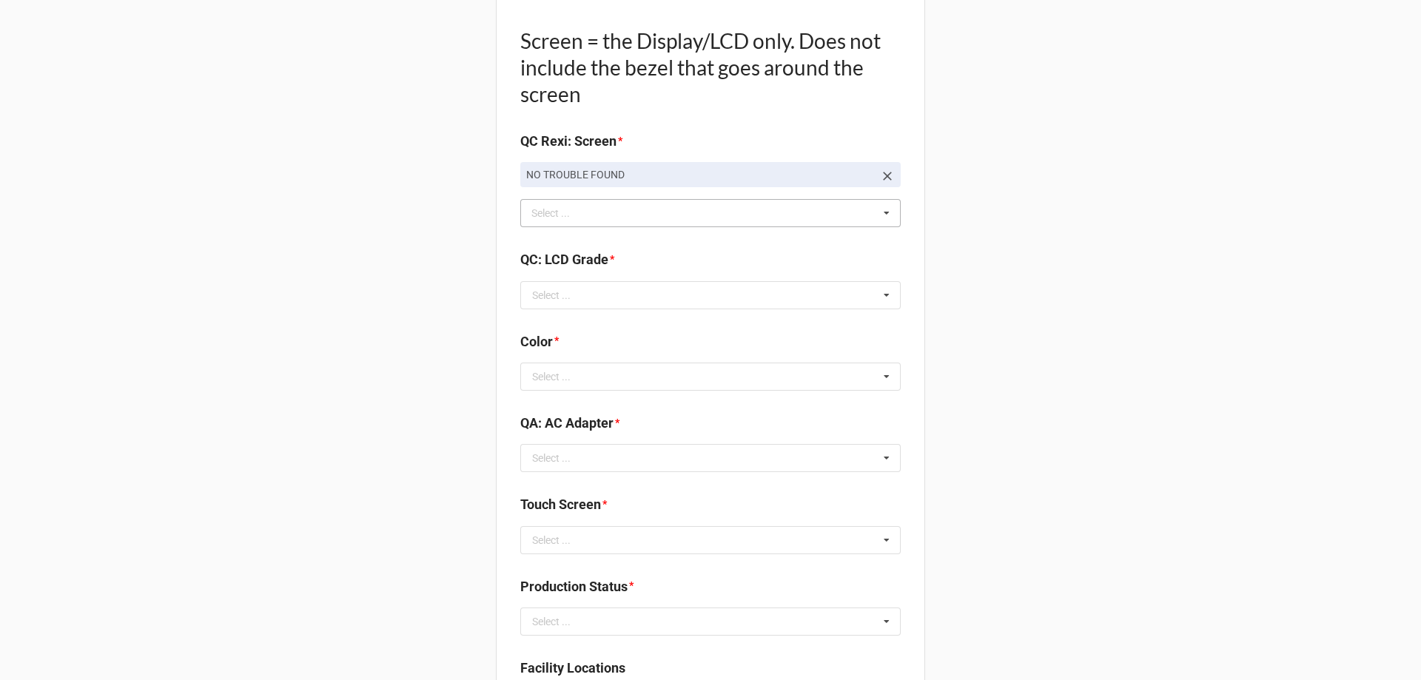
scroll to position [1628, 0]
click at [572, 286] on input "text" at bounding box center [711, 294] width 379 height 27
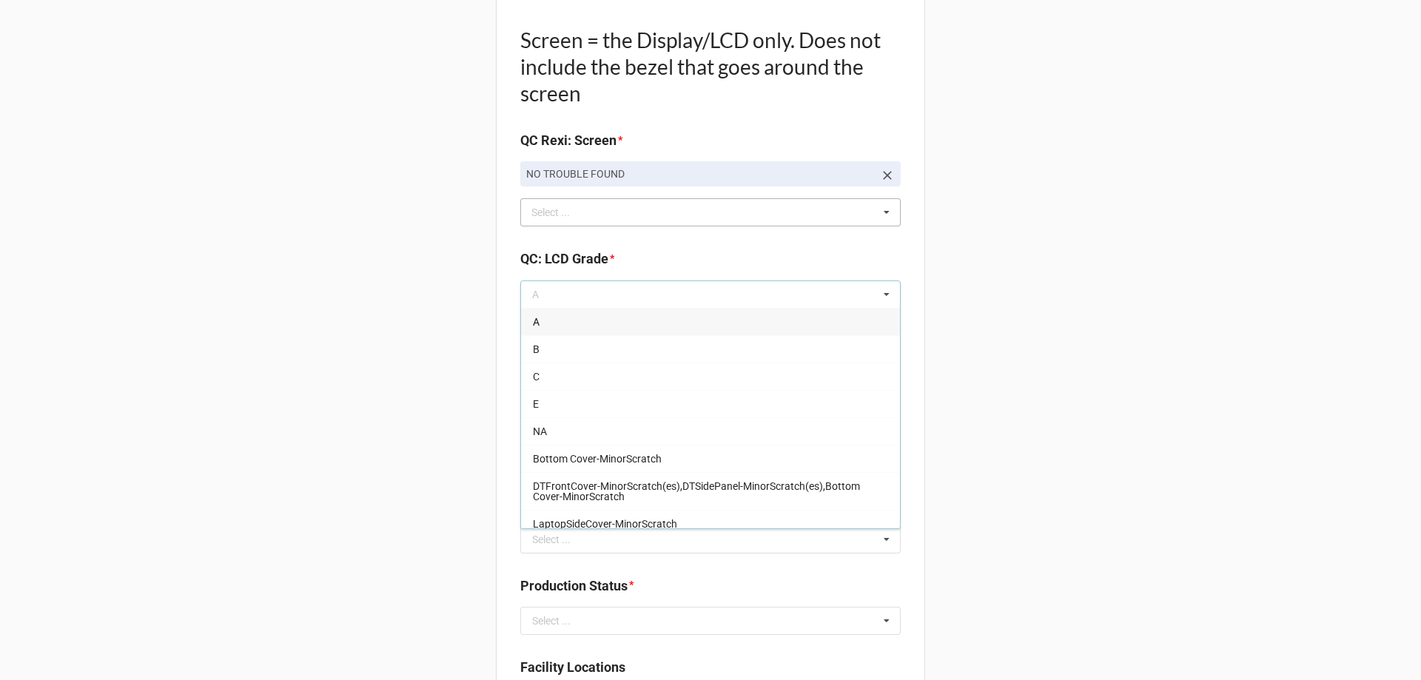
click at [562, 316] on div "A" at bounding box center [710, 321] width 379 height 27
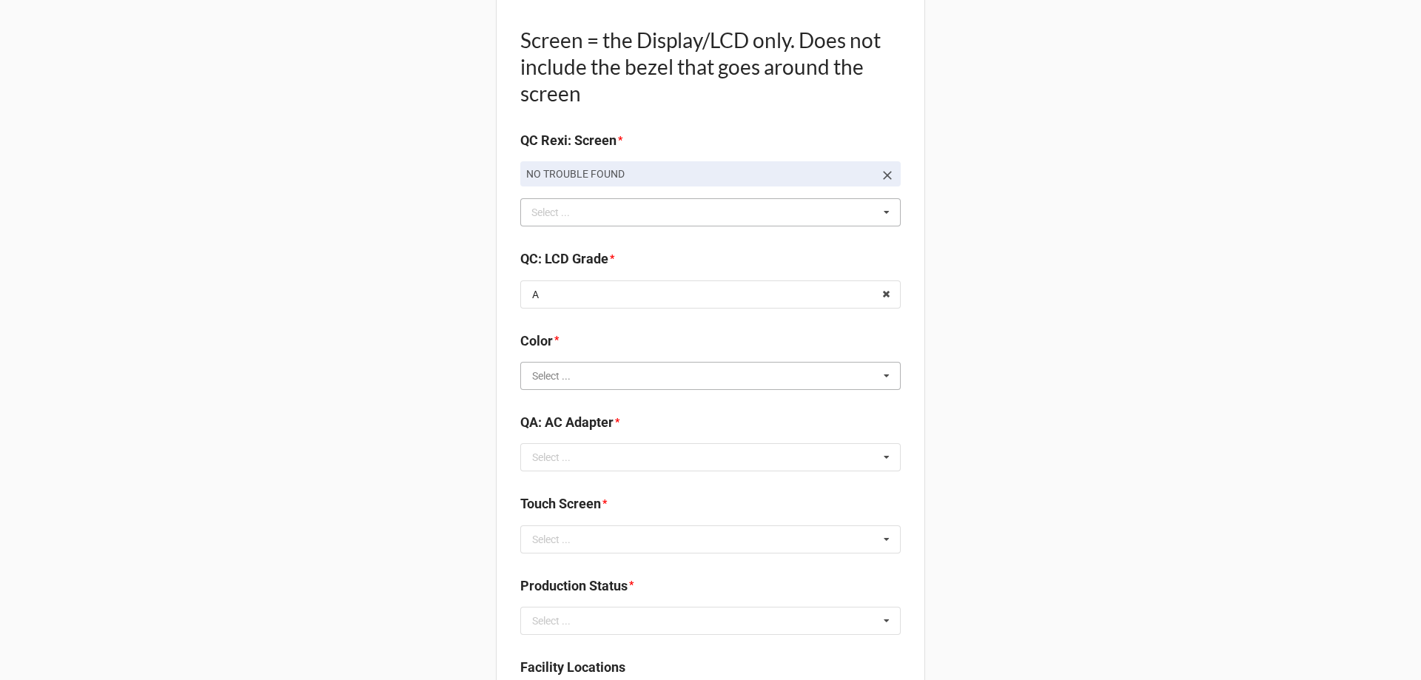
click at [551, 367] on input "text" at bounding box center [711, 376] width 379 height 27
click at [545, 404] on span "BLACK" at bounding box center [549, 403] width 33 height 12
click at [538, 465] on input "text" at bounding box center [711, 457] width 379 height 27
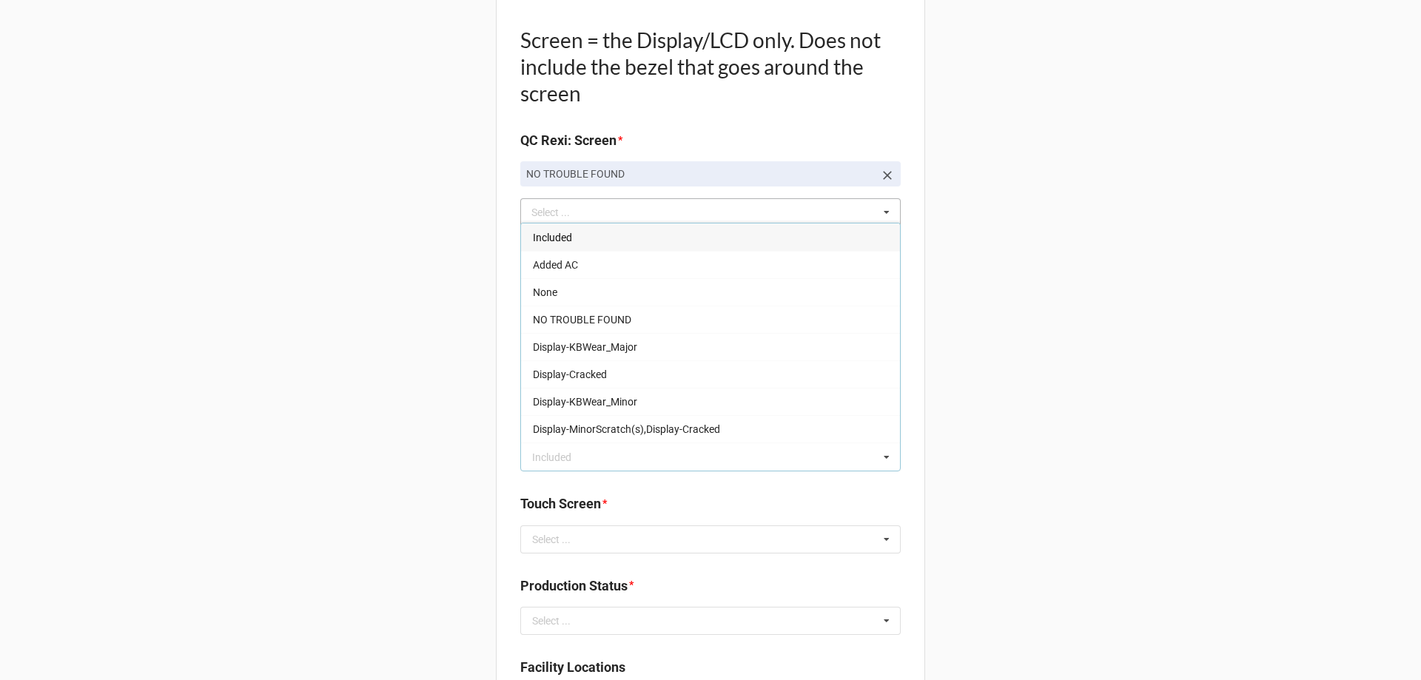
click at [571, 246] on div "Included" at bounding box center [710, 236] width 379 height 27
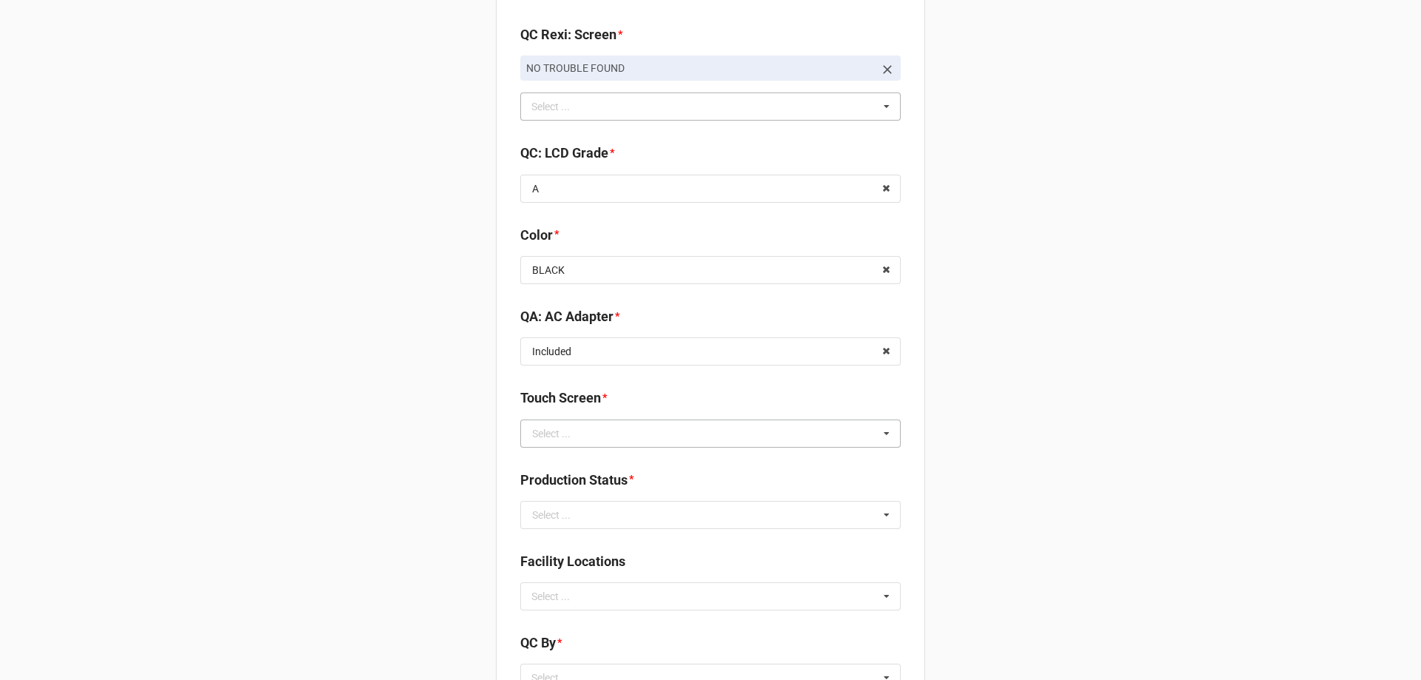
scroll to position [1776, 0]
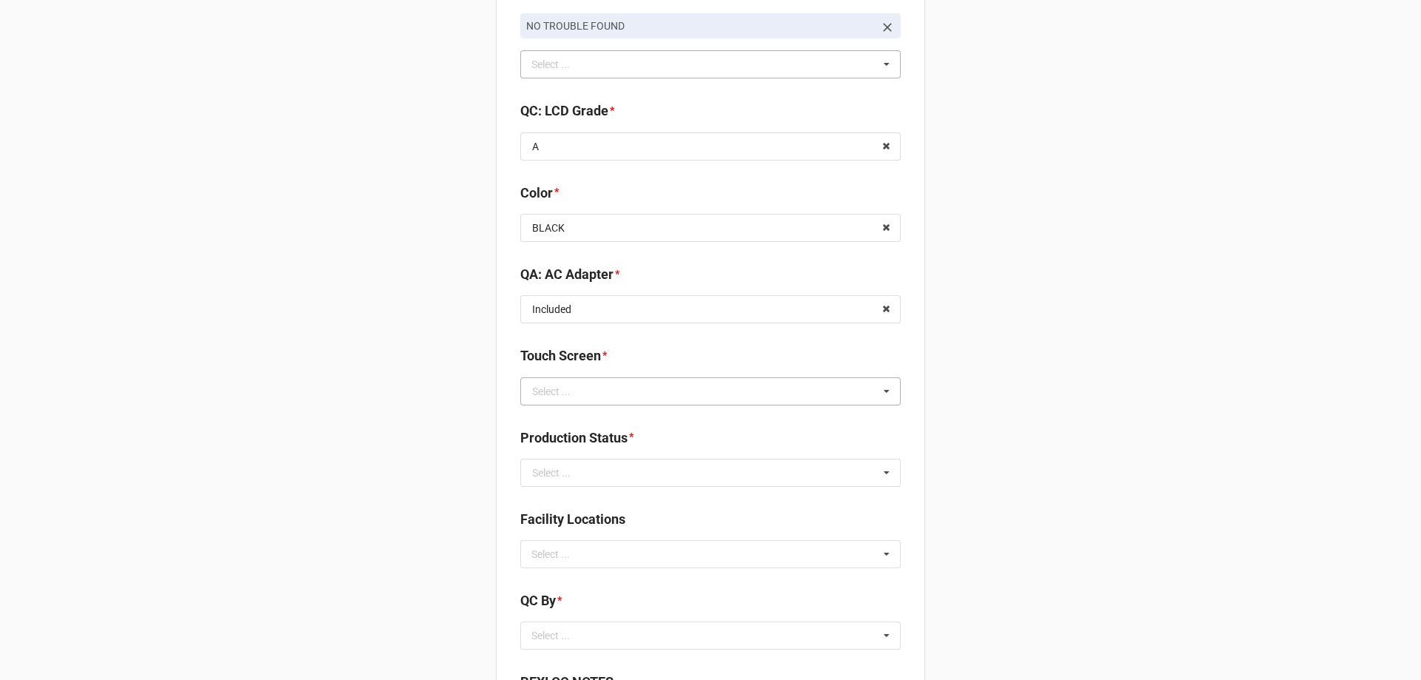
click at [551, 393] on div "Select ..." at bounding box center [551, 391] width 38 height 10
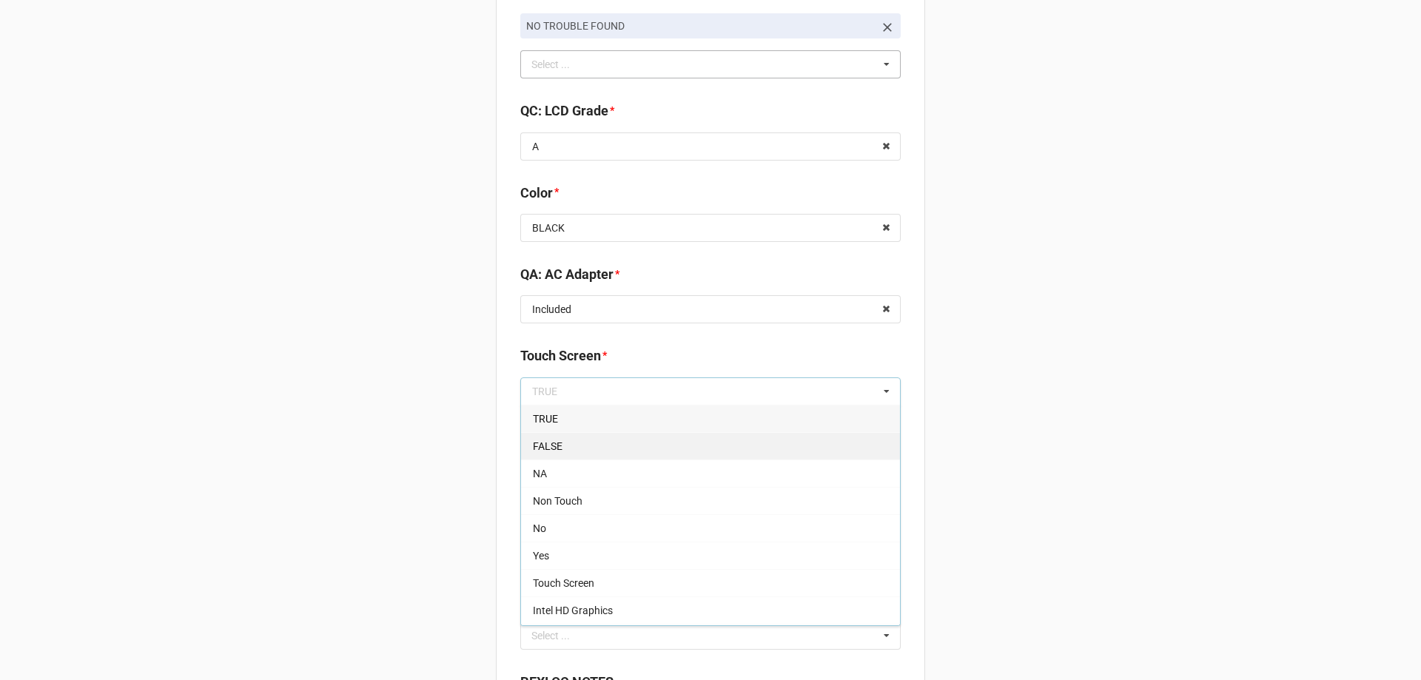
click at [561, 443] on div "FALSE" at bounding box center [710, 445] width 379 height 27
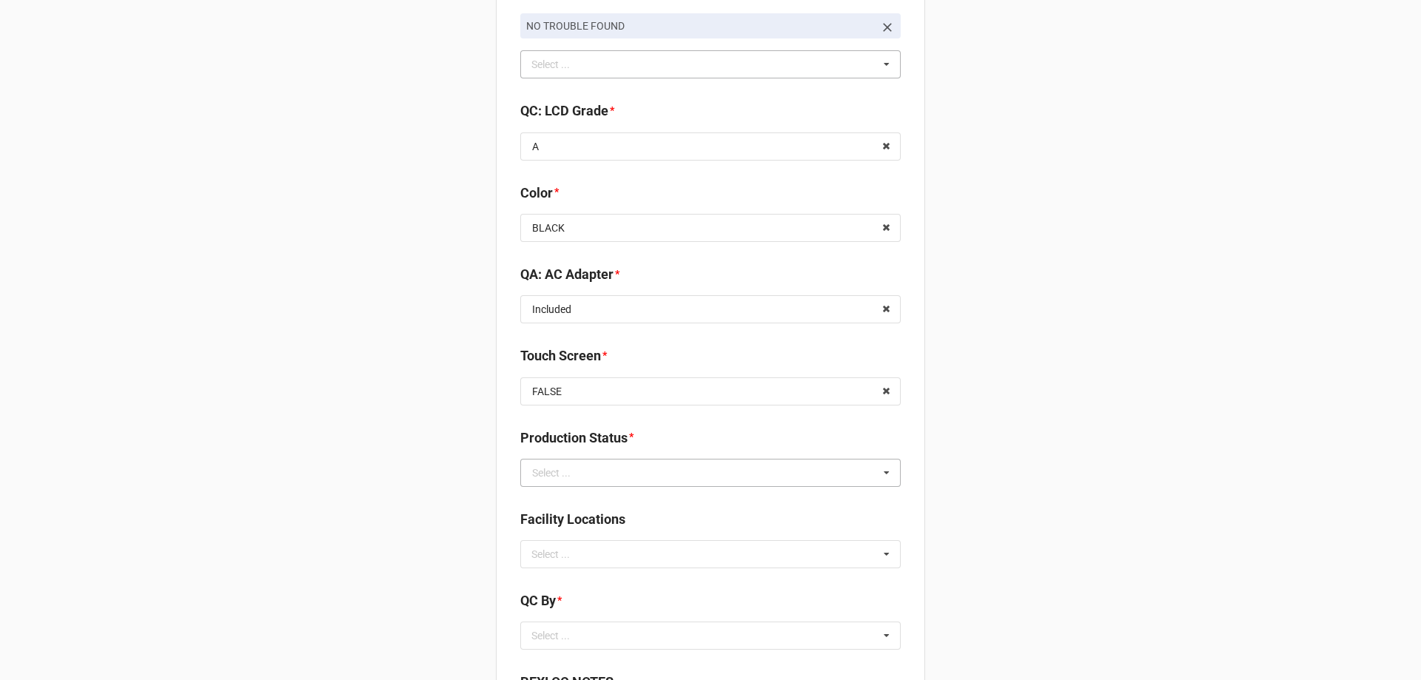
click at [556, 469] on div "Select ..." at bounding box center [551, 473] width 38 height 10
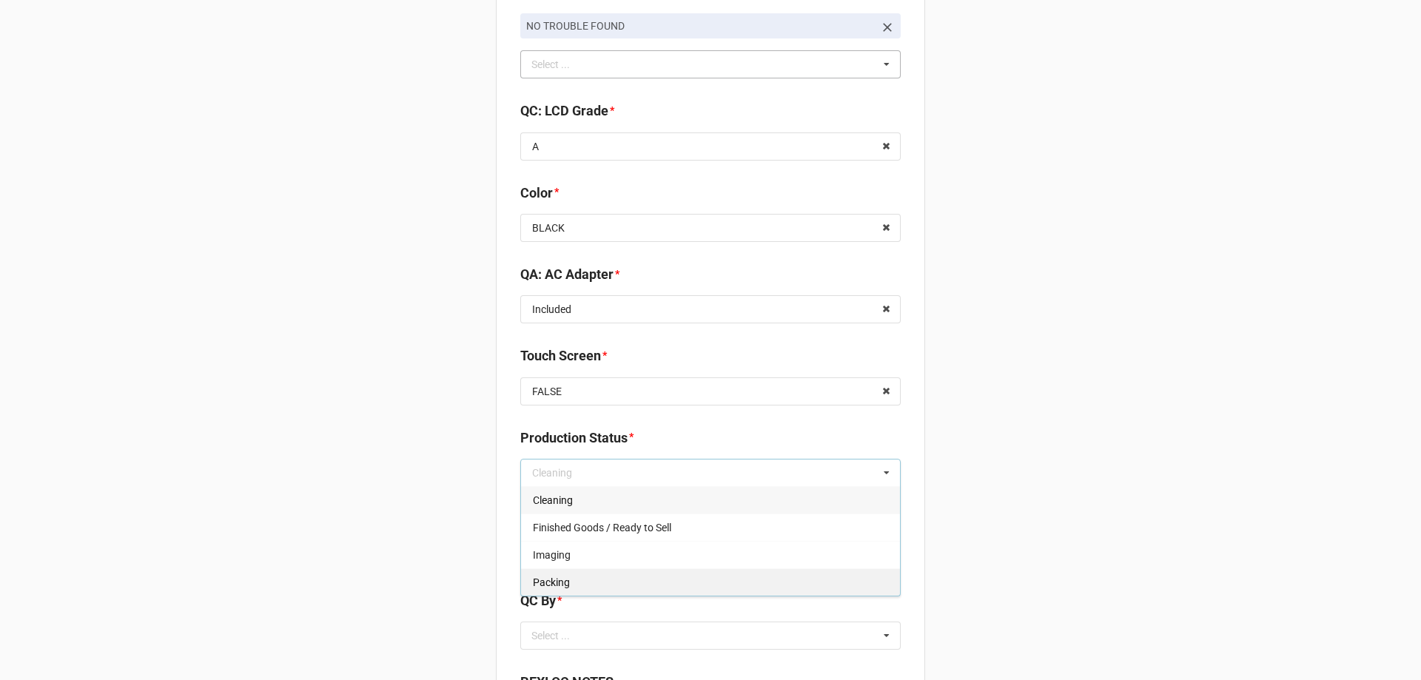
click at [543, 573] on div "Packing" at bounding box center [710, 581] width 379 height 27
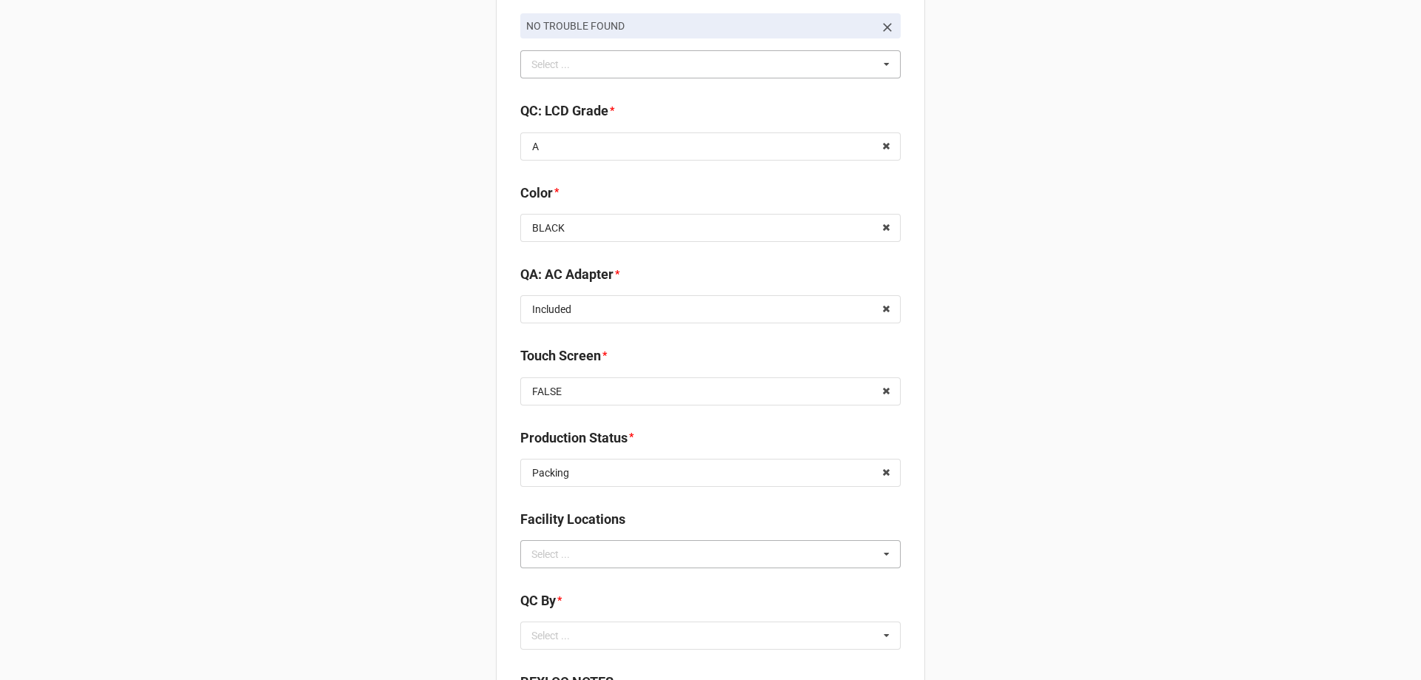
click at [549, 556] on div "Select ..." at bounding box center [560, 553] width 64 height 17
type input "rec"
click at [574, 569] on div "RECV.DLL.PROCESSING" at bounding box center [710, 581] width 379 height 27
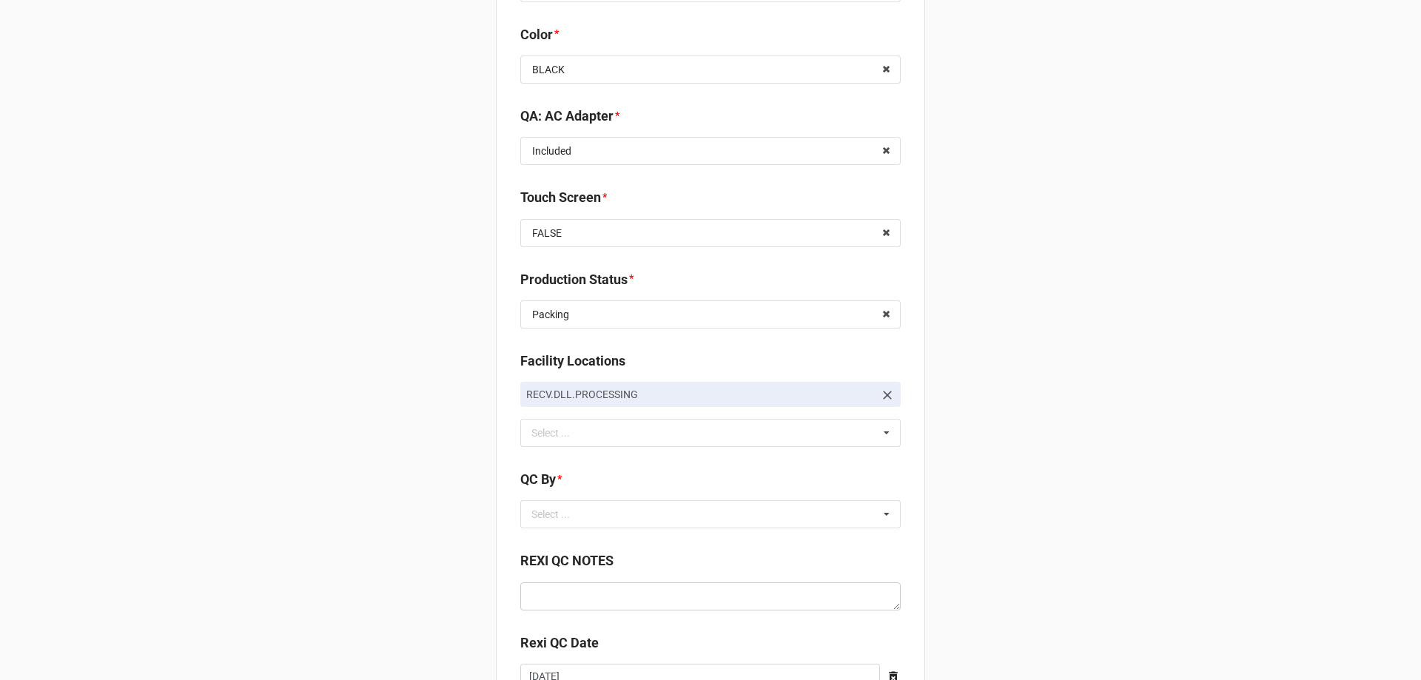
scroll to position [2056, 0]
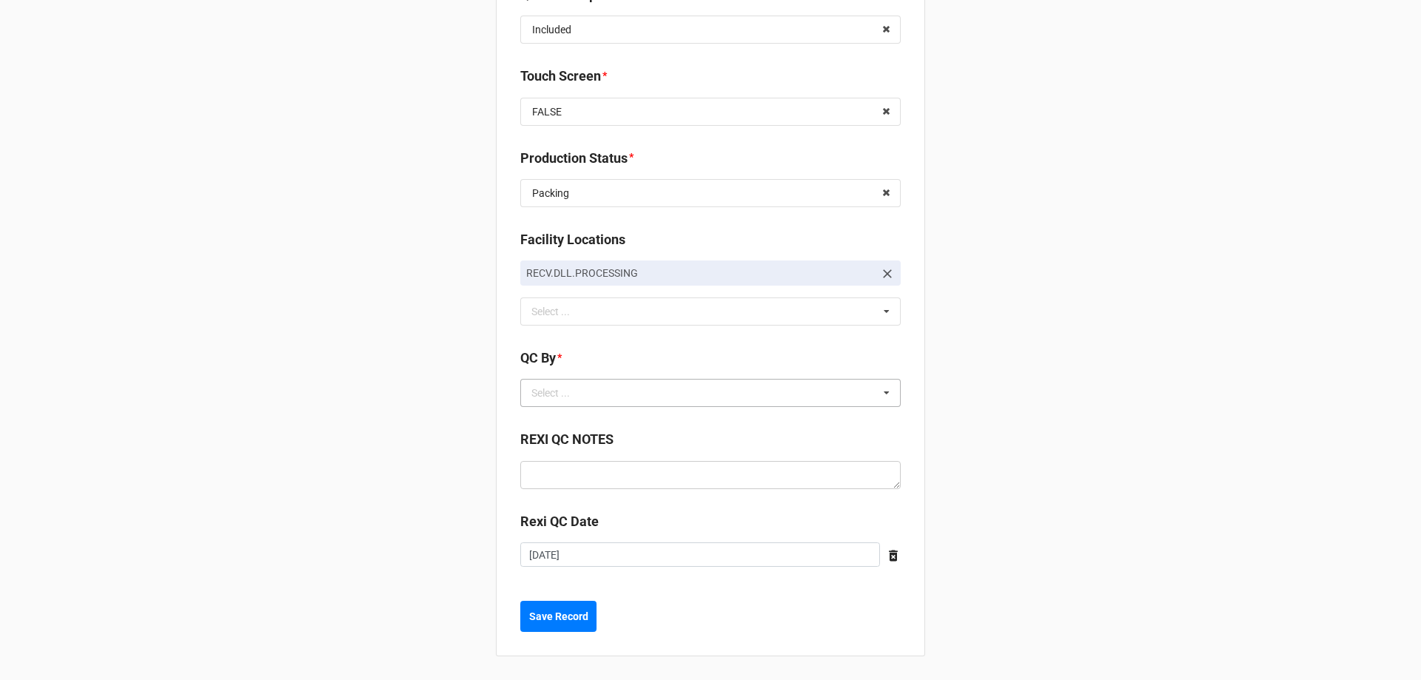
click at [622, 399] on div "Select ... No results found." at bounding box center [710, 393] width 380 height 28
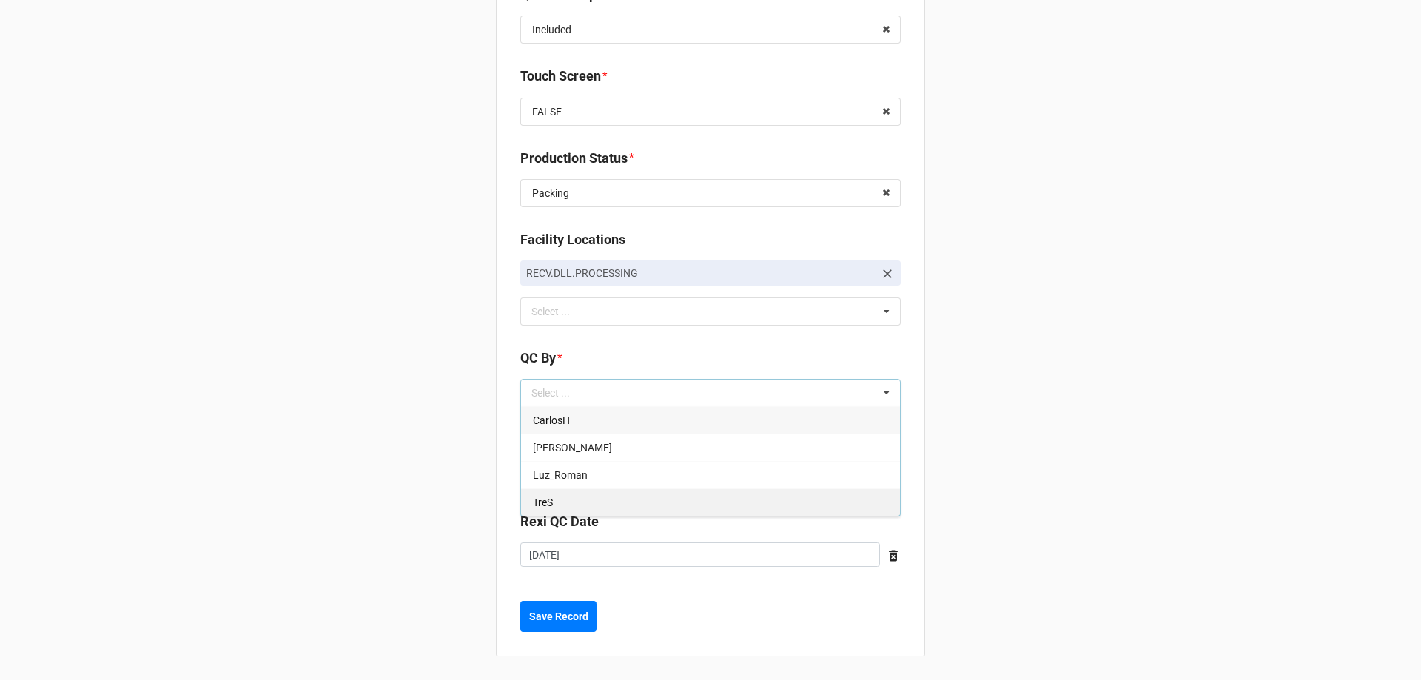
click at [583, 497] on div "TreS" at bounding box center [710, 501] width 379 height 27
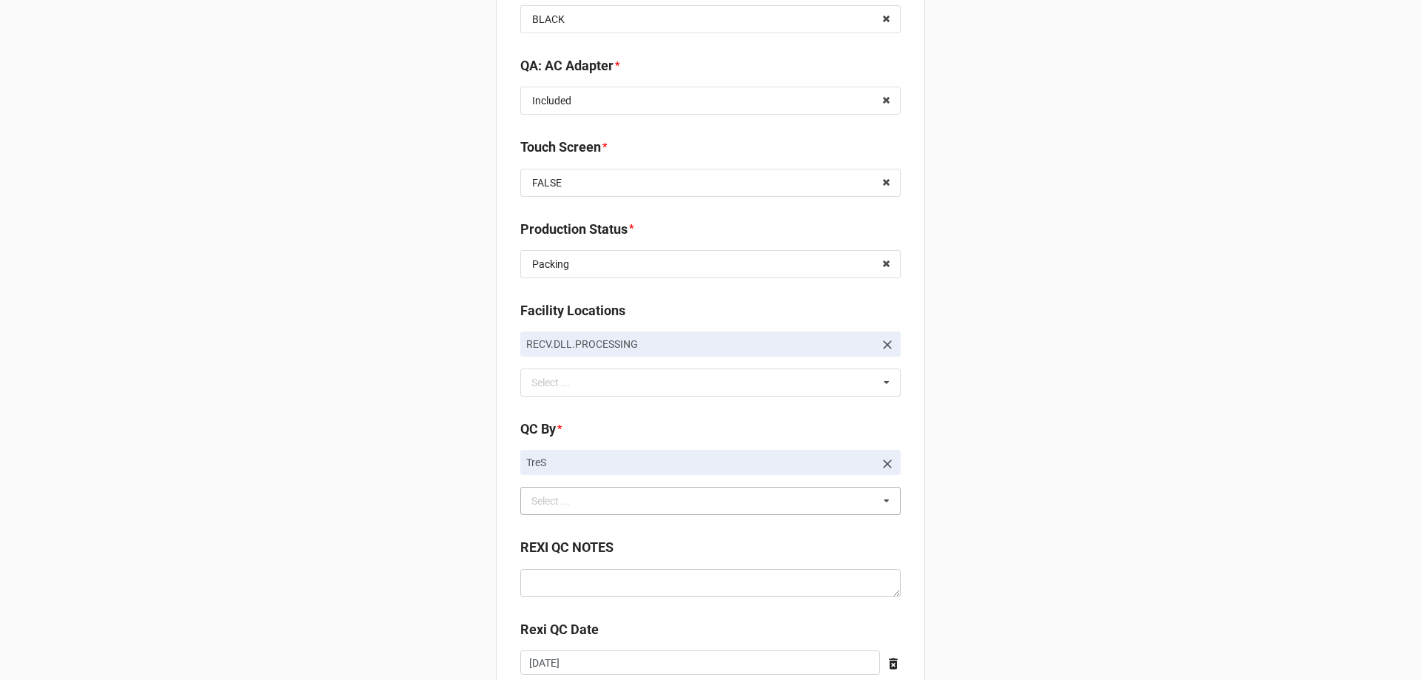
scroll to position [2093, 0]
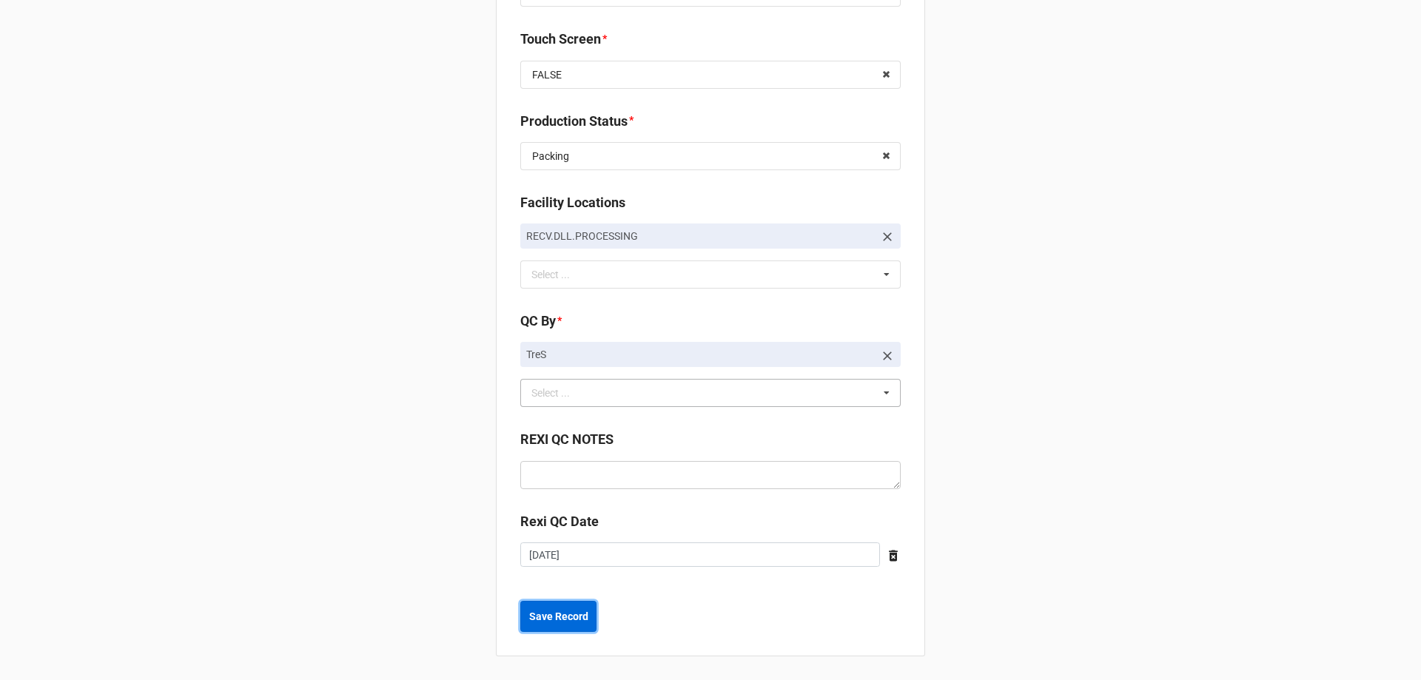
click at [545, 610] on b "Save Record" at bounding box center [558, 617] width 59 height 16
